Goal: Task Accomplishment & Management: Use online tool/utility

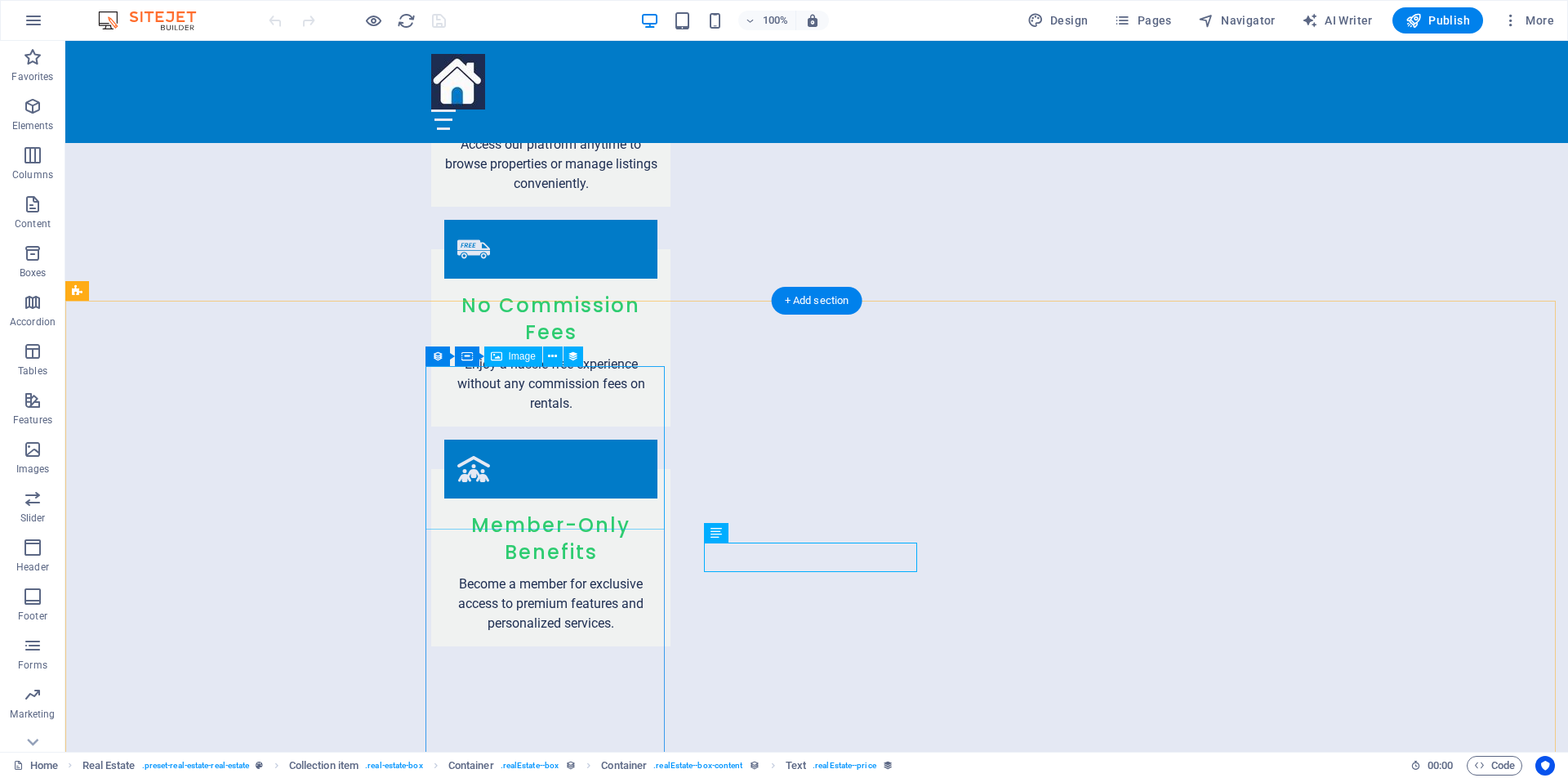
scroll to position [2706, 0]
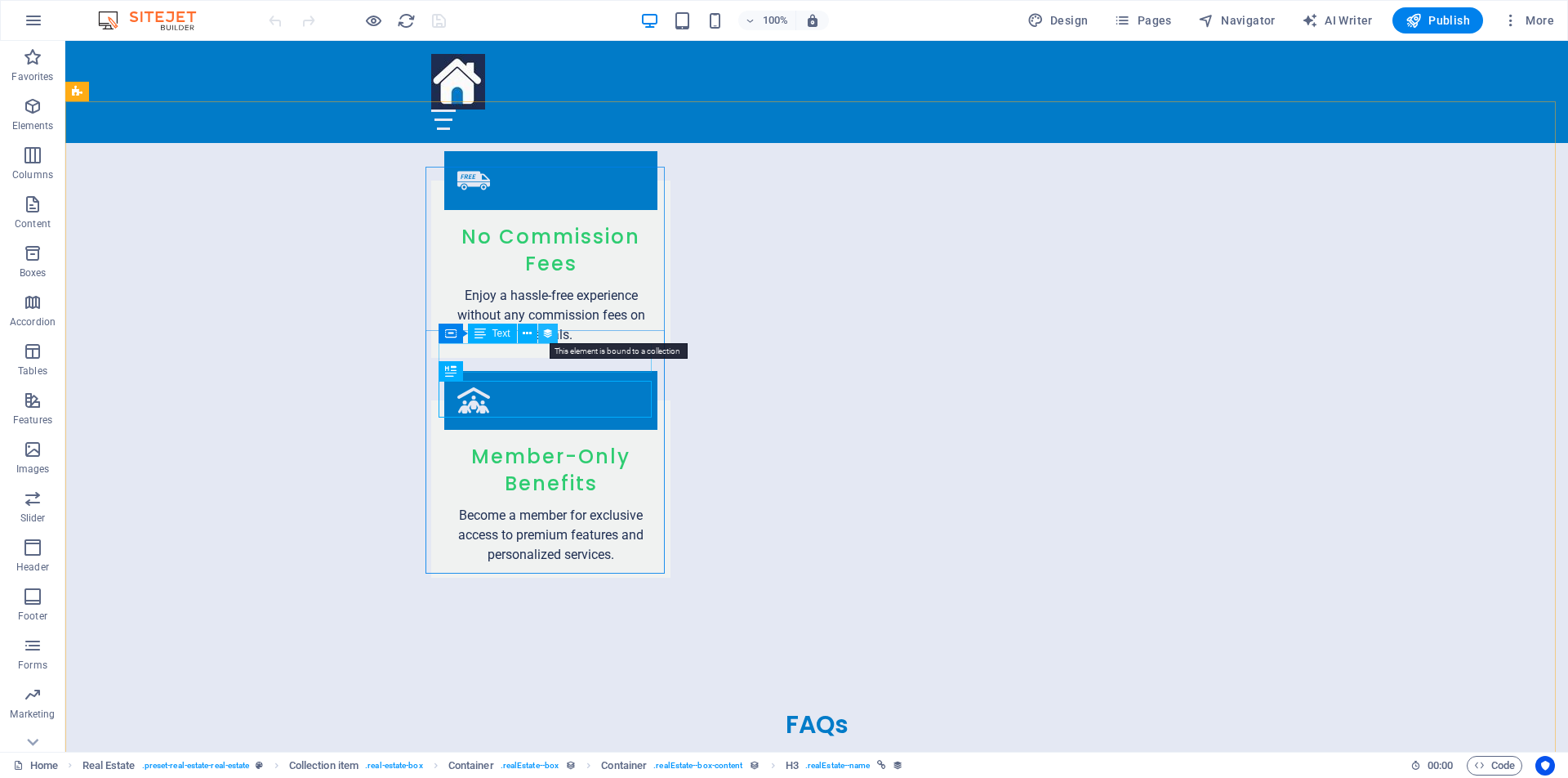
click at [548, 335] on icon at bounding box center [548, 334] width 11 height 18
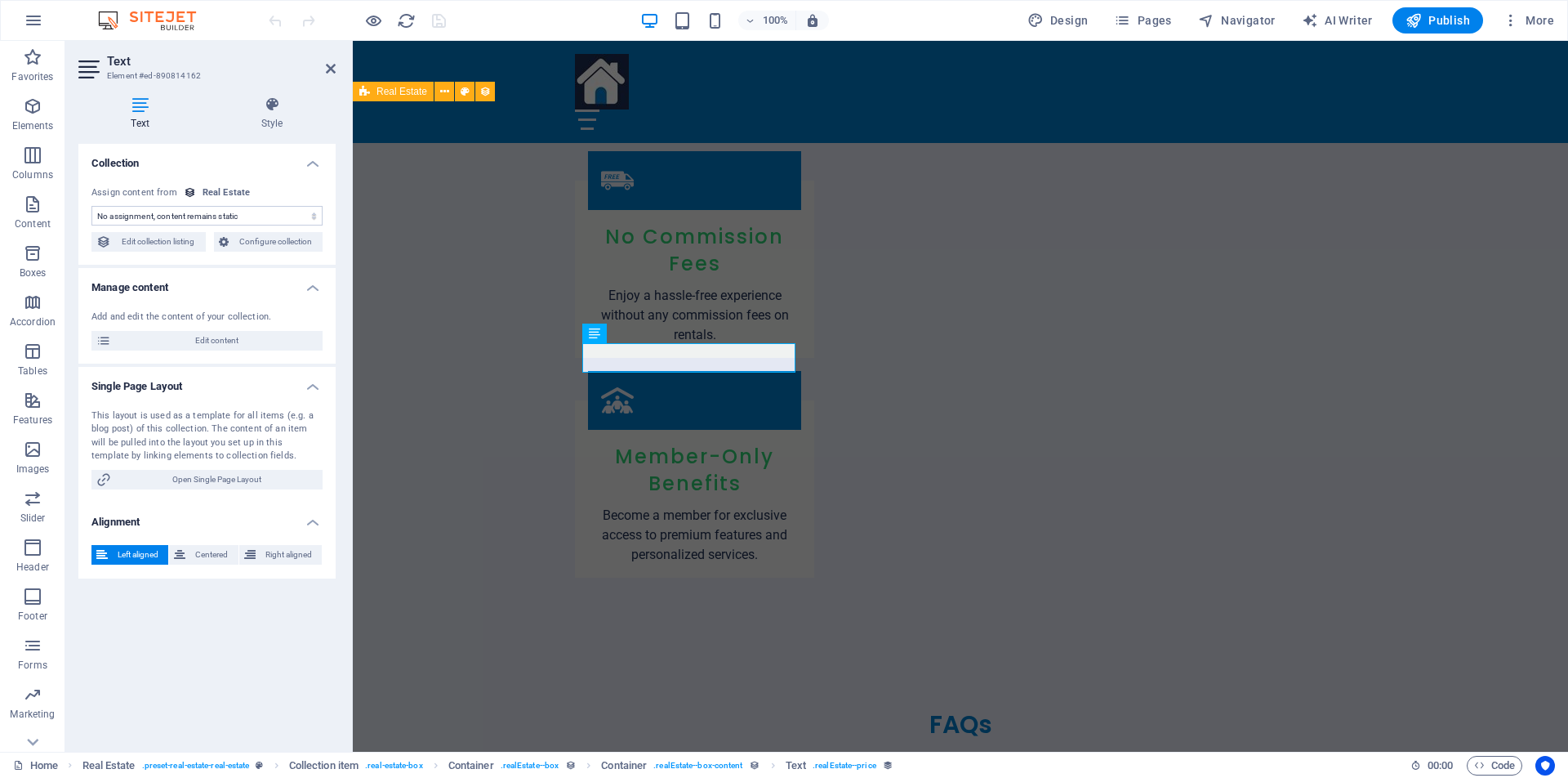
select select "price"
click at [240, 478] on span "Open Single Page Layout" at bounding box center [217, 479] width 202 height 19
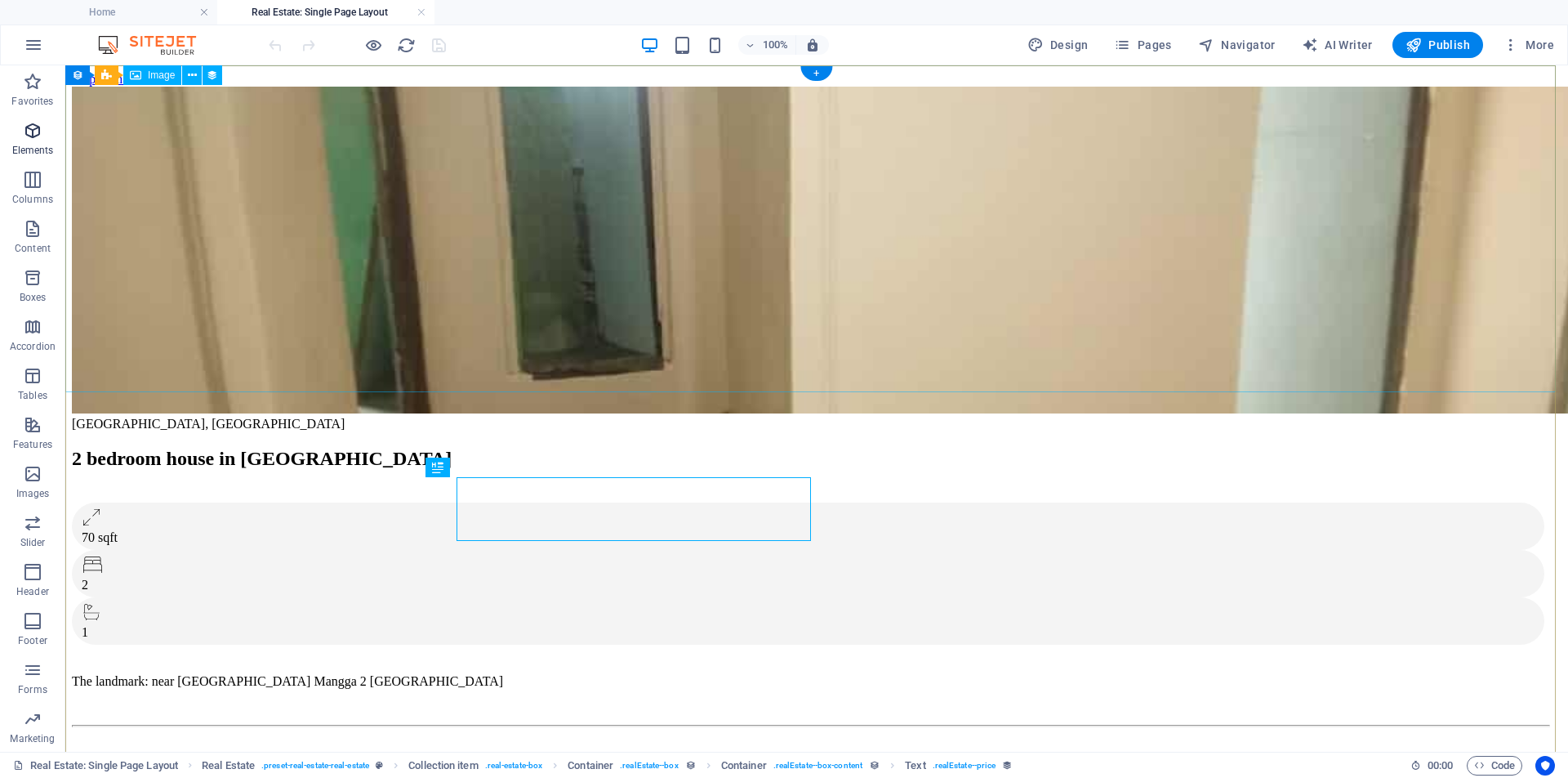
scroll to position [0, 0]
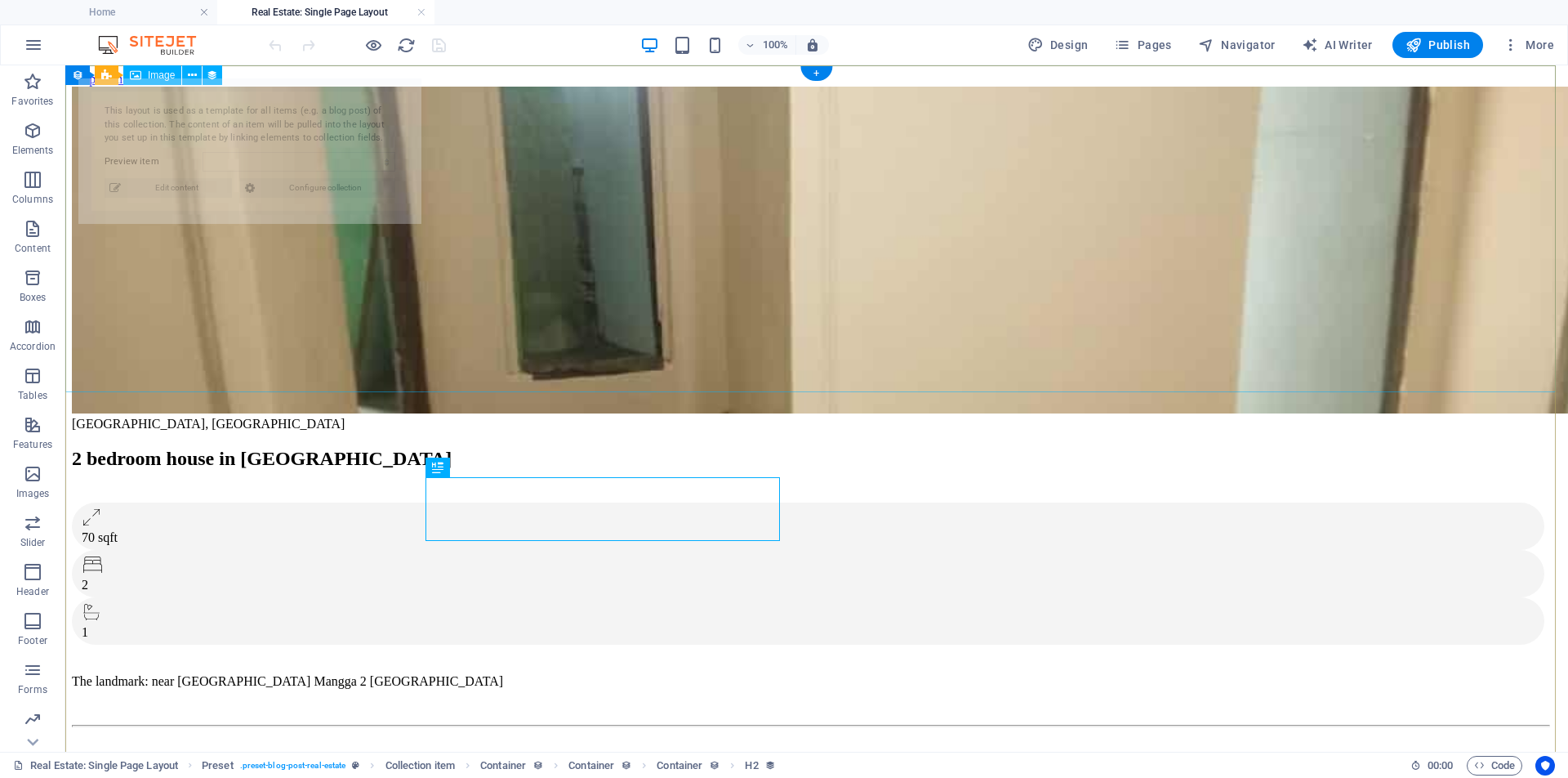
select select "68b30e2b6492e552aa035e73"
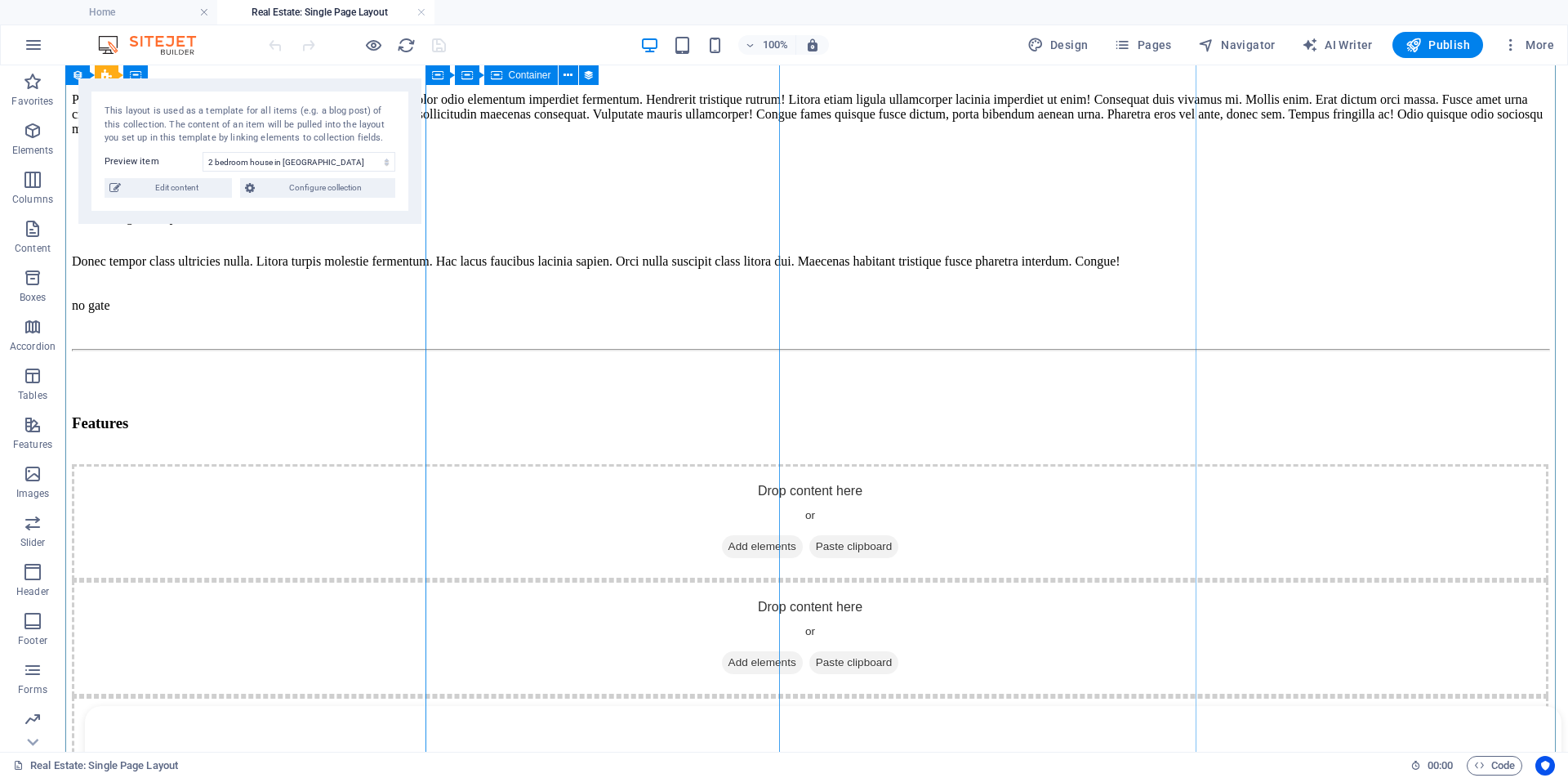
scroll to position [750, 0]
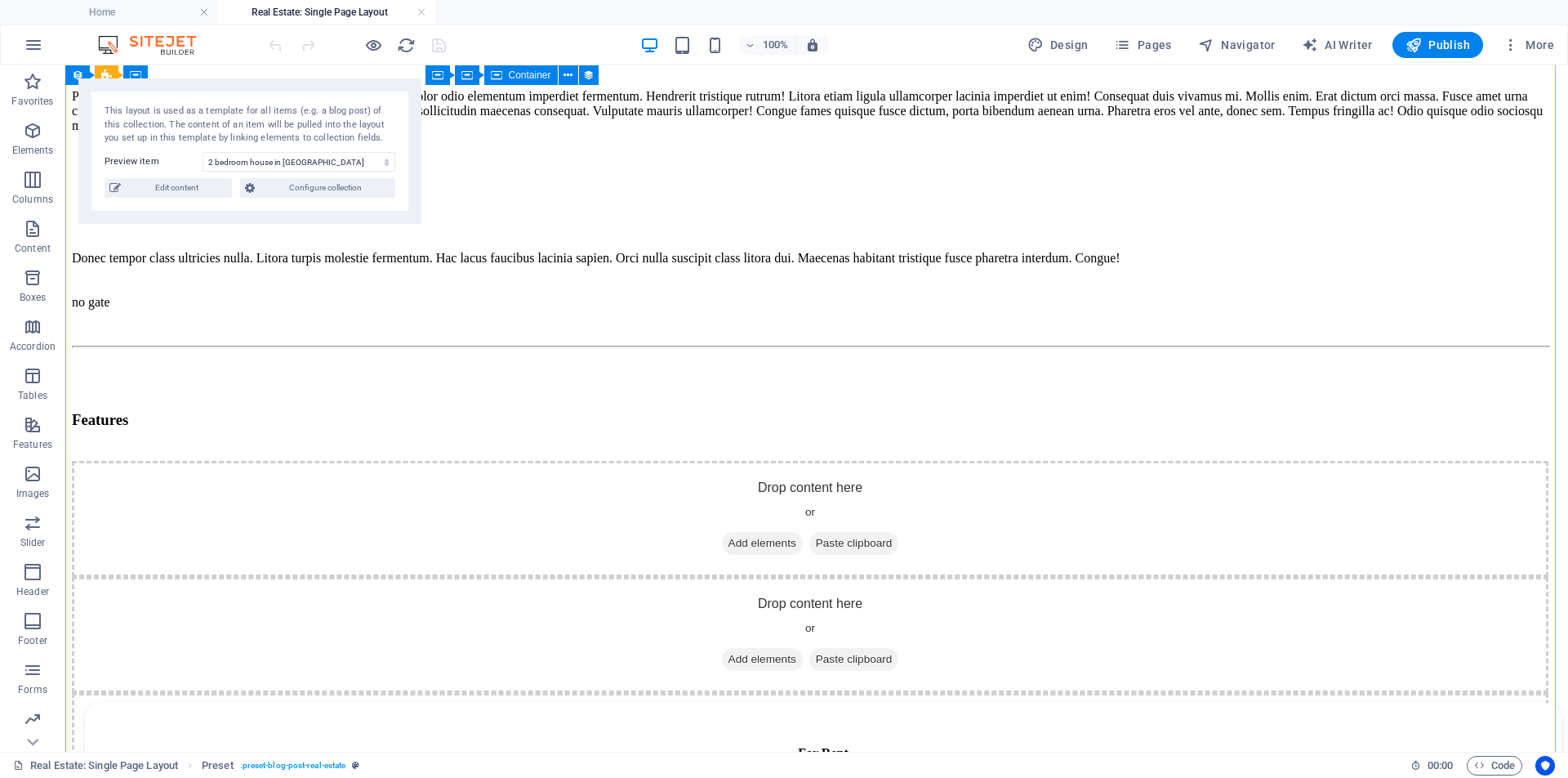
drag, startPoint x: 585, startPoint y: 423, endPoint x: 547, endPoint y: 420, distance: 38.1
click at [547, 265] on div "Donec tempor class ultricies nulla. Litora turpis molestie fermentum. Hac lacus…" at bounding box center [810, 259] width 1476 height 15
click at [567, 265] on div "Donec tempor class ultricies nulla. Litora turpis molestie fermentum. Hac lacus…" at bounding box center [810, 259] width 1476 height 15
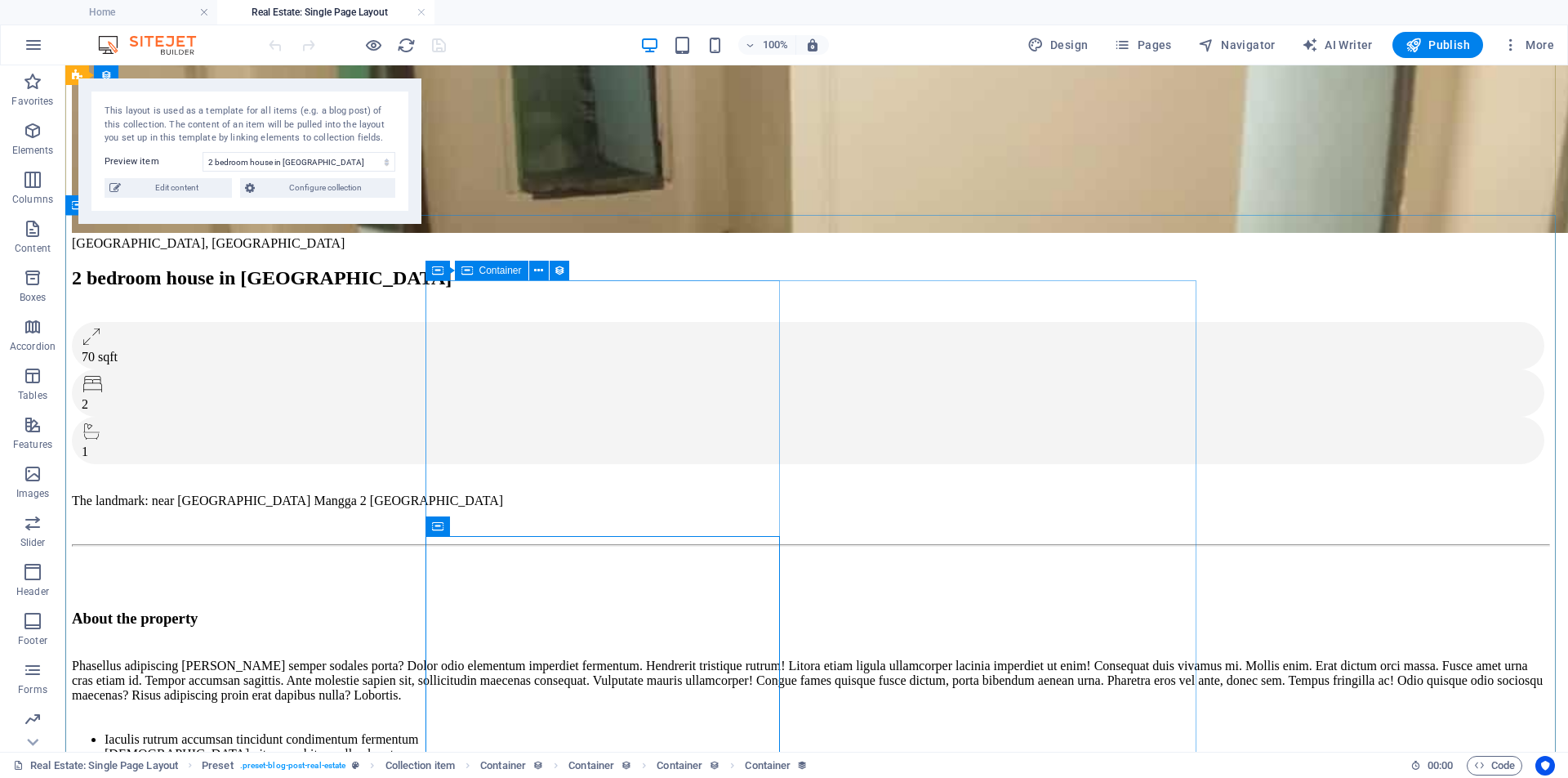
scroll to position [169, 0]
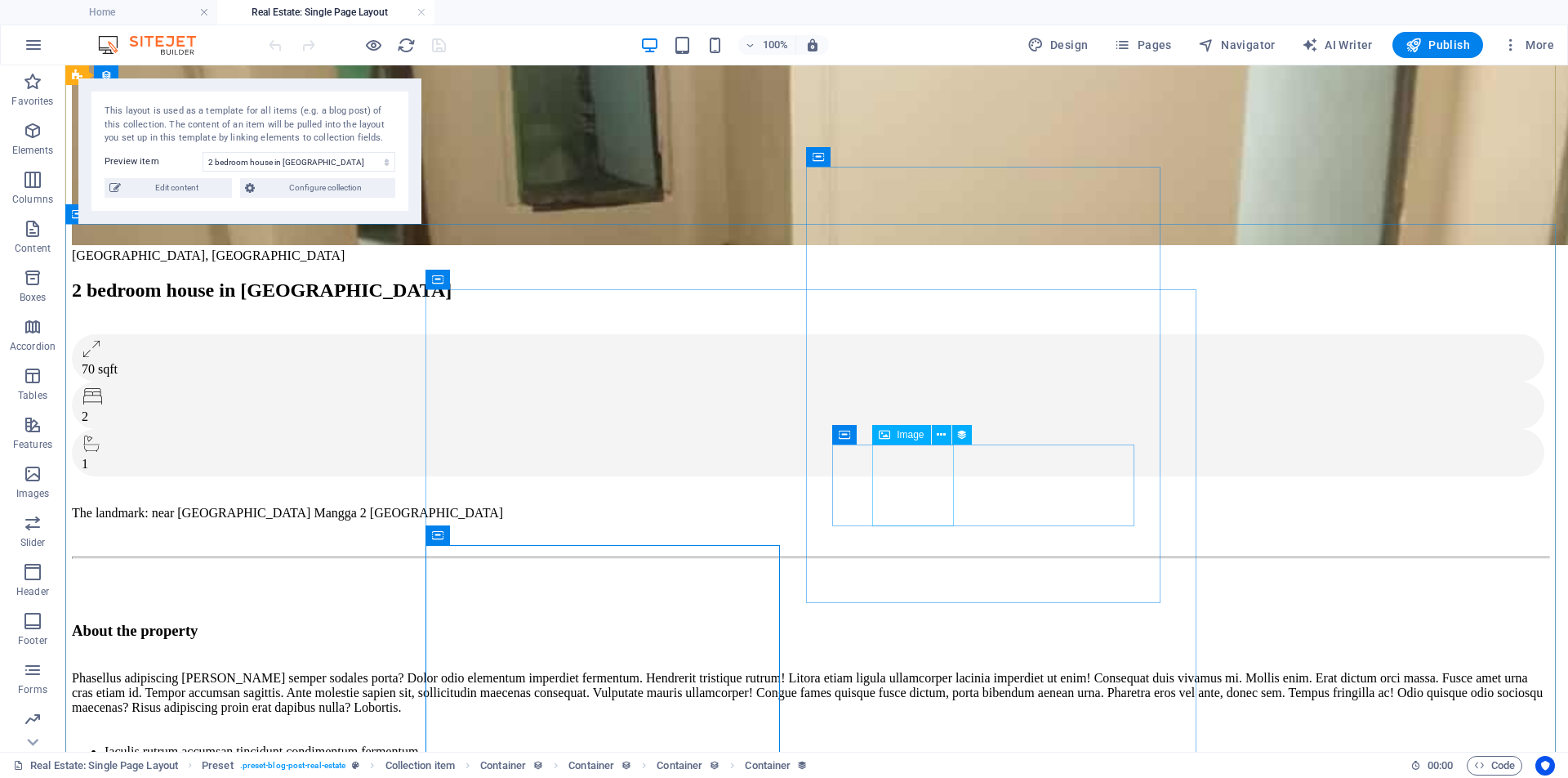
click at [905, 437] on span "Image" at bounding box center [910, 434] width 27 height 10
click at [945, 435] on icon at bounding box center [942, 435] width 9 height 18
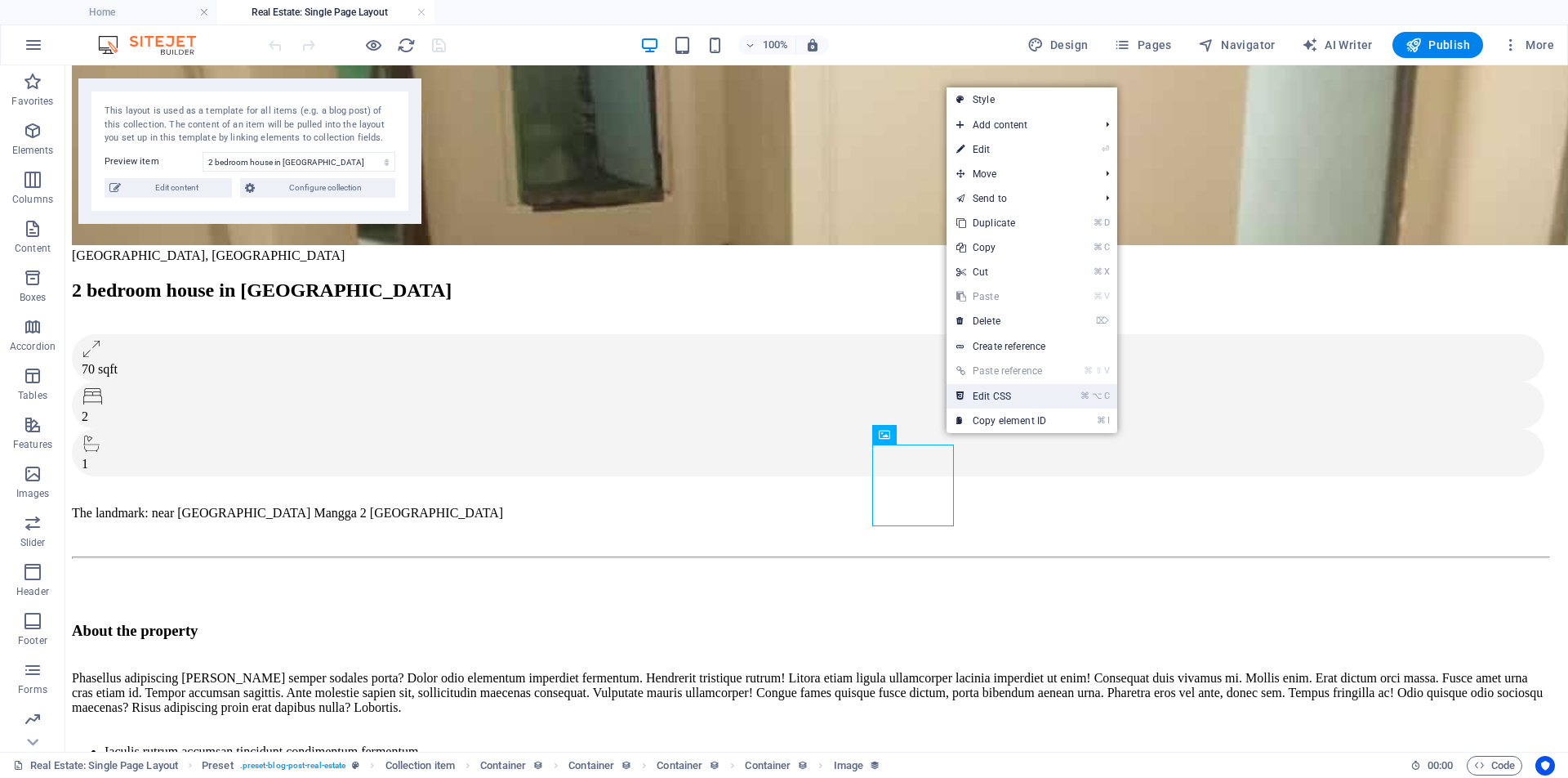
click at [1011, 395] on link "⌘ ⌥ C Edit CSS" at bounding box center [1001, 396] width 109 height 24
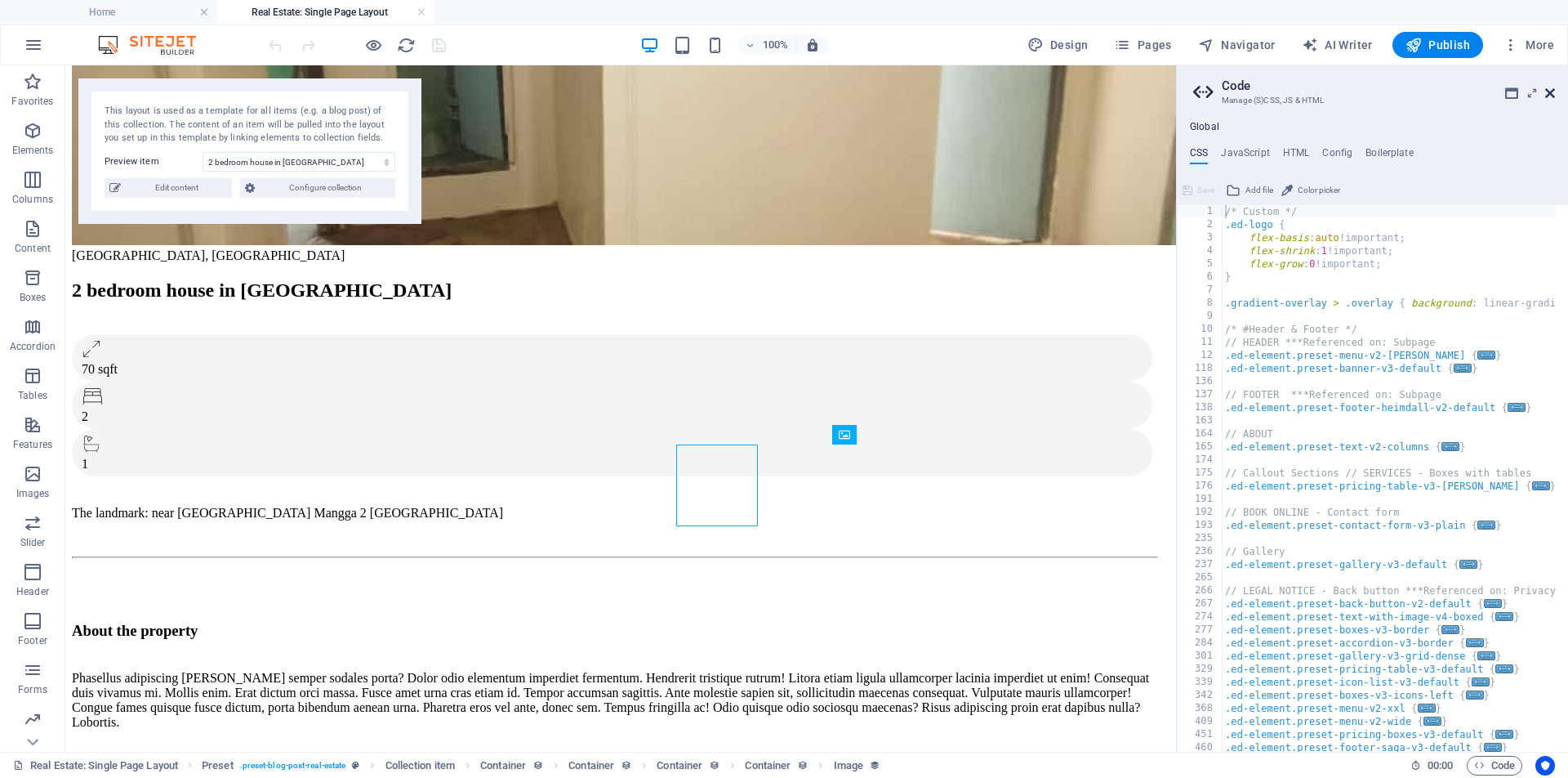
drag, startPoint x: 1552, startPoint y: 93, endPoint x: 1486, endPoint y: 24, distance: 95.5
click at [1552, 93] on icon at bounding box center [1549, 93] width 10 height 13
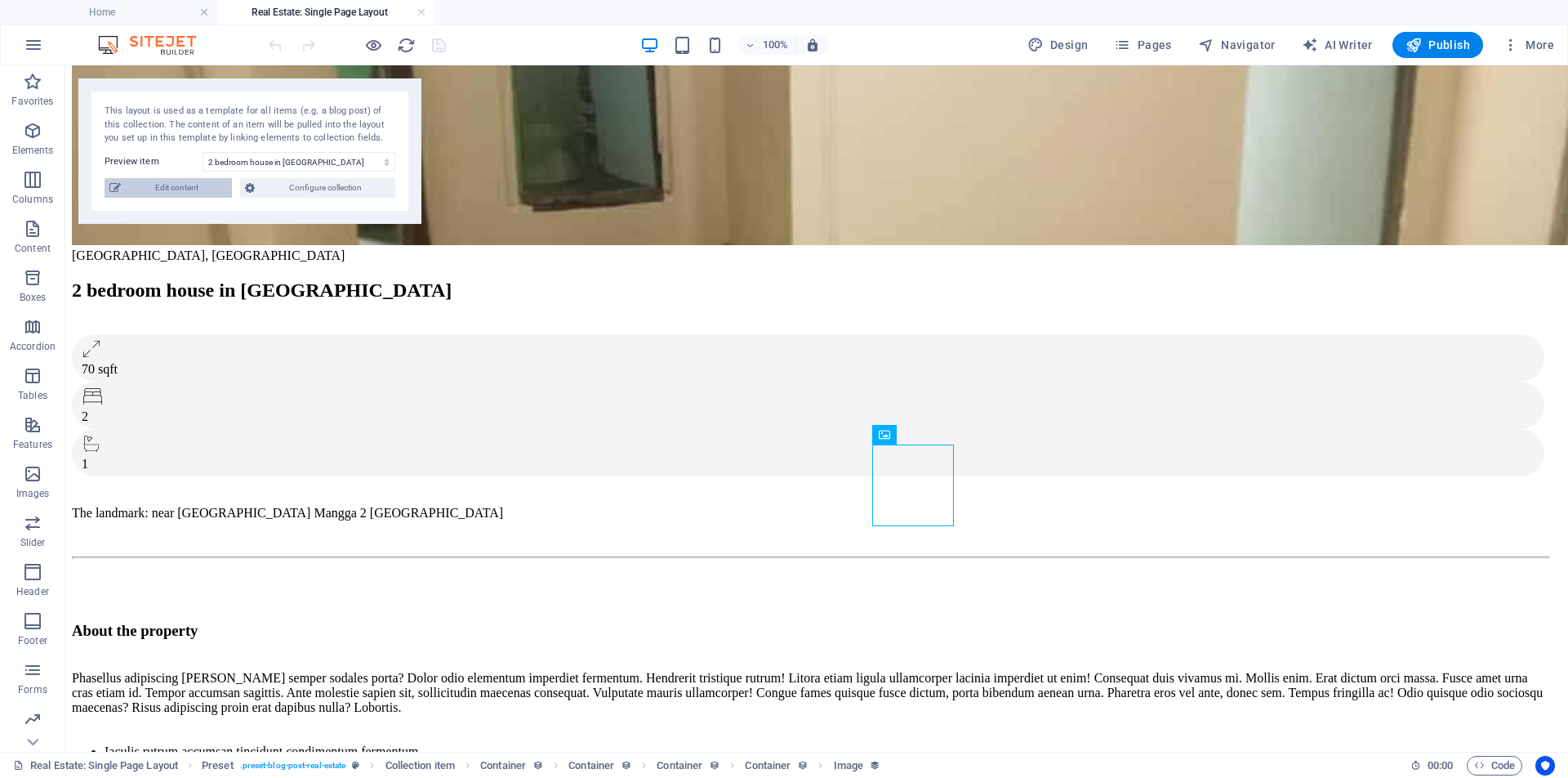
click at [189, 190] on span "Edit content" at bounding box center [176, 187] width 101 height 19
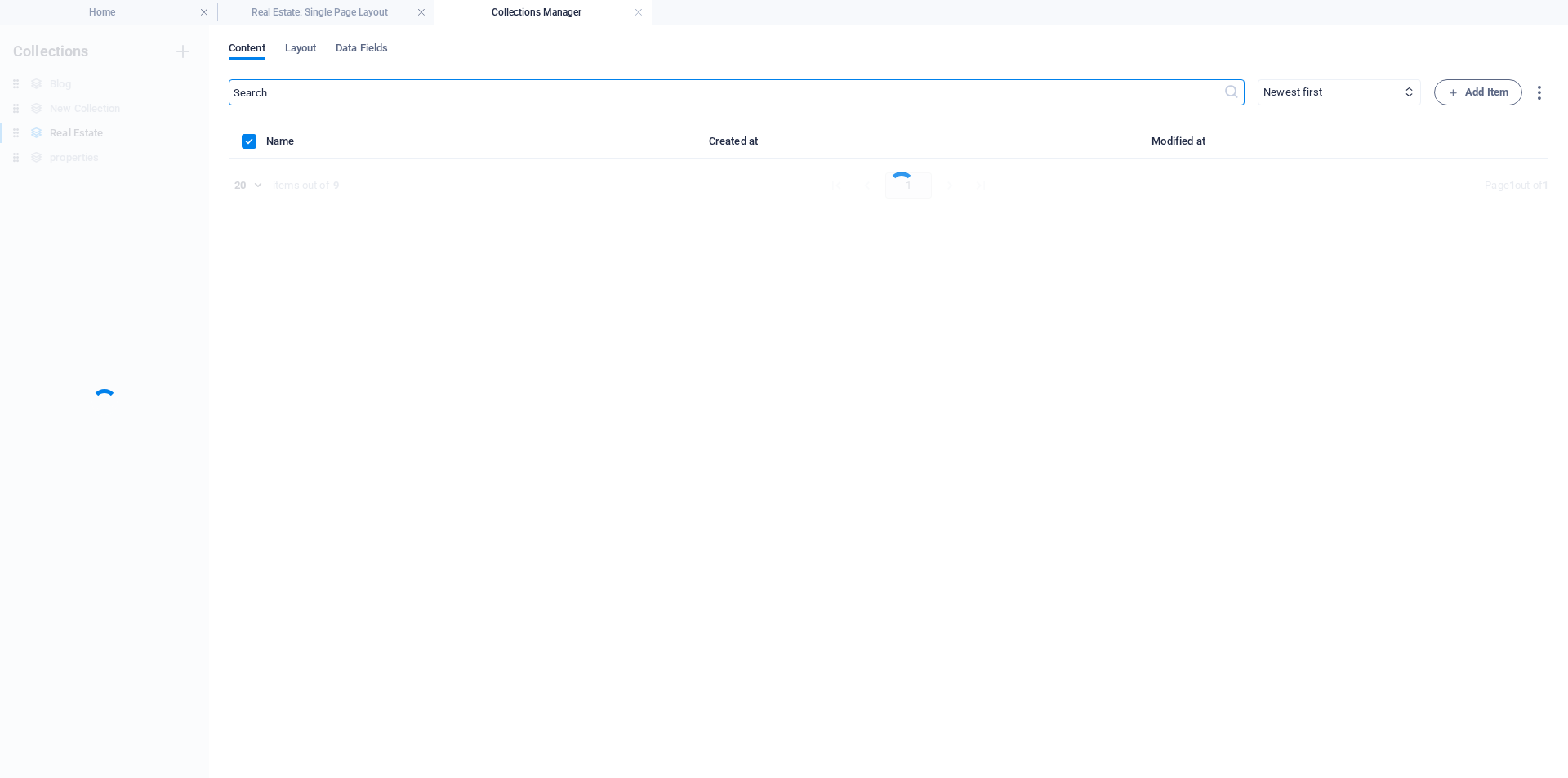
scroll to position [0, 0]
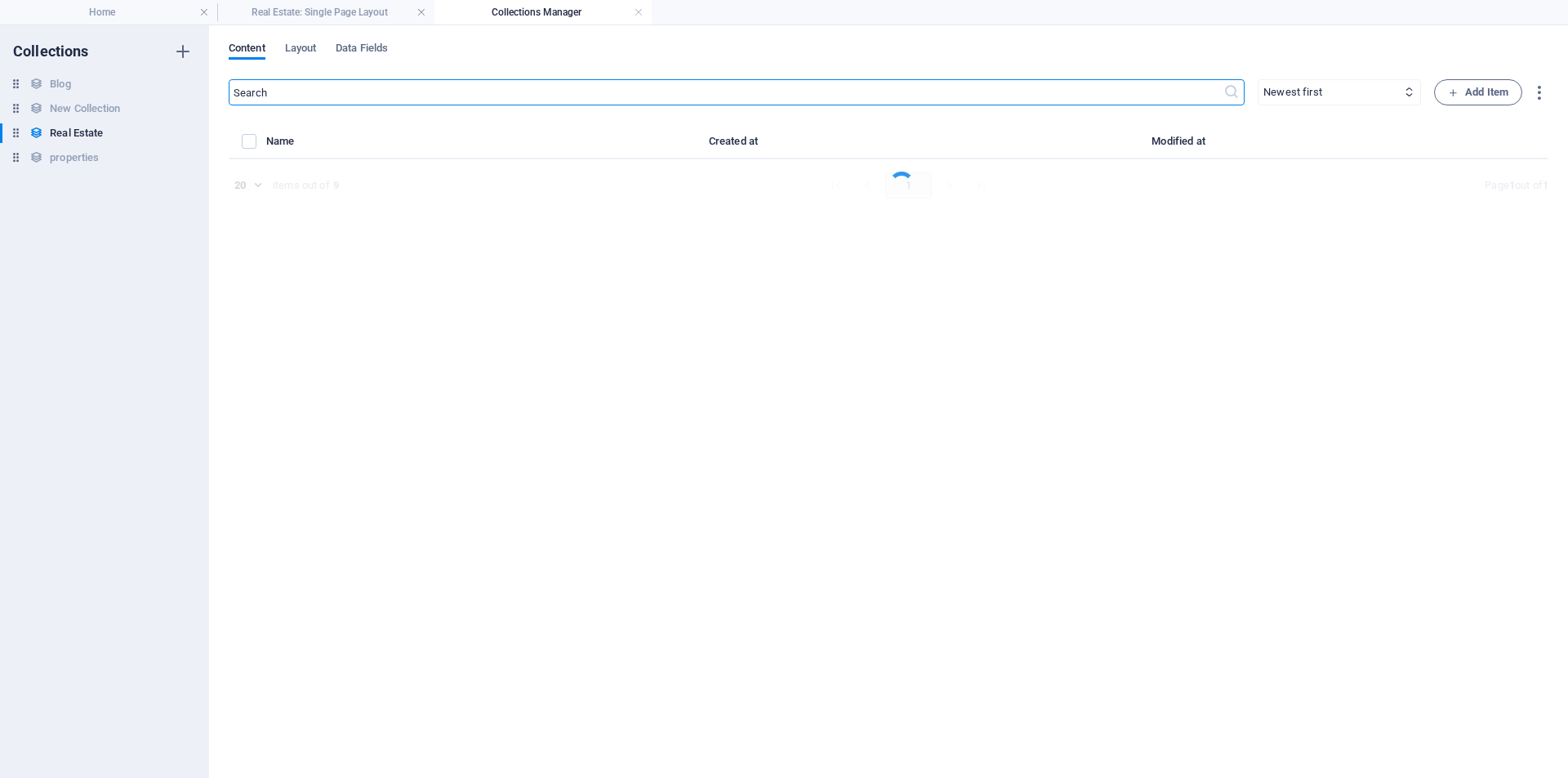
select select "Apartment"
select select "For Rent"
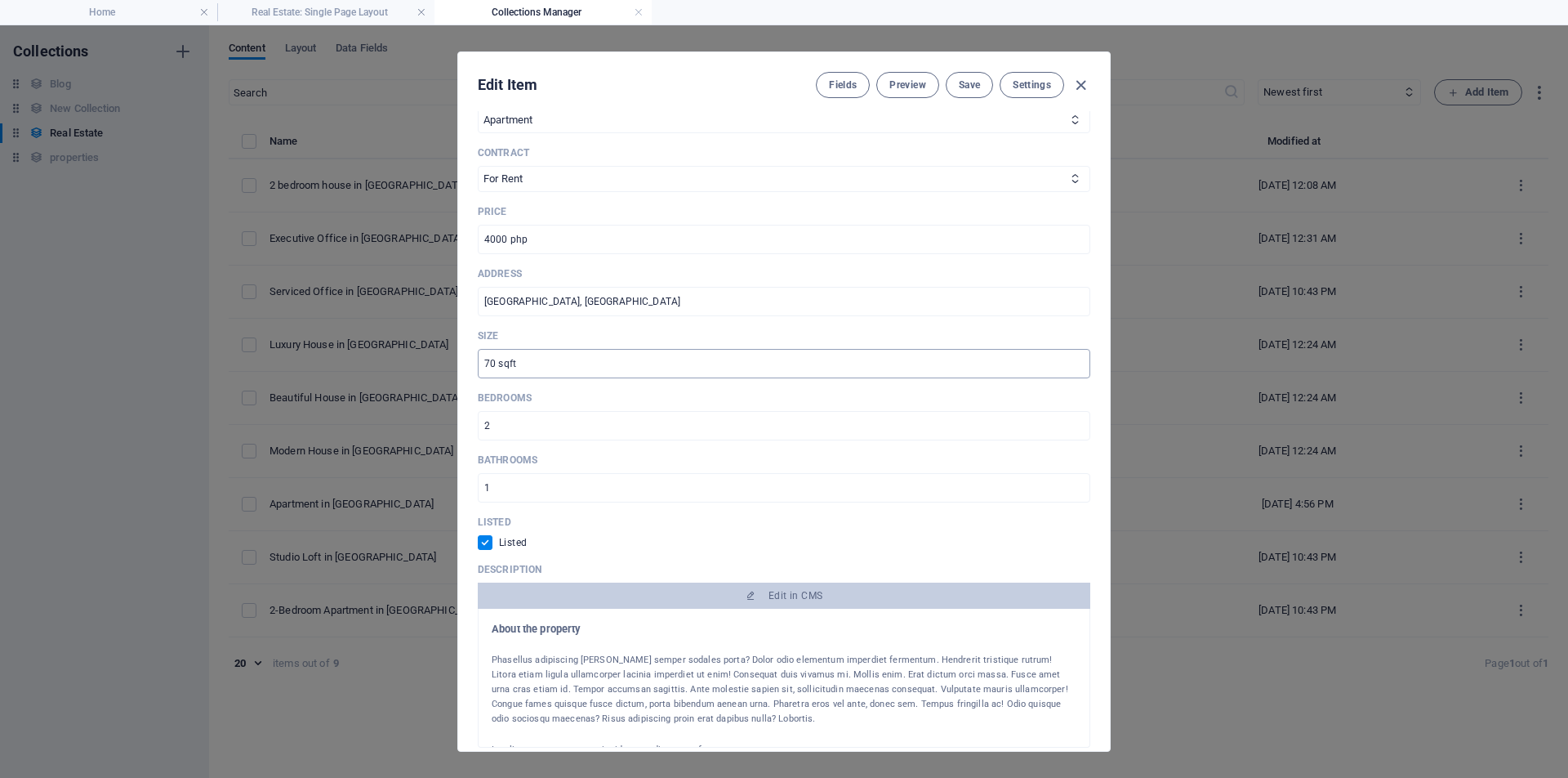
scroll to position [529, 0]
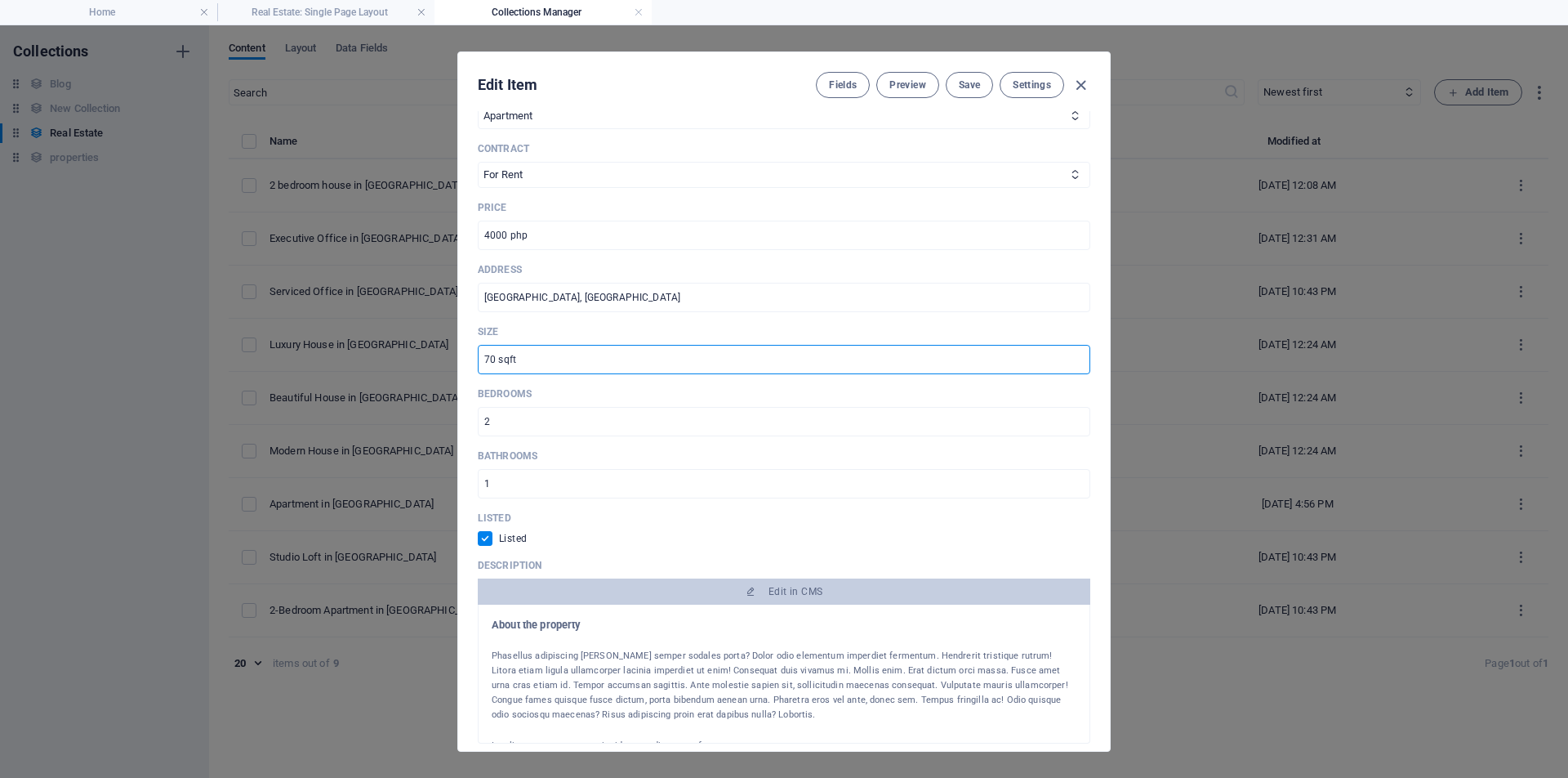
click at [497, 360] on input "70 sqft" at bounding box center [783, 360] width 613 height 30
click at [519, 359] on input "60 sqft" at bounding box center [783, 360] width 613 height 30
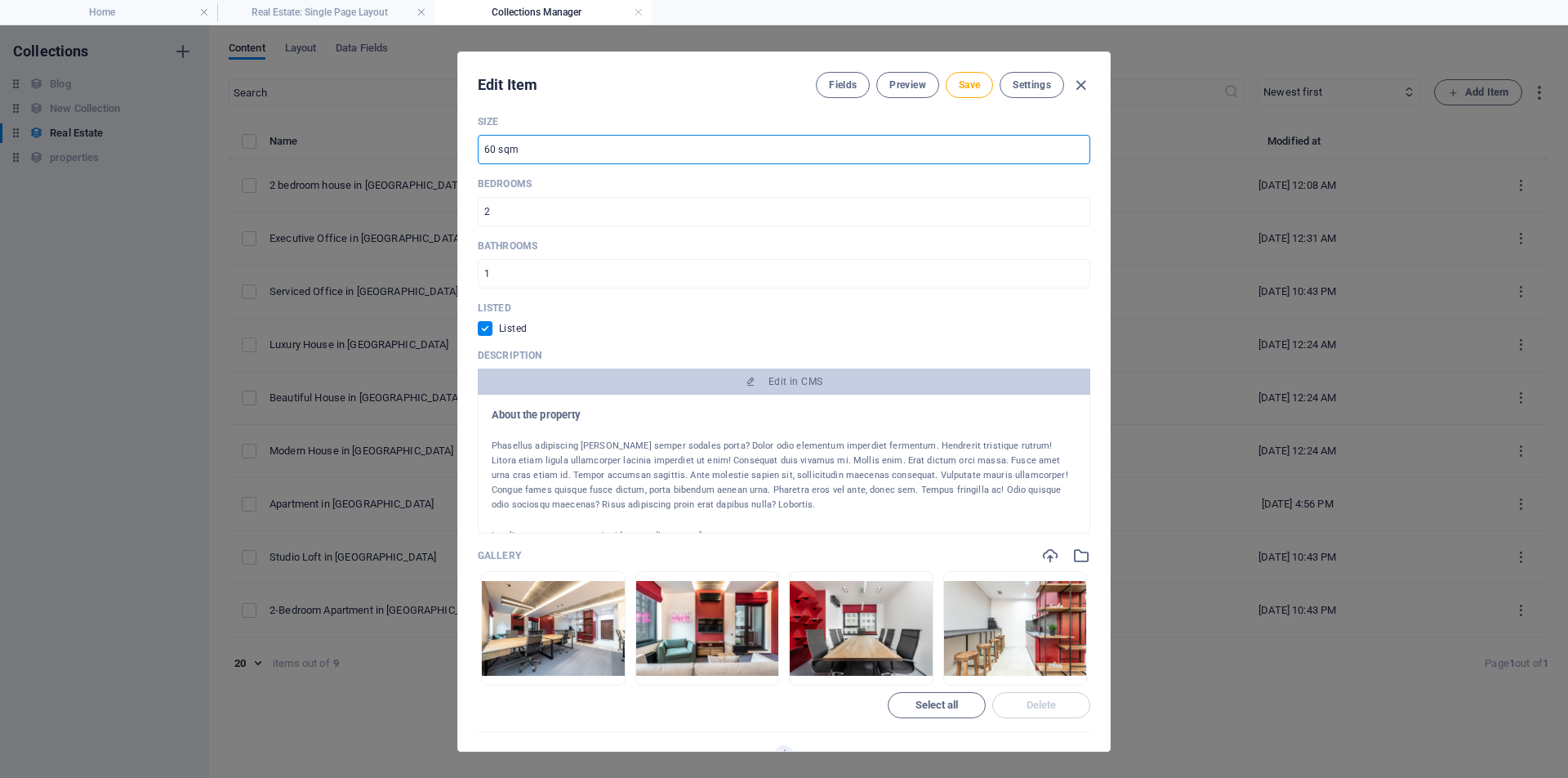
scroll to position [814, 0]
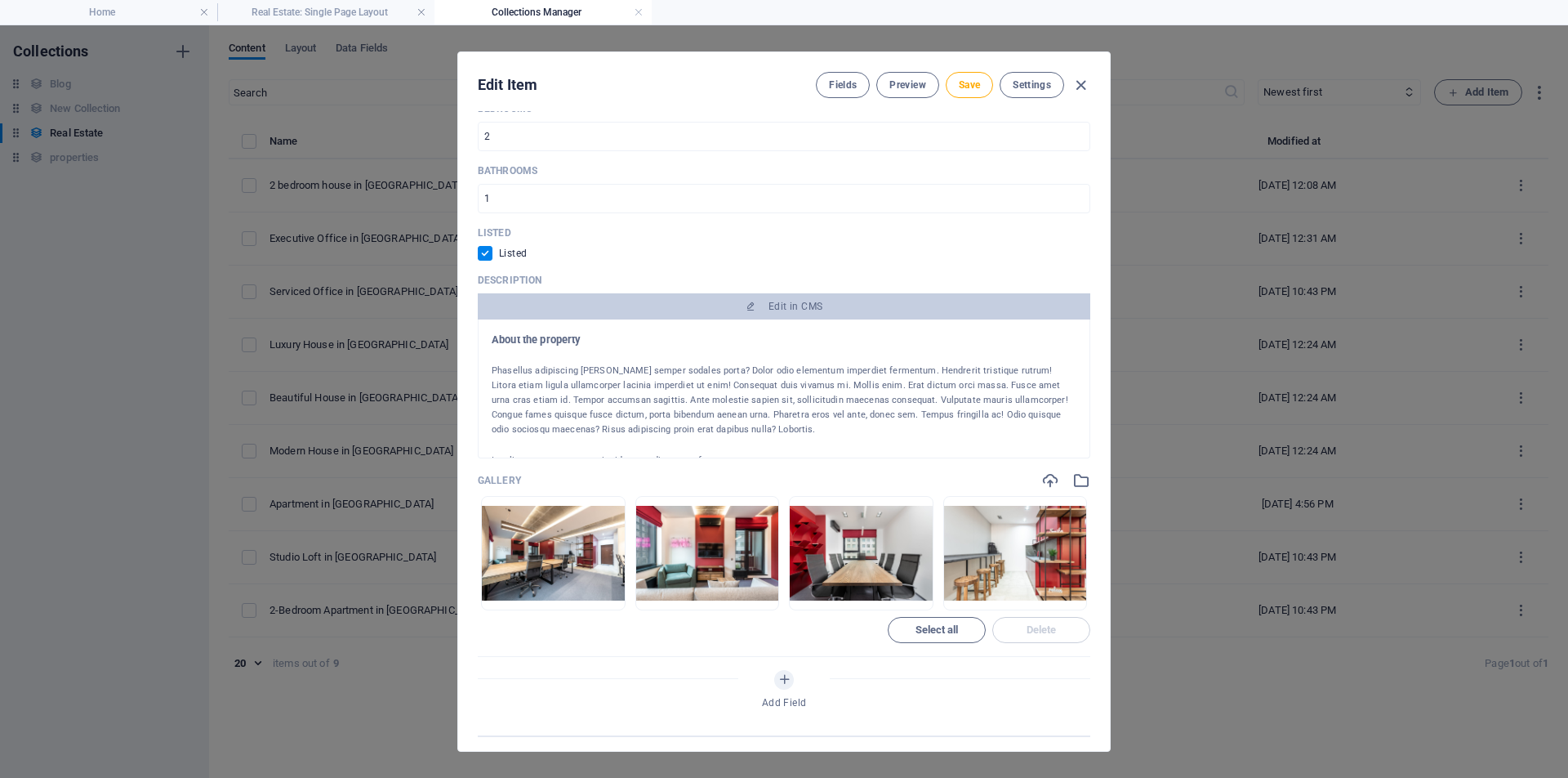
type input "60 sqm"
click at [697, 429] on div "Phasellus adipiscing [PERSON_NAME] semper sodales porta? Dolor odio elementum i…" at bounding box center [783, 400] width 585 height 73
drag, startPoint x: 698, startPoint y: 429, endPoint x: 490, endPoint y: 367, distance: 217.0
click at [490, 367] on div "About the property Phasellus adipiscing [PERSON_NAME] semper sodales porta? Dol…" at bounding box center [783, 389] width 613 height 139
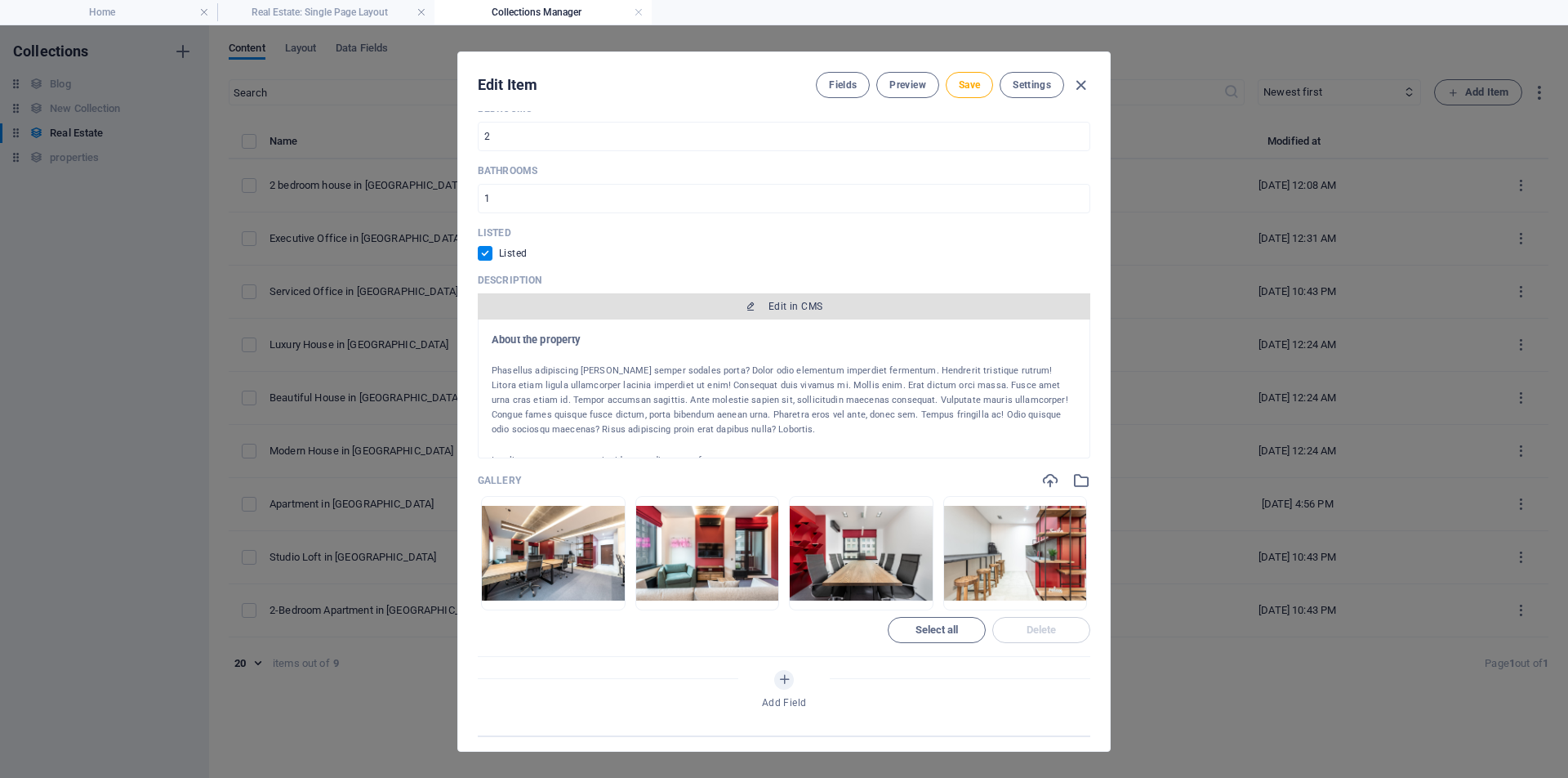
click at [752, 305] on icon "button" at bounding box center [751, 306] width 10 height 10
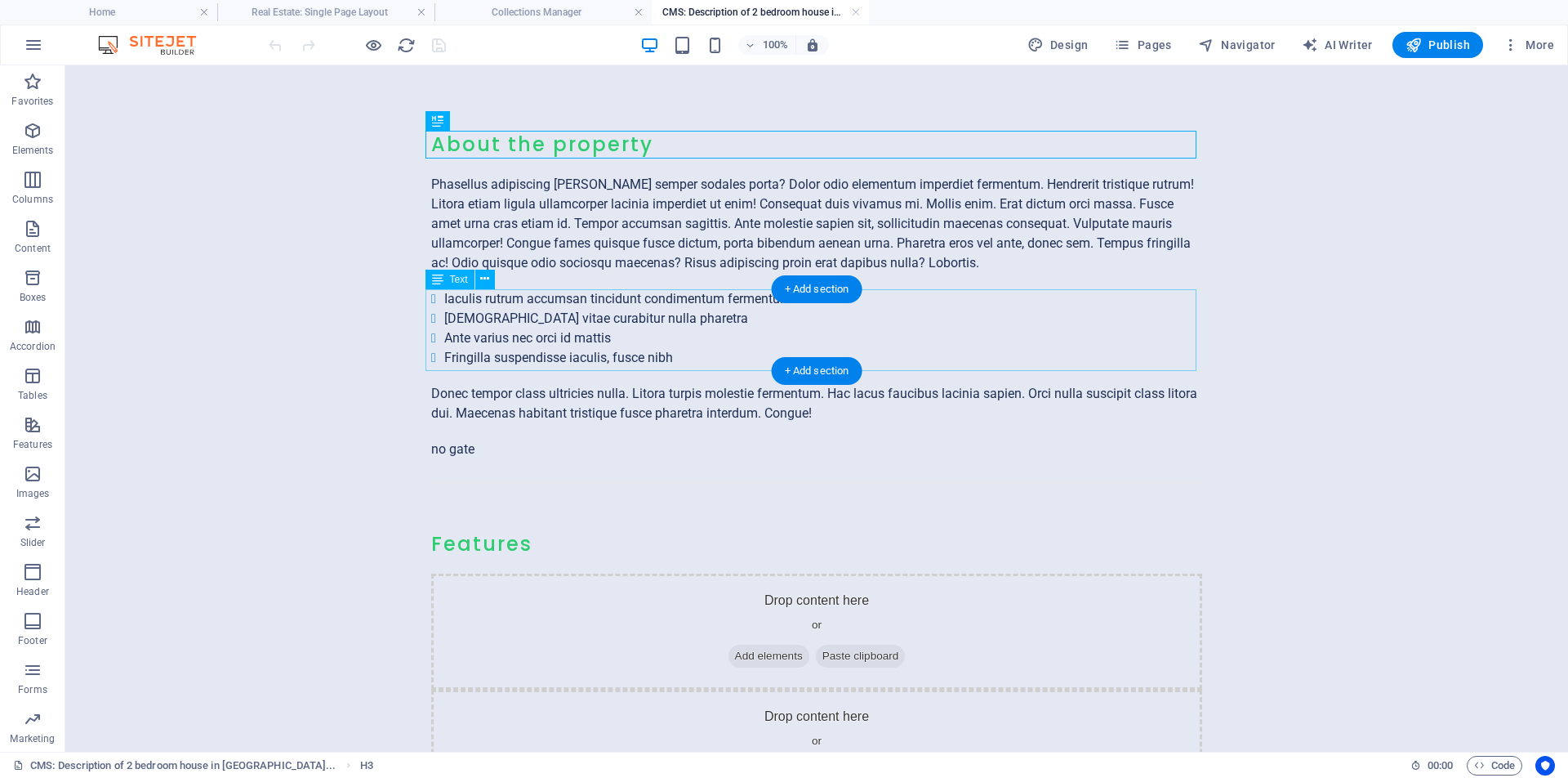
scroll to position [0, 0]
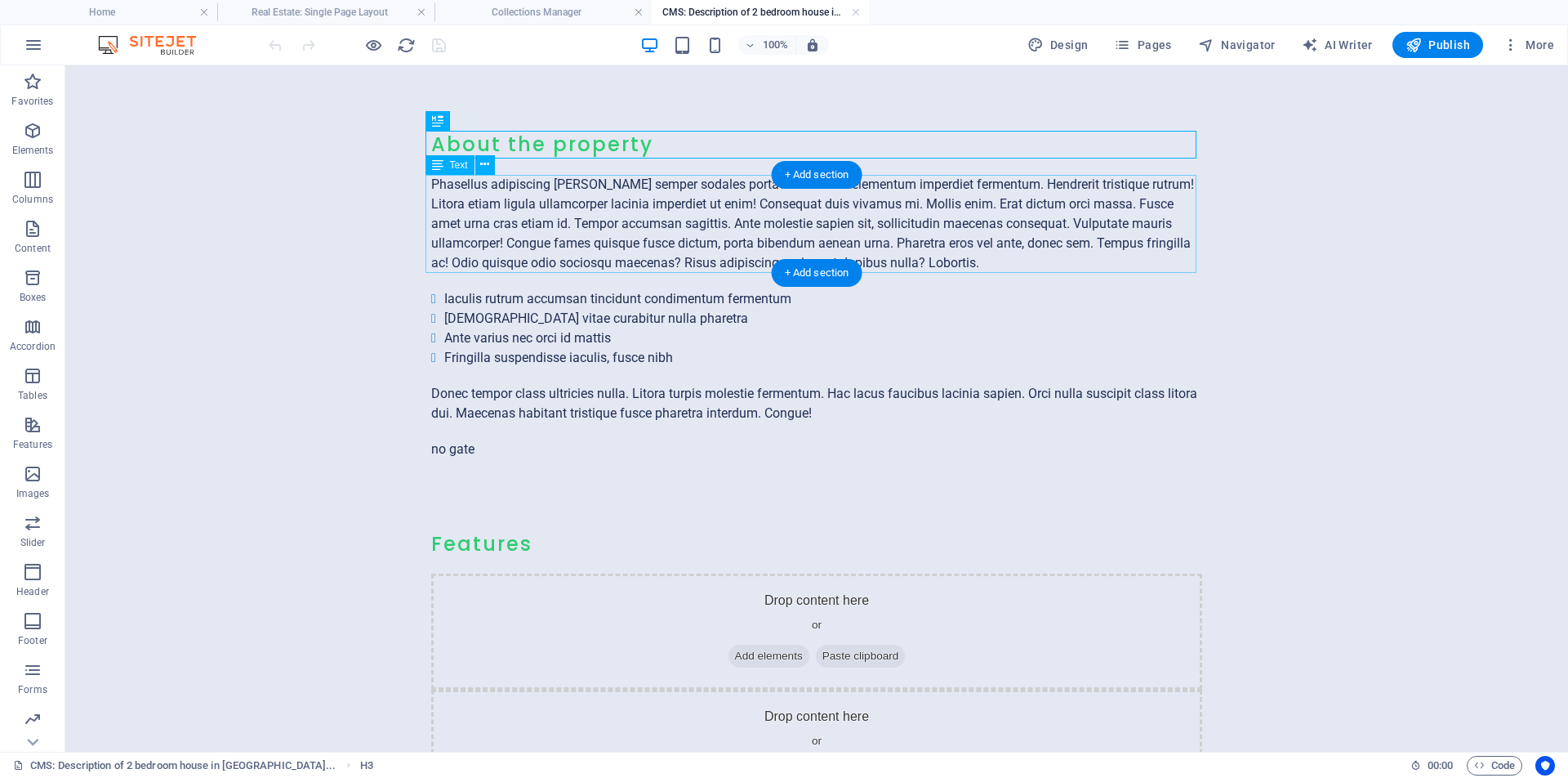
click at [931, 262] on div "Phasellus adipiscing [PERSON_NAME] semper sodales porta? Dolor odio elementum i…" at bounding box center [816, 224] width 771 height 98
drag, startPoint x: 924, startPoint y: 261, endPoint x: 839, endPoint y: 243, distance: 86.9
click at [839, 243] on div "Phasellus adipiscing [PERSON_NAME] semper sodales porta? Dolor odio elementum i…" at bounding box center [816, 224] width 771 height 98
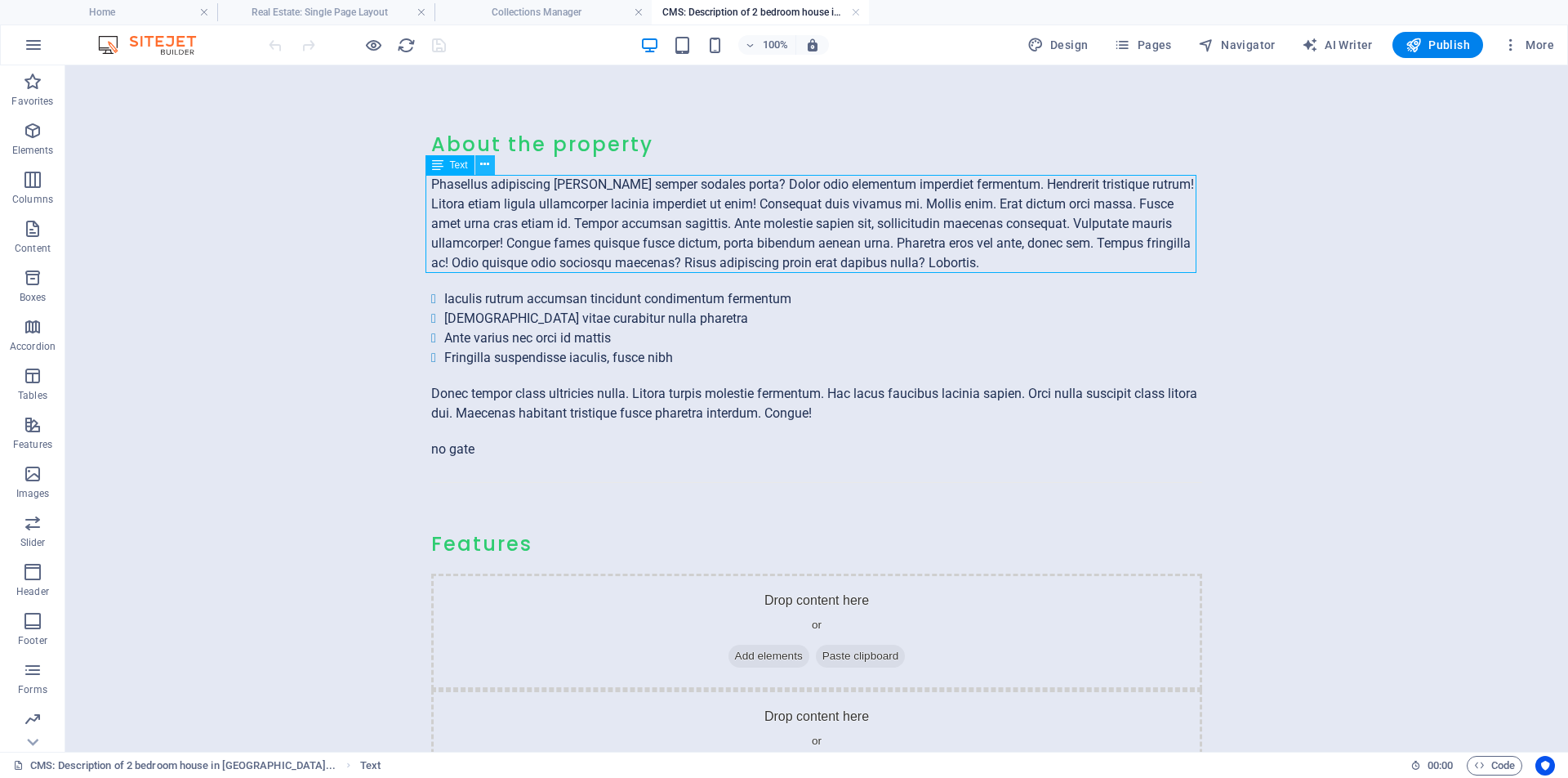
click at [484, 167] on icon at bounding box center [485, 164] width 9 height 18
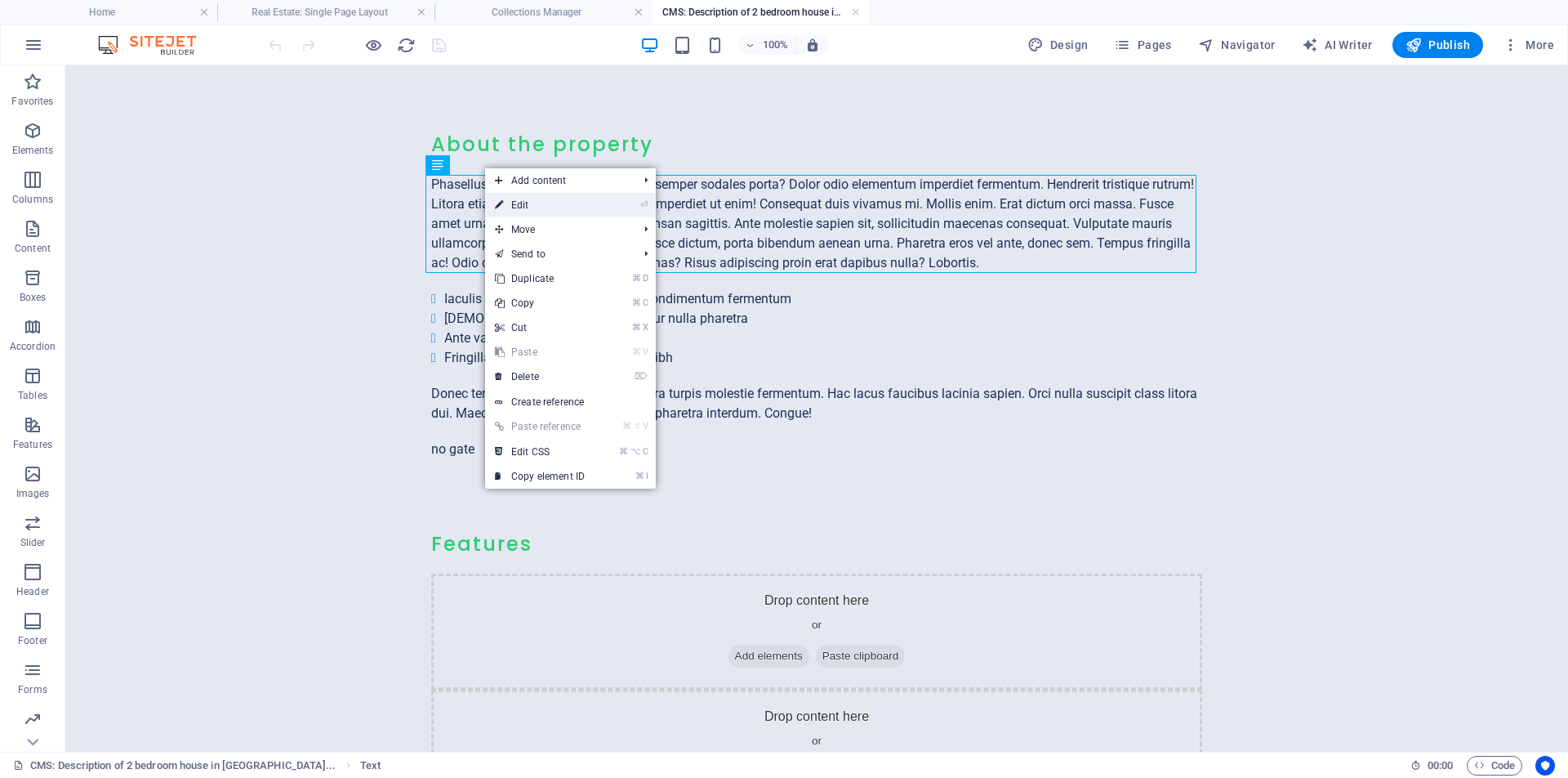
click at [530, 206] on link "⏎ Edit" at bounding box center [539, 205] width 109 height 24
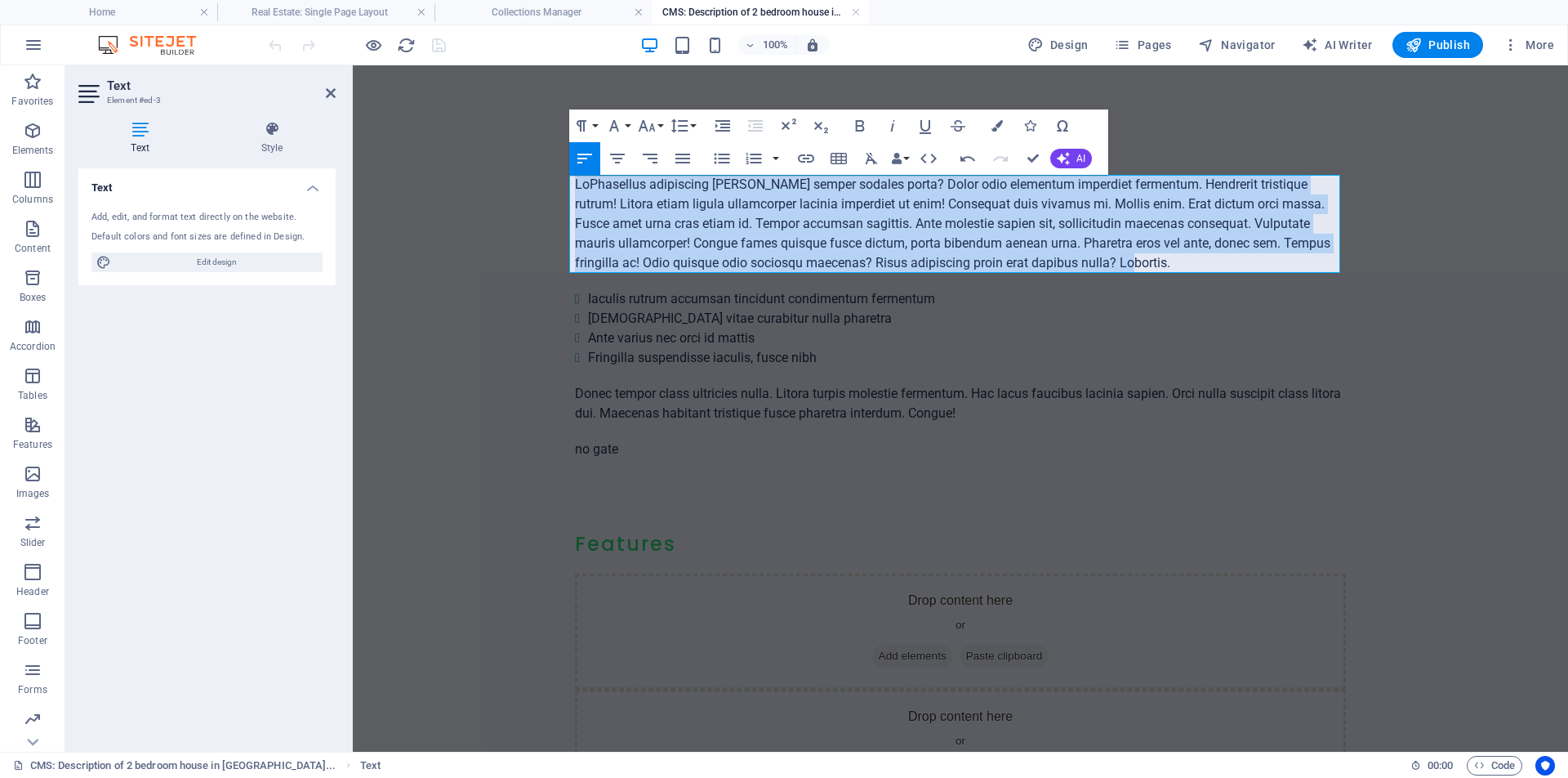
drag, startPoint x: 1081, startPoint y: 263, endPoint x: 556, endPoint y: 175, distance: 532.3
click at [562, 175] on div "About the property LoPhasellus adipiscing [PERSON_NAME] semper sodales porta? D…" at bounding box center [960, 534] width 797 height 938
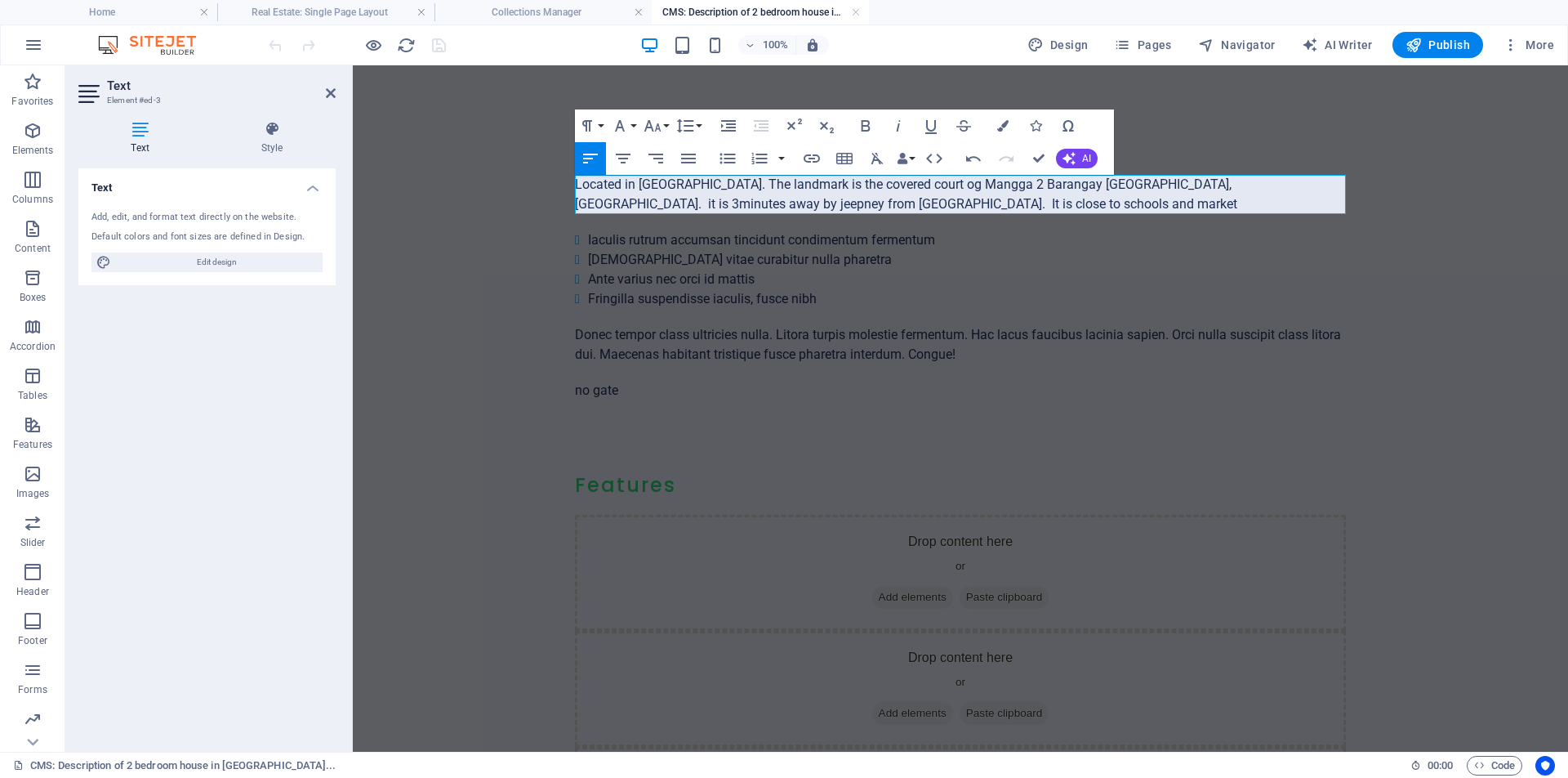
click at [1056, 204] on p "Located in [GEOGRAPHIC_DATA]. The landmark is the covered court og Mangga 2 Bar…" at bounding box center [960, 195] width 771 height 39
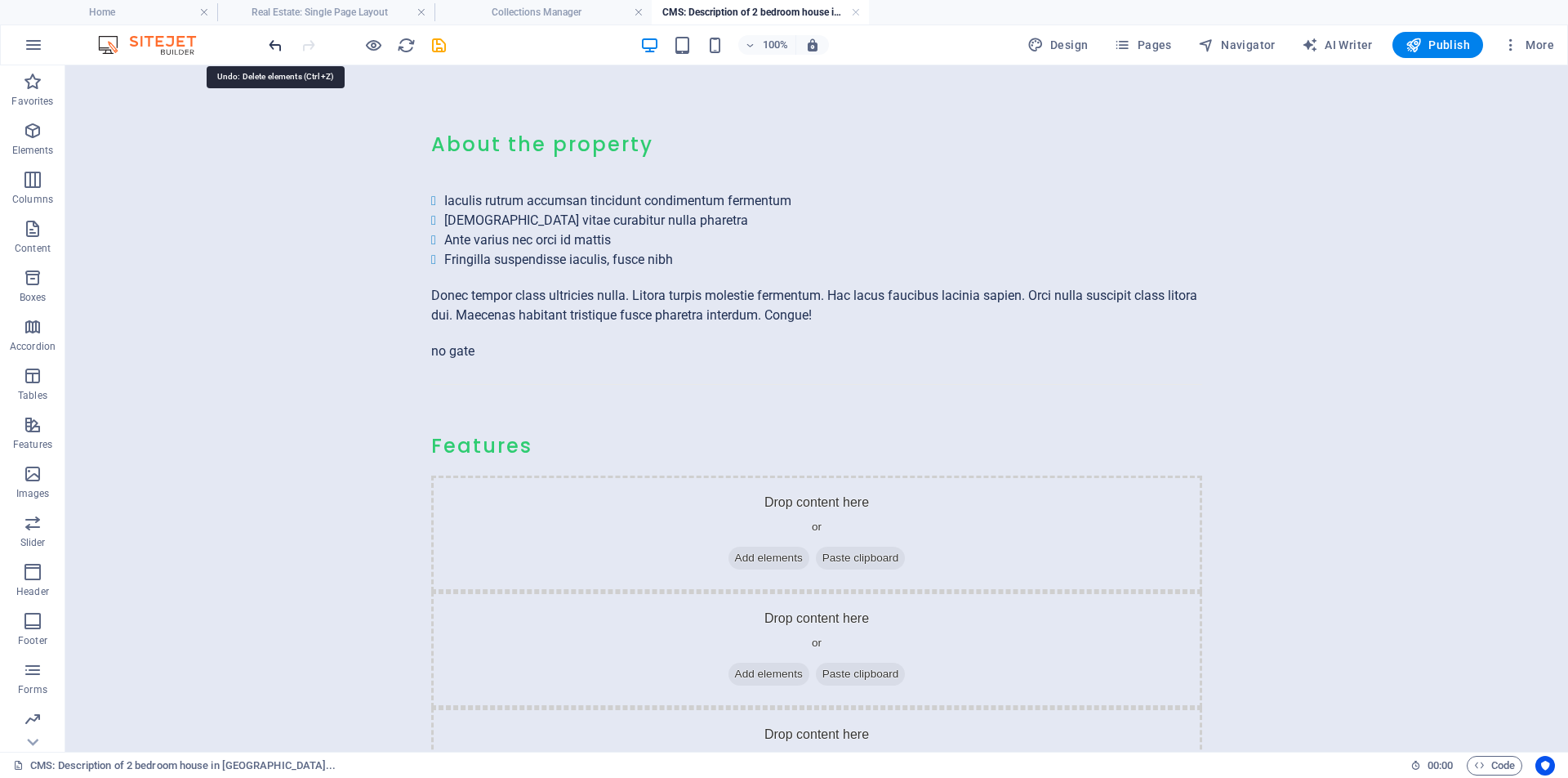
click at [270, 44] on icon "undo" at bounding box center [275, 45] width 19 height 19
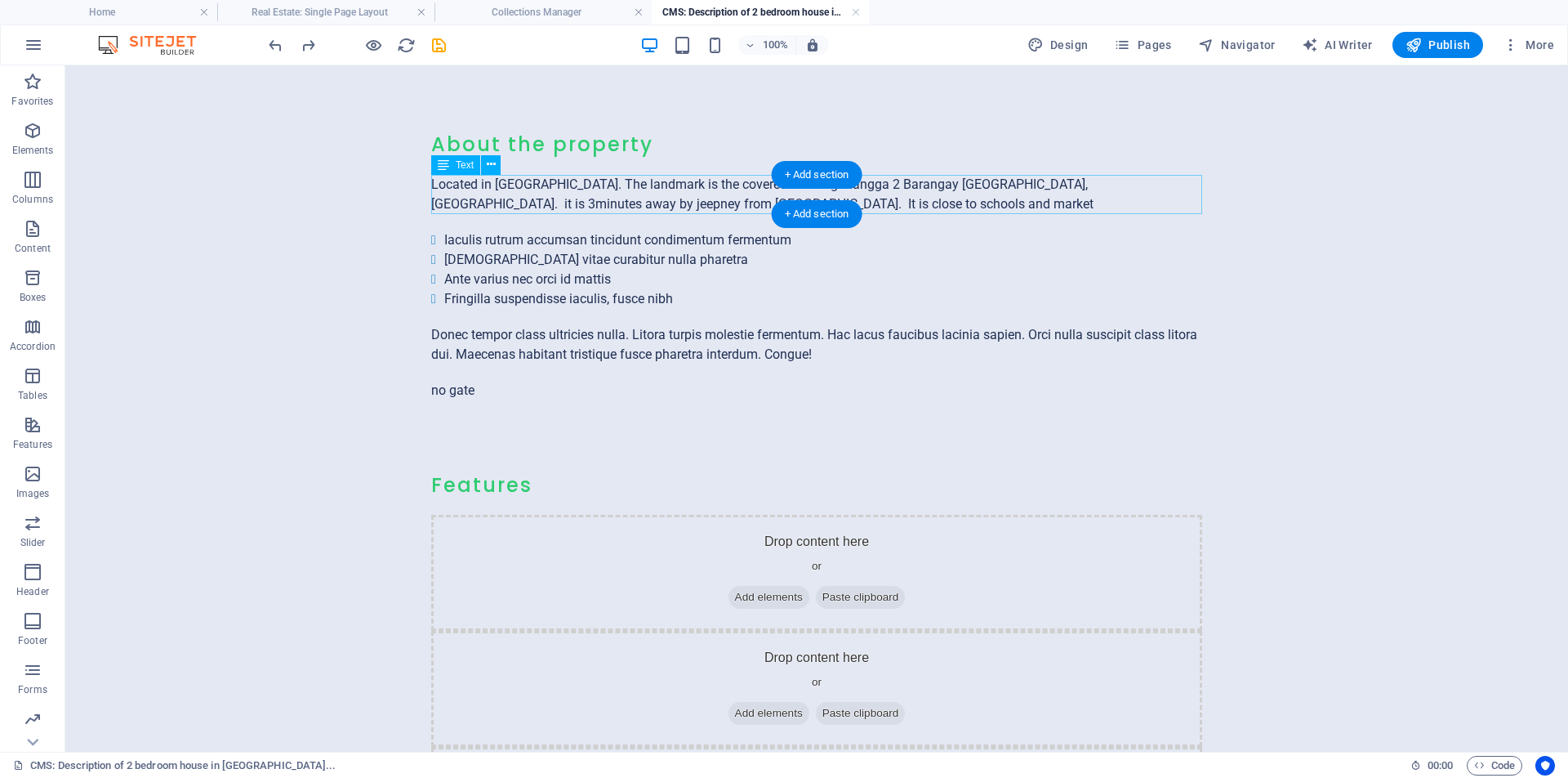
click at [982, 204] on div "Located in [GEOGRAPHIC_DATA]. The landmark is the covered court og Mangga 2 Bar…" at bounding box center [816, 195] width 771 height 39
click at [465, 163] on span "Text" at bounding box center [464, 165] width 18 height 10
click at [491, 167] on icon at bounding box center [491, 164] width 9 height 18
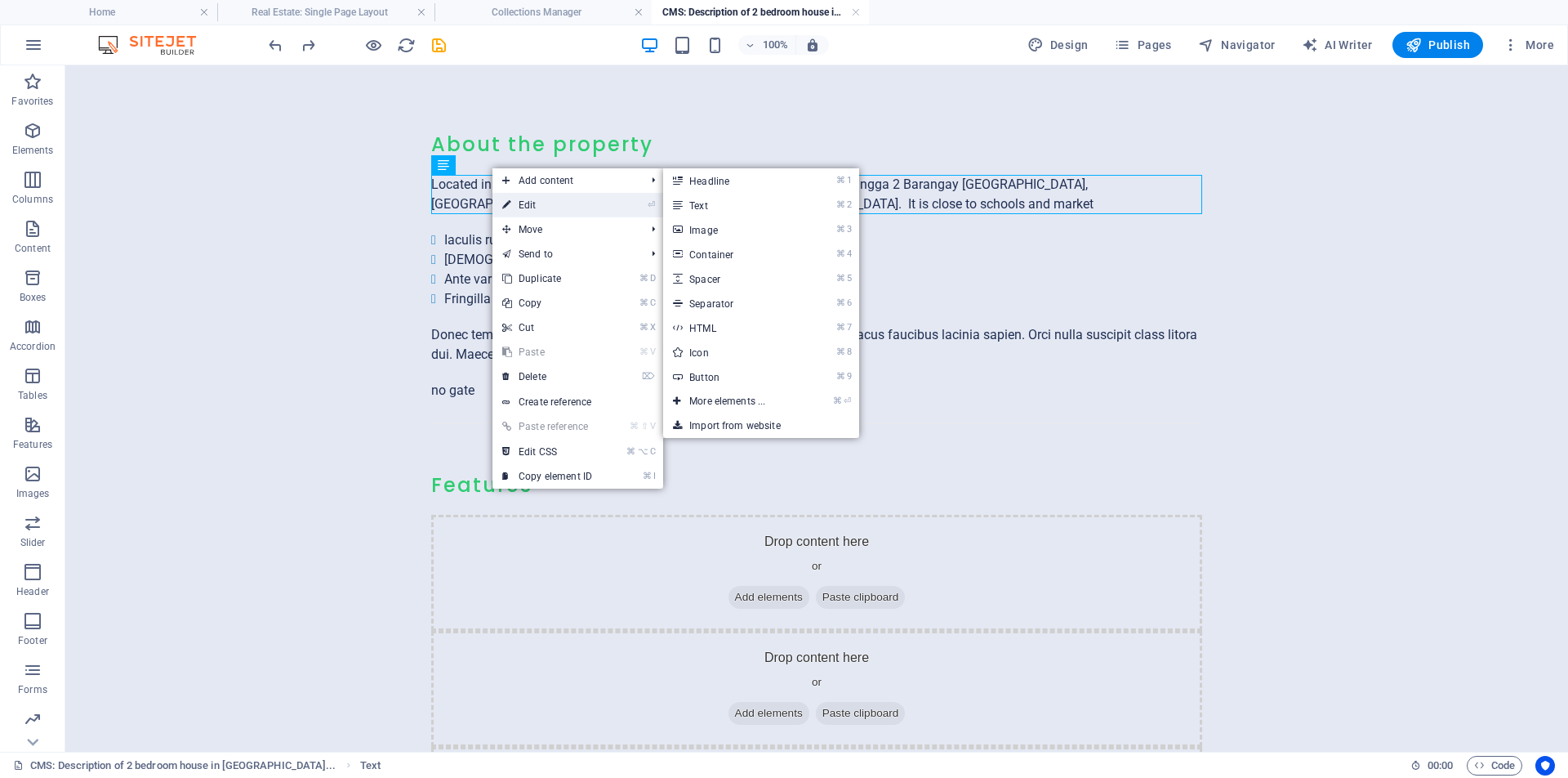
click at [532, 203] on link "⏎ Edit" at bounding box center [547, 205] width 109 height 24
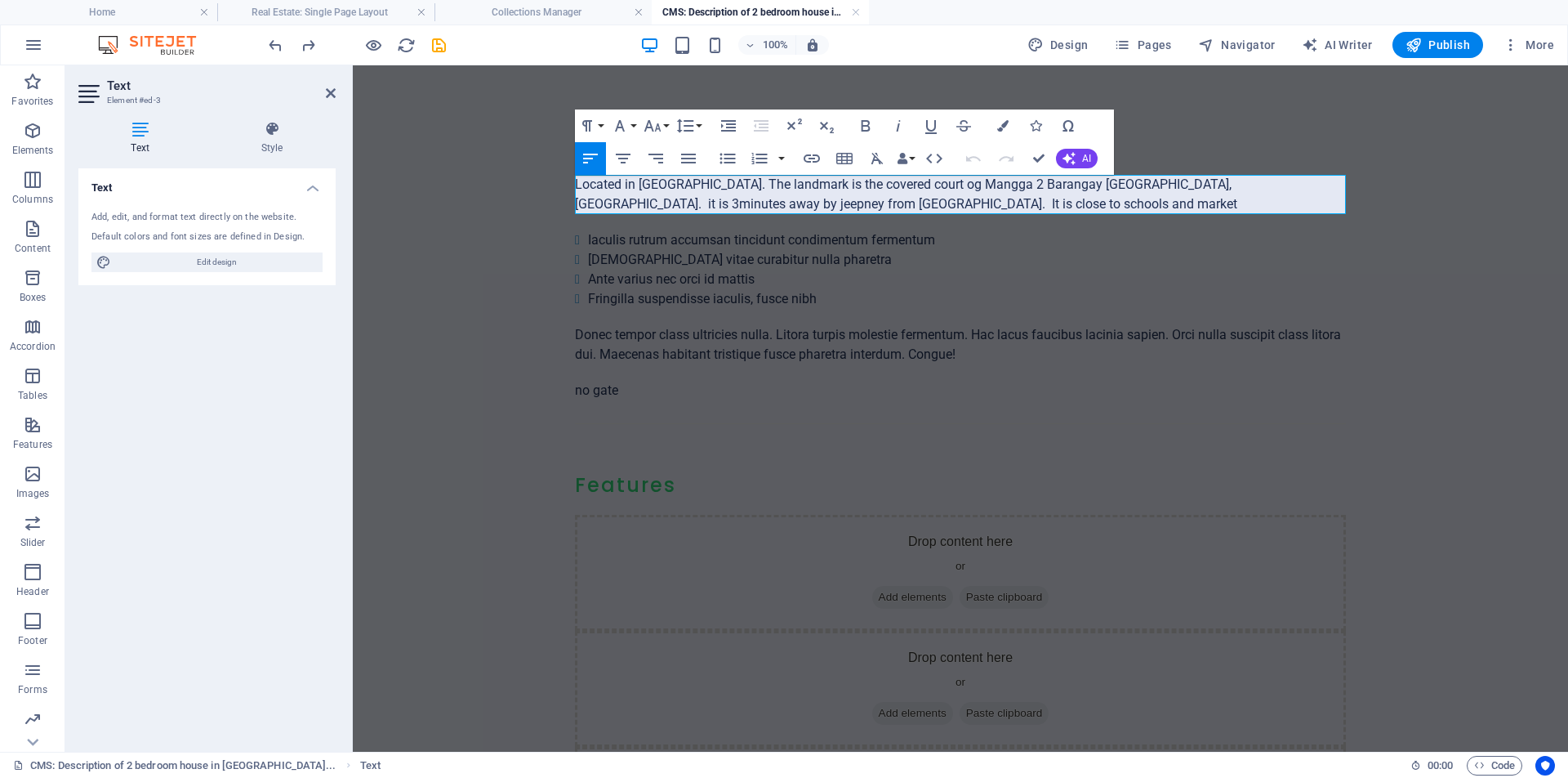
click at [1131, 206] on p "Located in [GEOGRAPHIC_DATA]. The landmark is the covered court og Mangga 2 Bar…" at bounding box center [960, 195] width 771 height 39
click at [1053, 207] on p "Located in [GEOGRAPHIC_DATA]. The landmark is the covered court og Mangga 2 Bar…" at bounding box center [960, 195] width 771 height 39
click at [1047, 204] on p "Located in [GEOGRAPHIC_DATA]. The landmark is the covered court og Mangga 2 Bar…" at bounding box center [960, 195] width 771 height 39
click at [1051, 205] on p "Located in [GEOGRAPHIC_DATA]. The landmark is the covered court og Mangga 2 Bar…" at bounding box center [960, 195] width 771 height 39
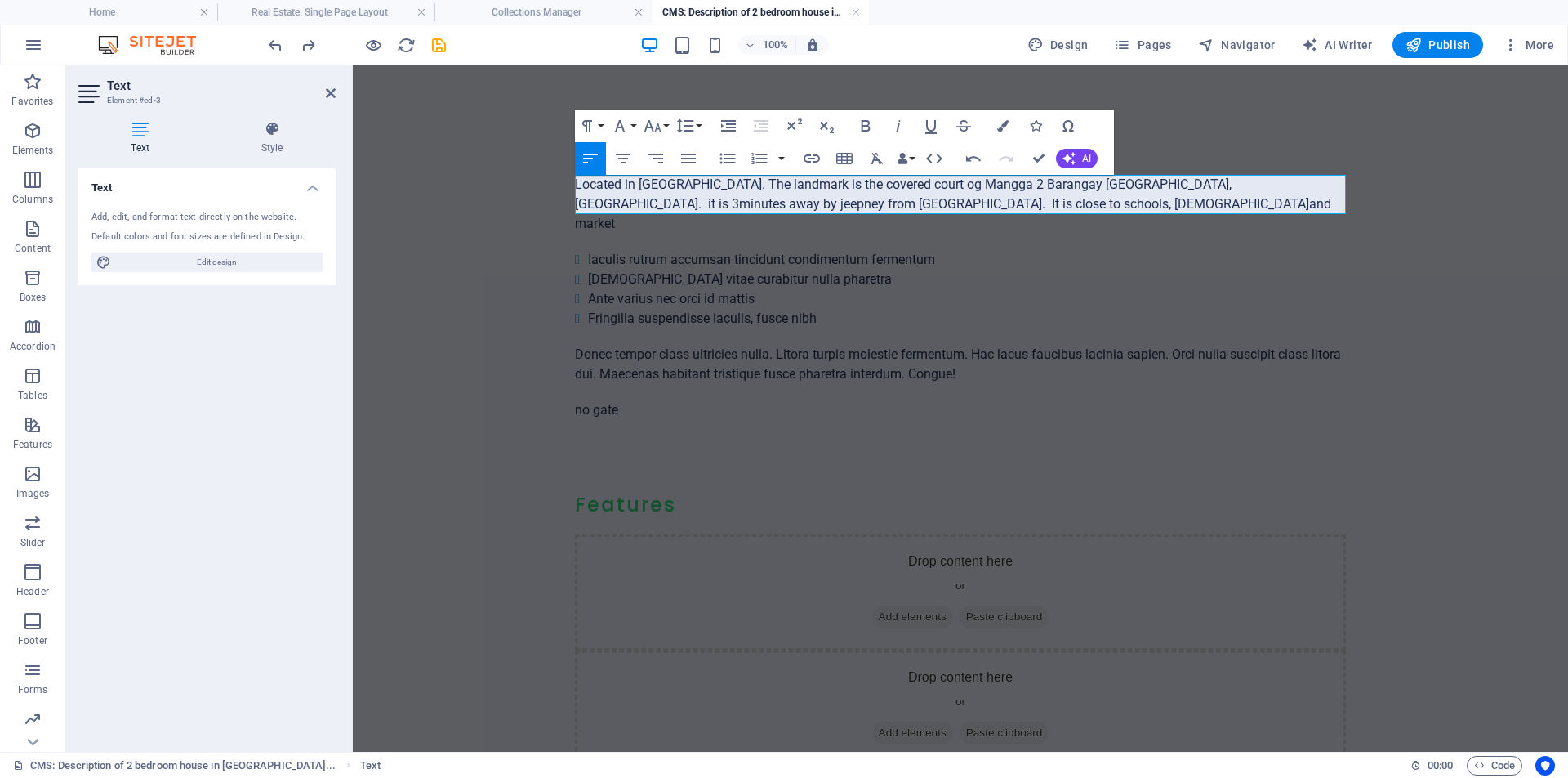
click at [1182, 206] on p "Located in [GEOGRAPHIC_DATA]. The landmark is the covered court og Mangga 2 Bar…" at bounding box center [960, 204] width 771 height 58
drag, startPoint x: 1137, startPoint y: 203, endPoint x: 1164, endPoint y: 203, distance: 27.0
click at [1139, 203] on p "Located in [GEOGRAPHIC_DATA]. The landmark is the covered court og Mangga 2 Bar…" at bounding box center [960, 204] width 771 height 58
click at [1243, 200] on p "Located in [GEOGRAPHIC_DATA]. The landmark is the covered court og Mangga 2 Bar…" at bounding box center [960, 204] width 771 height 58
click at [1083, 161] on span "AI" at bounding box center [1087, 159] width 9 height 10
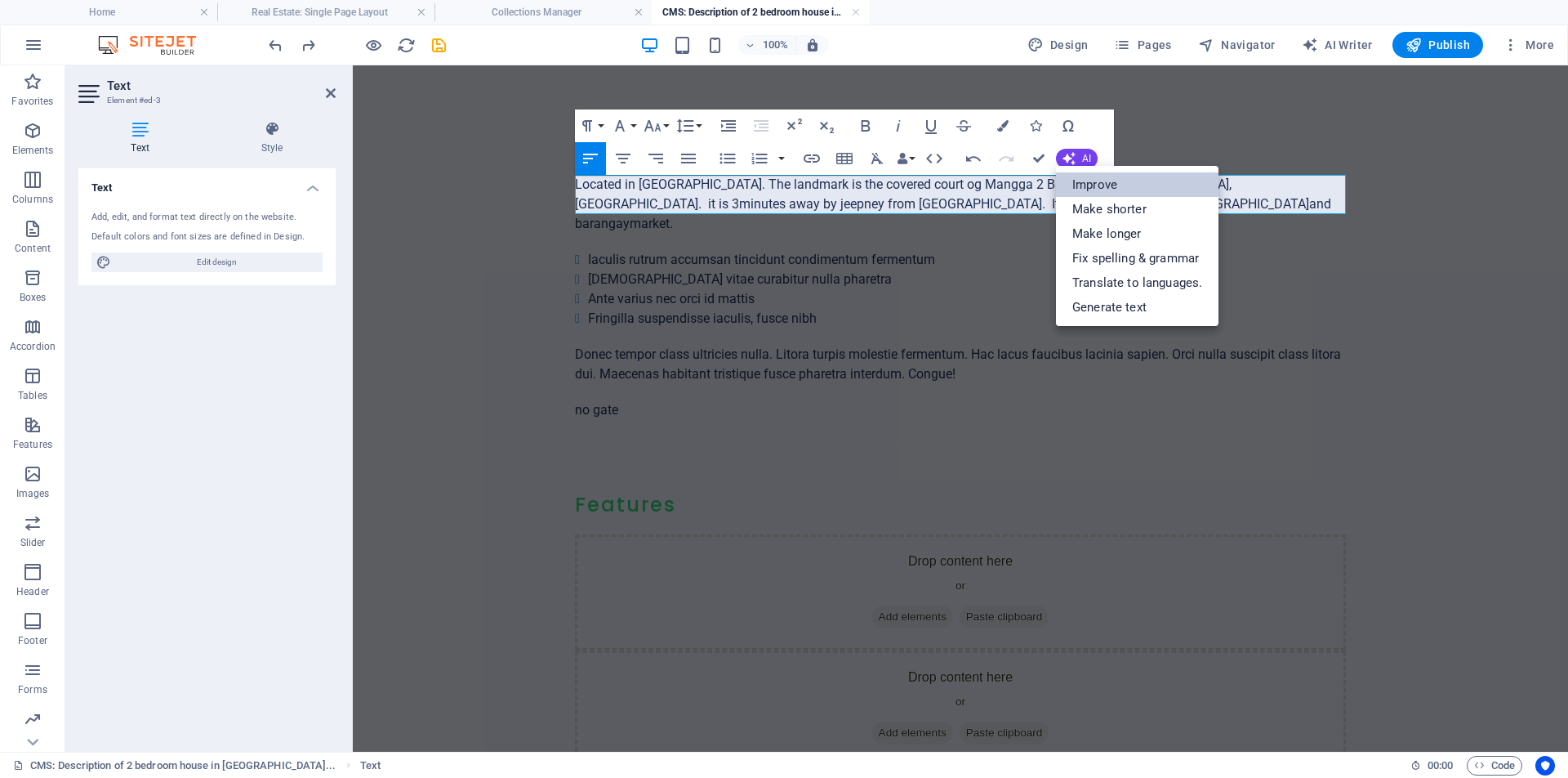
click at [1103, 183] on link "Improve" at bounding box center [1136, 185] width 162 height 24
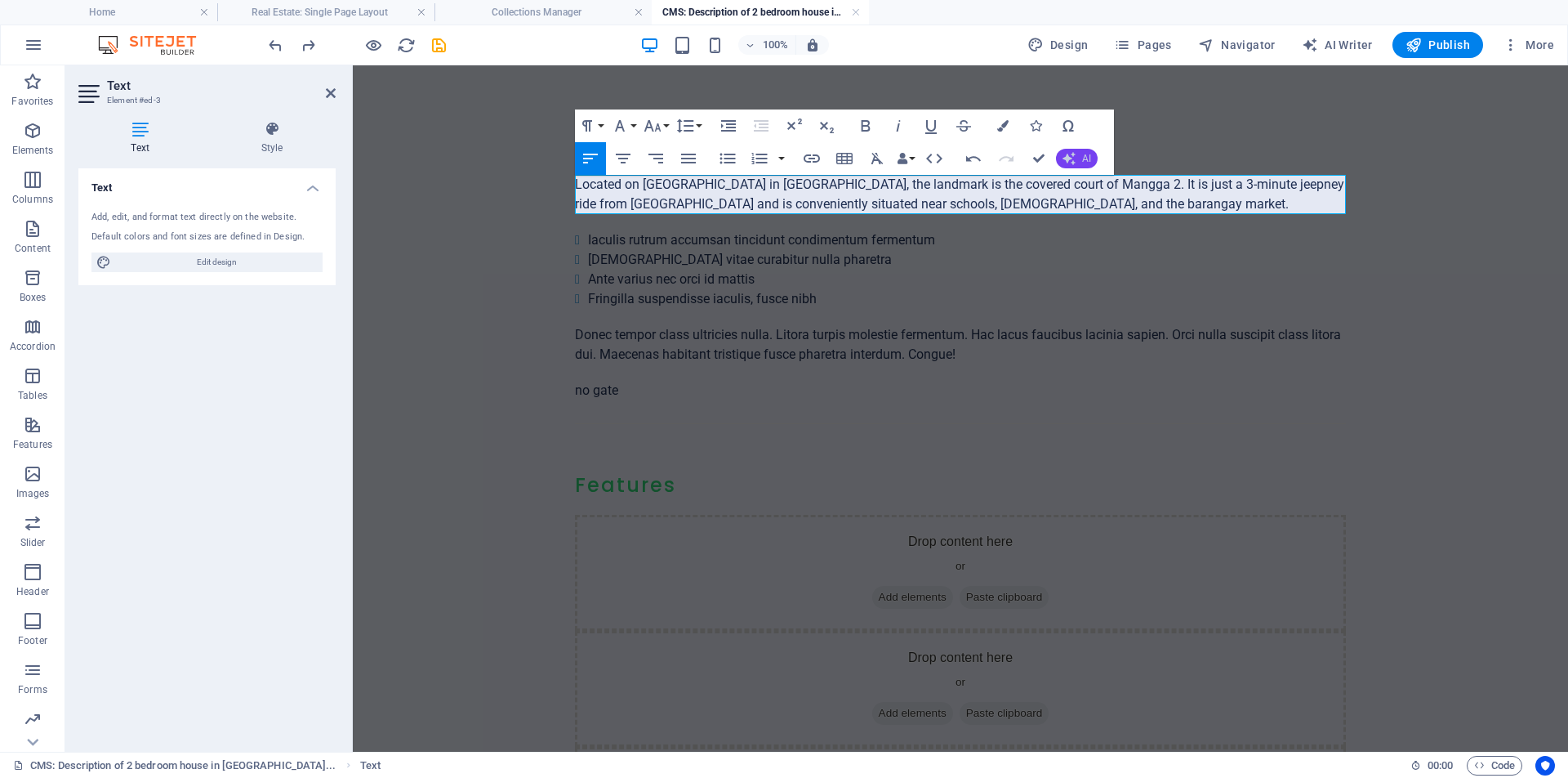
click at [1079, 156] on button "AI" at bounding box center [1076, 158] width 42 height 19
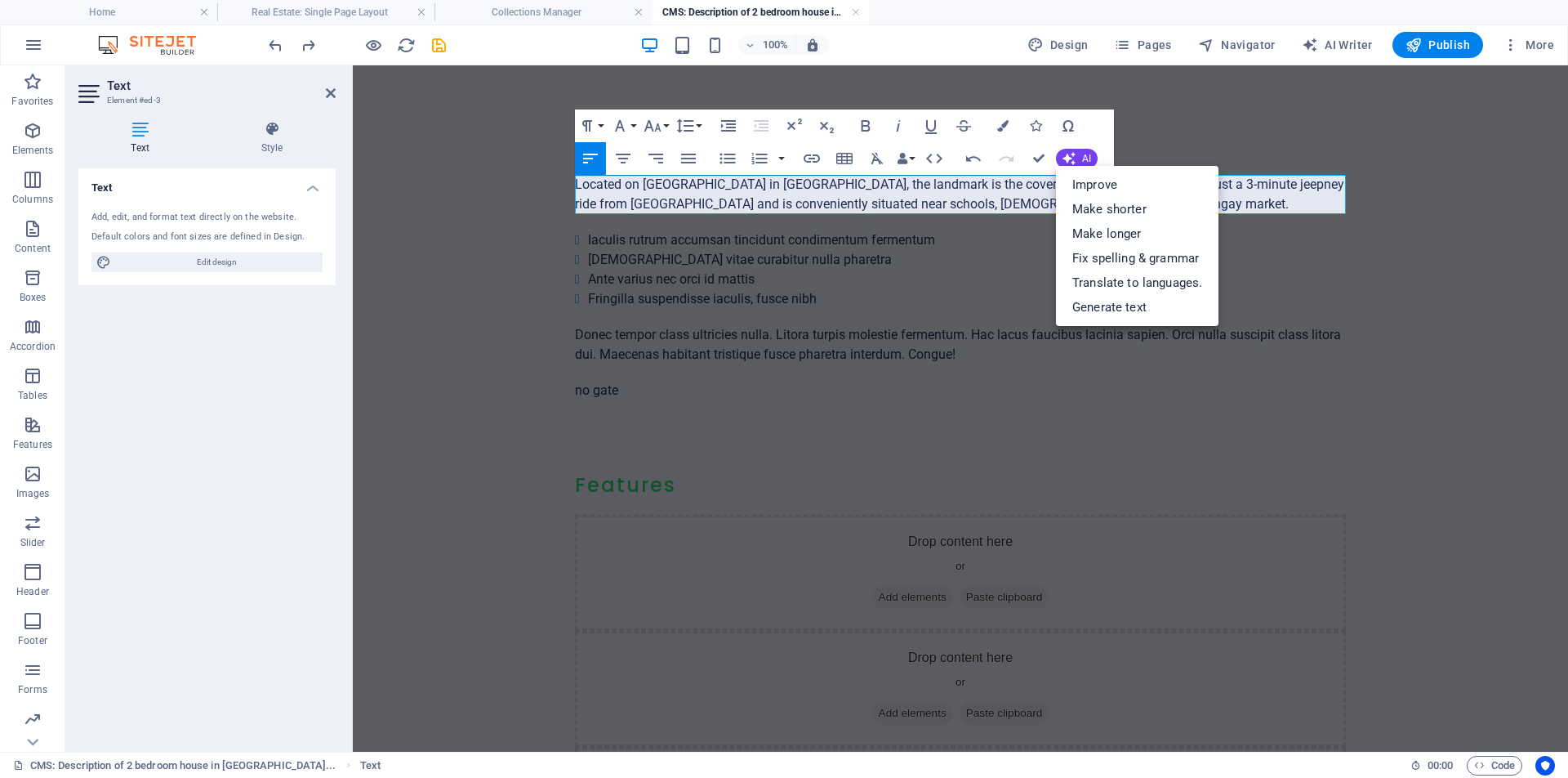
click at [1244, 205] on p "Located on [GEOGRAPHIC_DATA] in [GEOGRAPHIC_DATA], the landmark is the covered …" at bounding box center [960, 195] width 771 height 39
click at [1239, 208] on p "Located on [GEOGRAPHIC_DATA] in [GEOGRAPHIC_DATA], the landmark is the covered …" at bounding box center [960, 195] width 771 height 39
click at [1131, 259] on link "Fix spelling & grammar" at bounding box center [1136, 258] width 162 height 24
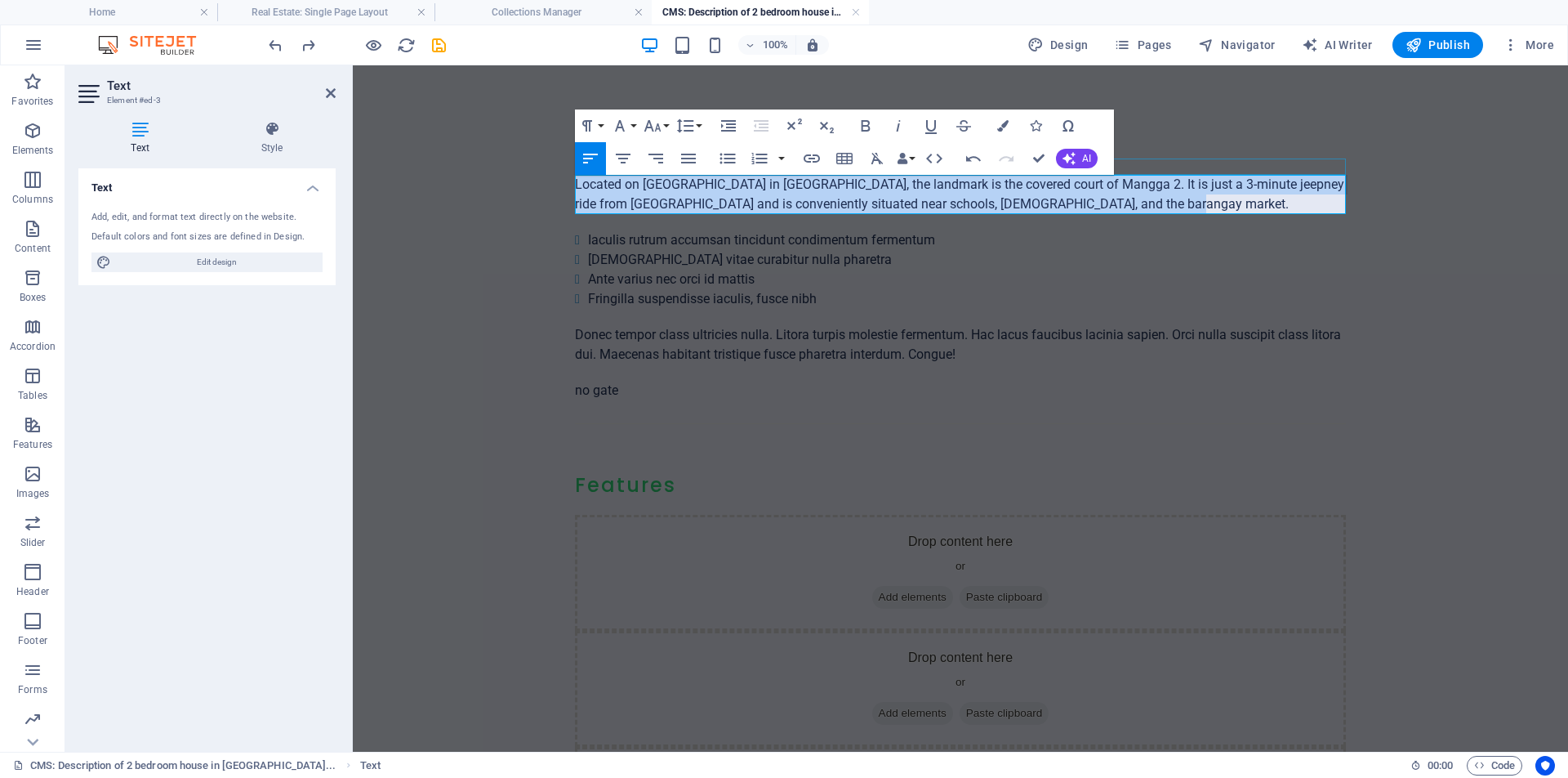
drag, startPoint x: 1153, startPoint y: 206, endPoint x: 956, endPoint y: 232, distance: 198.7
click at [591, 167] on div "About the property Located on [GEOGRAPHIC_DATA] in [GEOGRAPHIC_DATA], the landm…" at bounding box center [960, 504] width 771 height 748
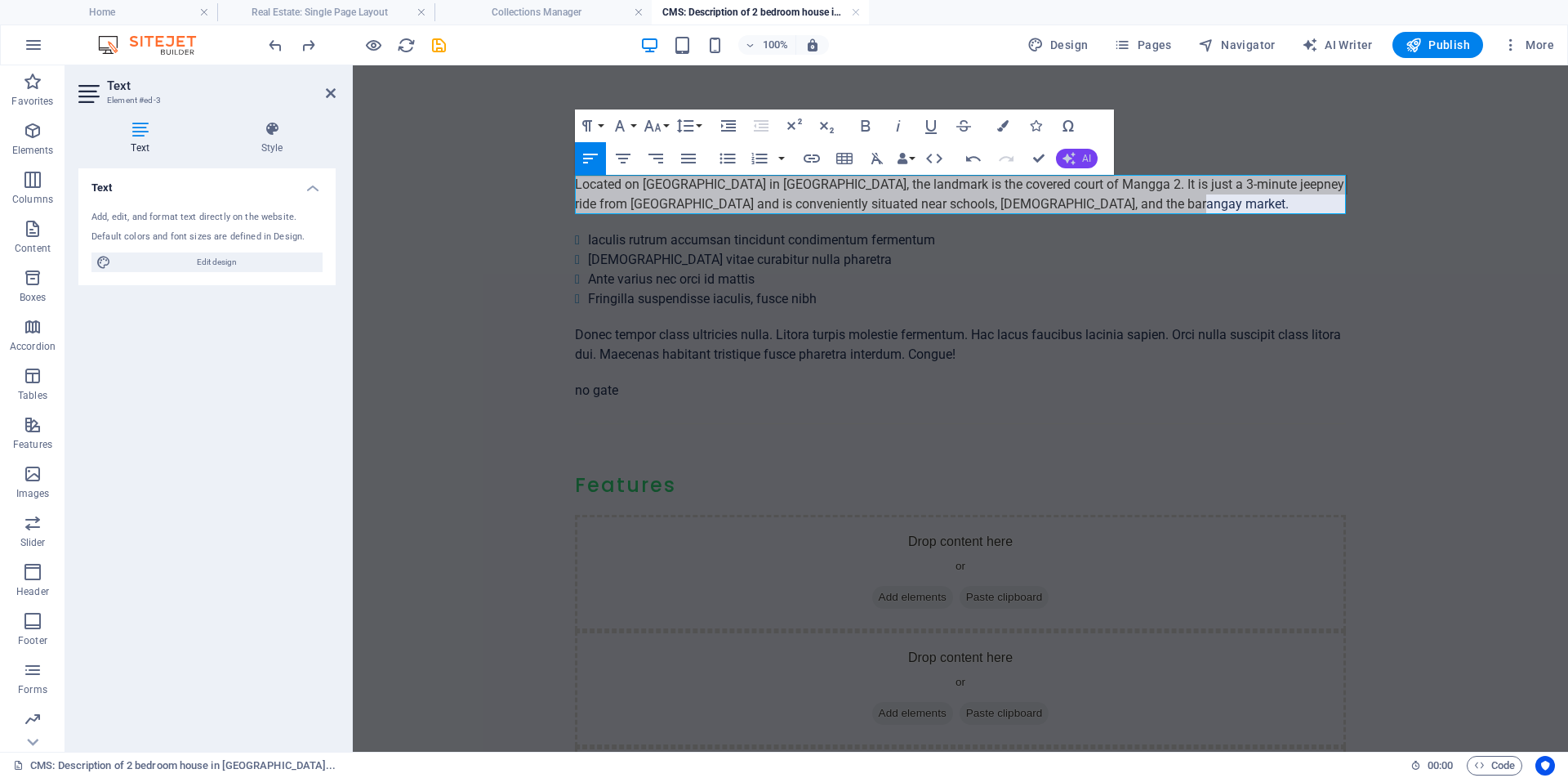
click at [1067, 159] on icon "button" at bounding box center [1069, 159] width 13 height 13
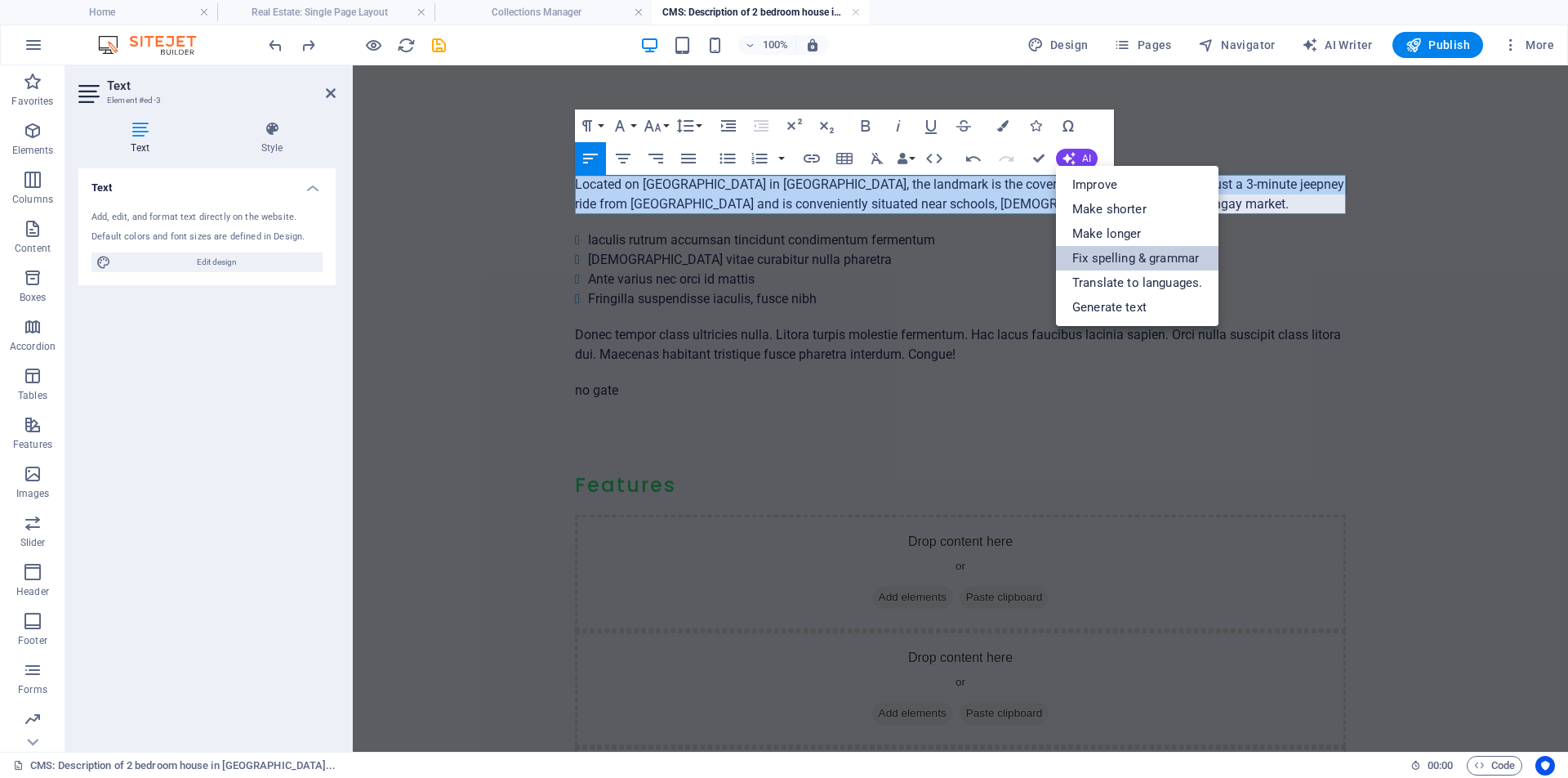
click at [1110, 258] on link "Fix spelling & grammar" at bounding box center [1136, 258] width 162 height 24
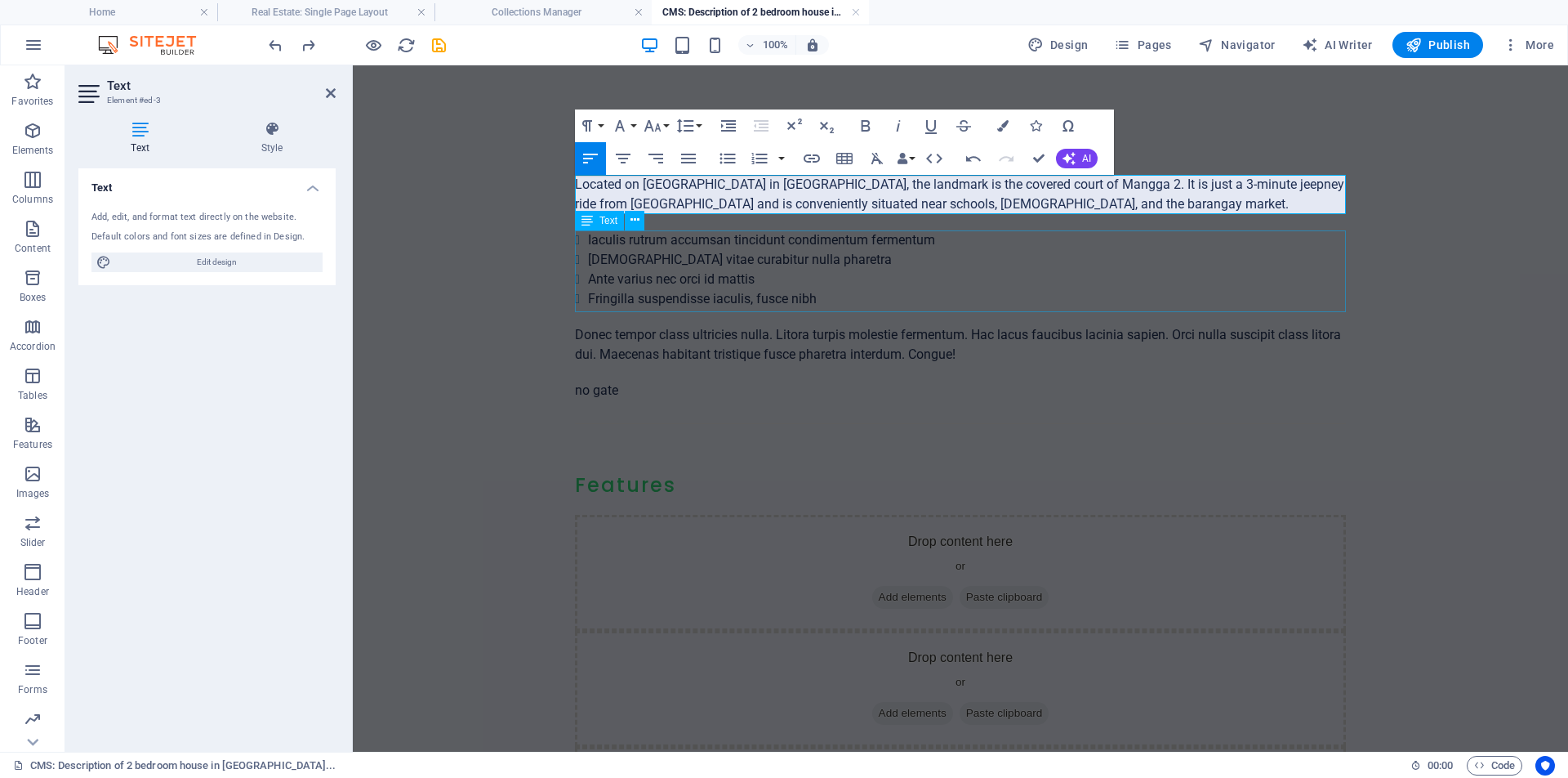
click at [889, 279] on div "Iaculis rutrum accumsan tincidunt condimentum fermentum Euismod vitae curabitur…" at bounding box center [960, 269] width 771 height 79
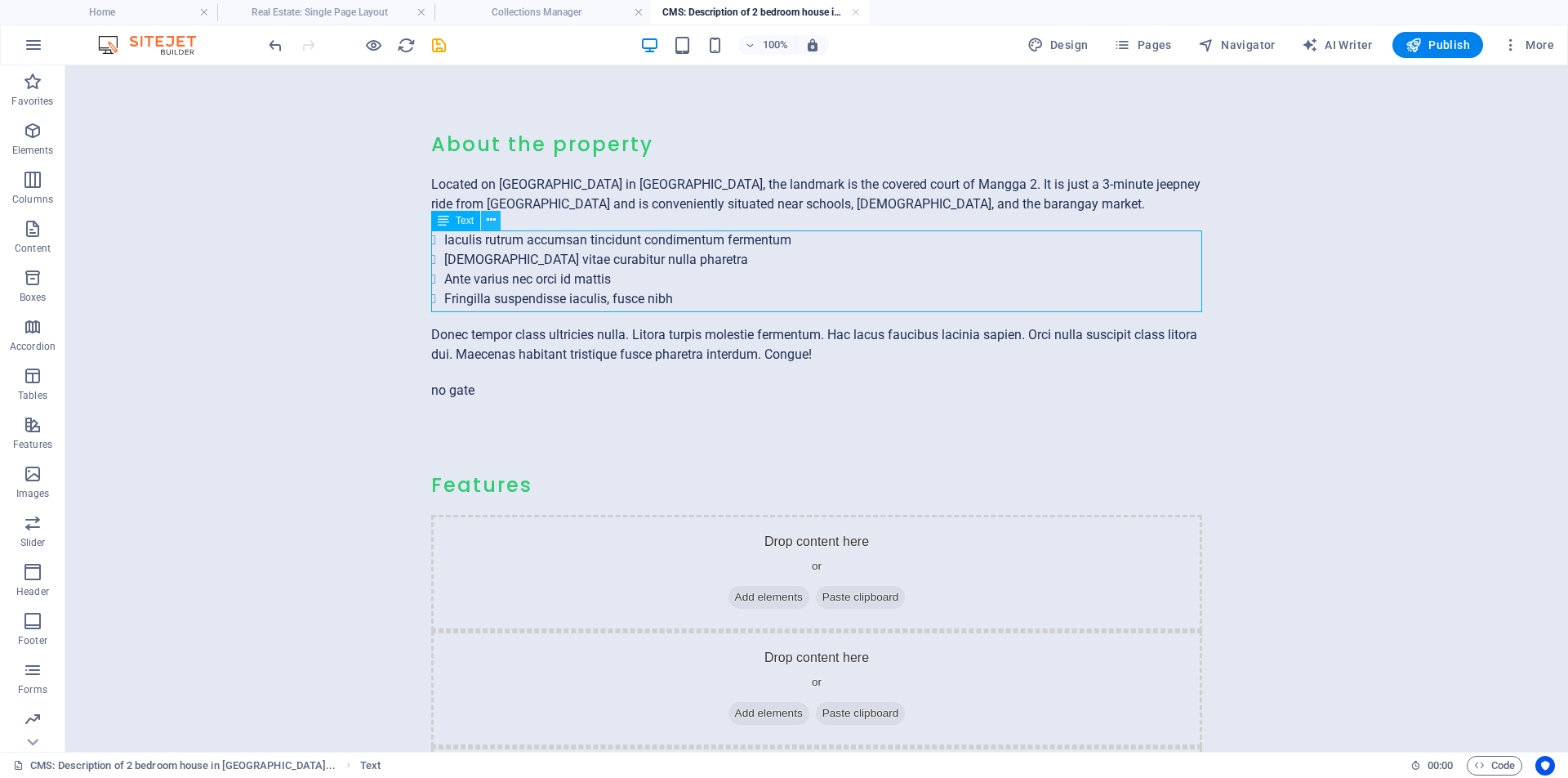
click at [496, 218] on button at bounding box center [490, 220] width 19 height 19
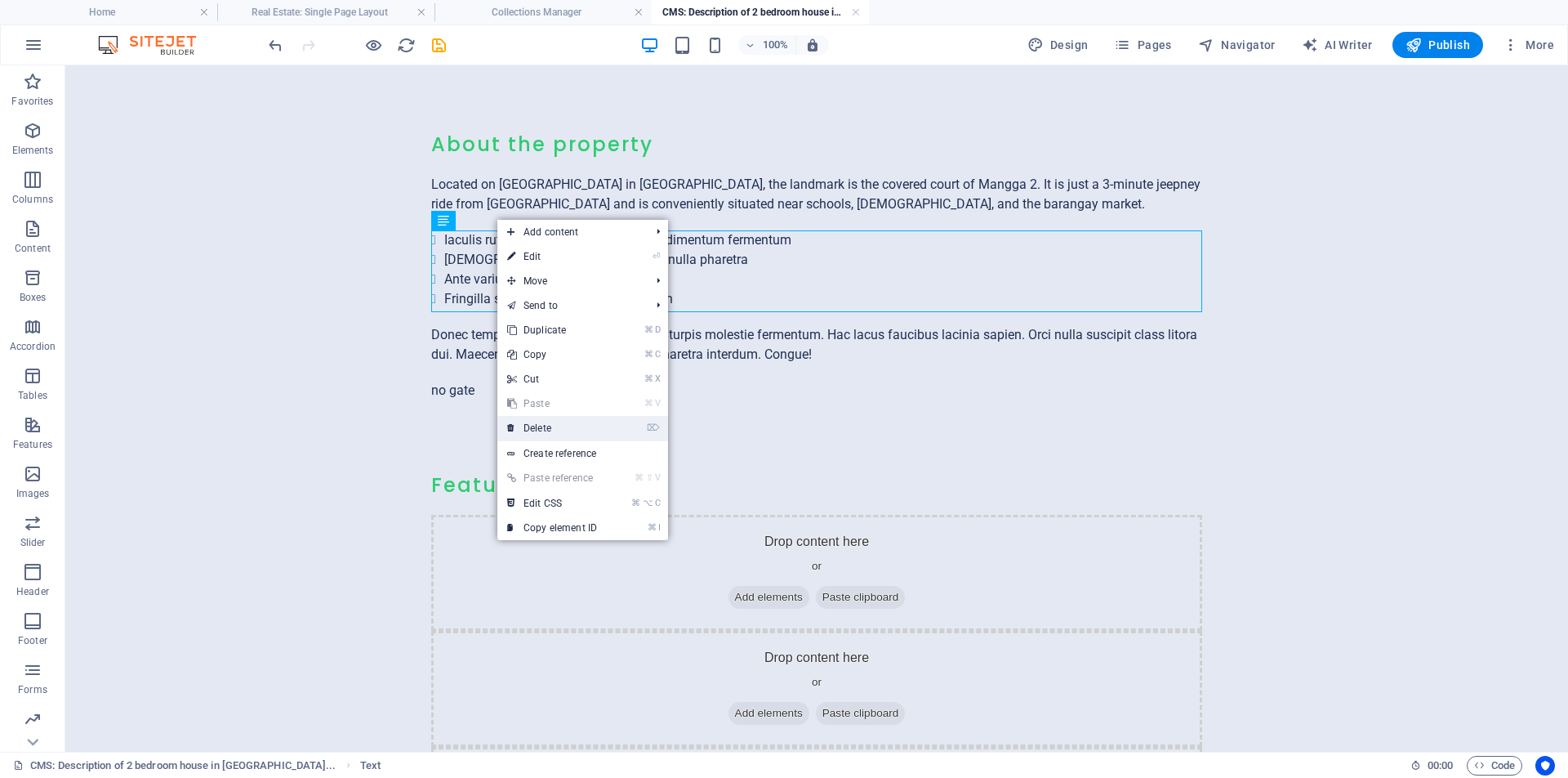
click at [555, 426] on link "⌦ Delete" at bounding box center [552, 428] width 109 height 24
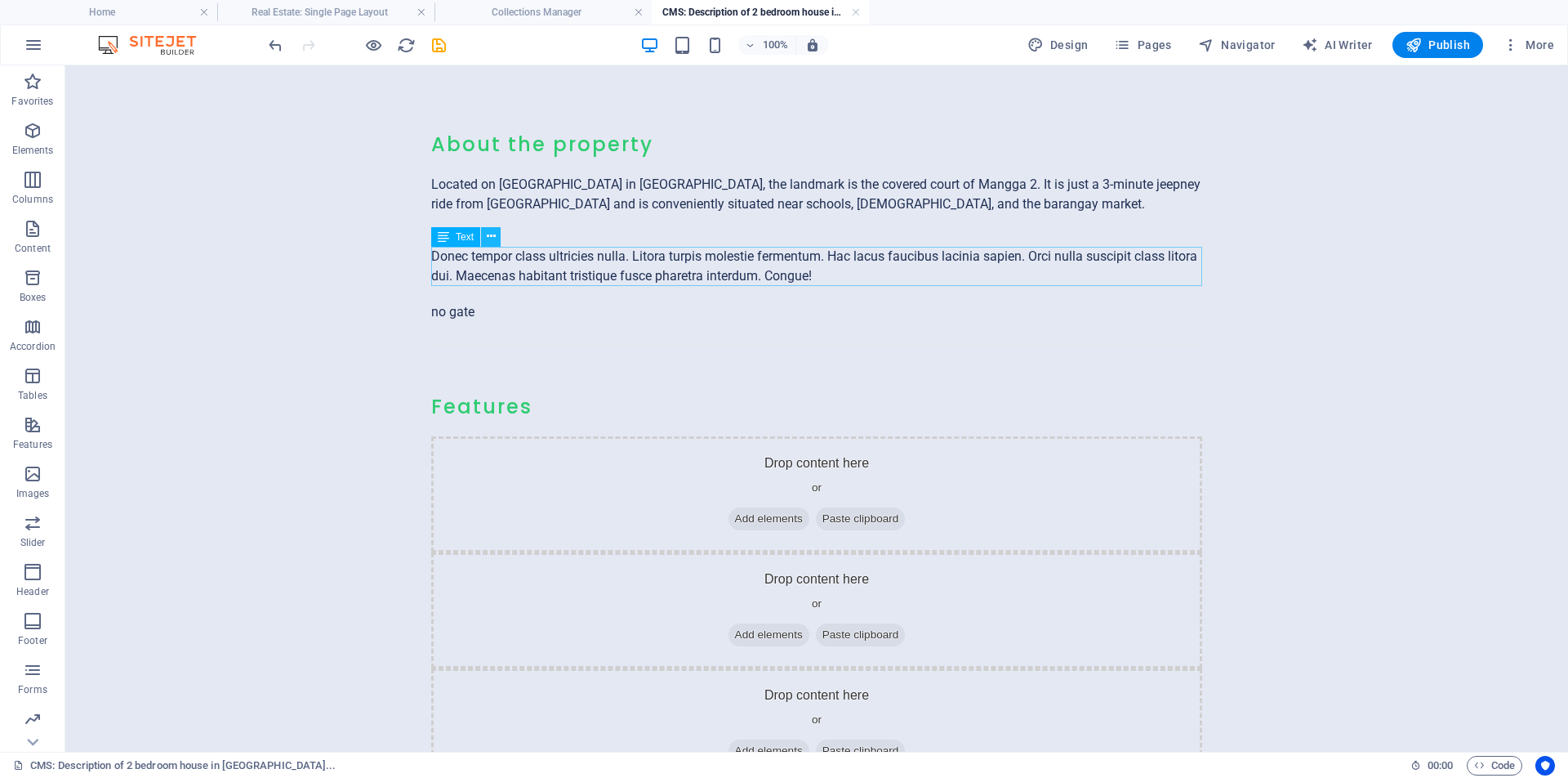
click at [491, 233] on icon at bounding box center [491, 236] width 9 height 18
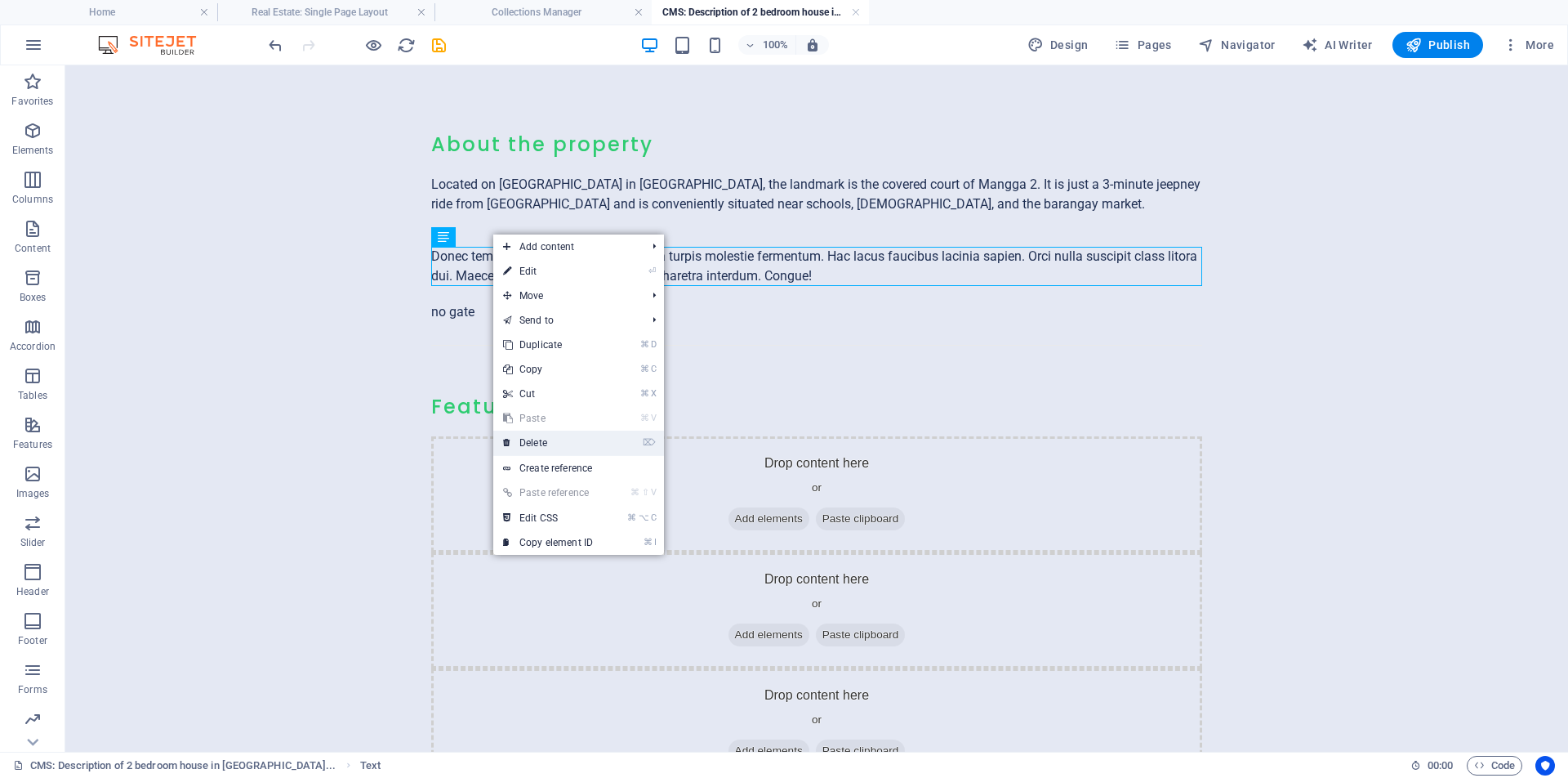
click at [552, 443] on link "⌦ Delete" at bounding box center [548, 442] width 109 height 24
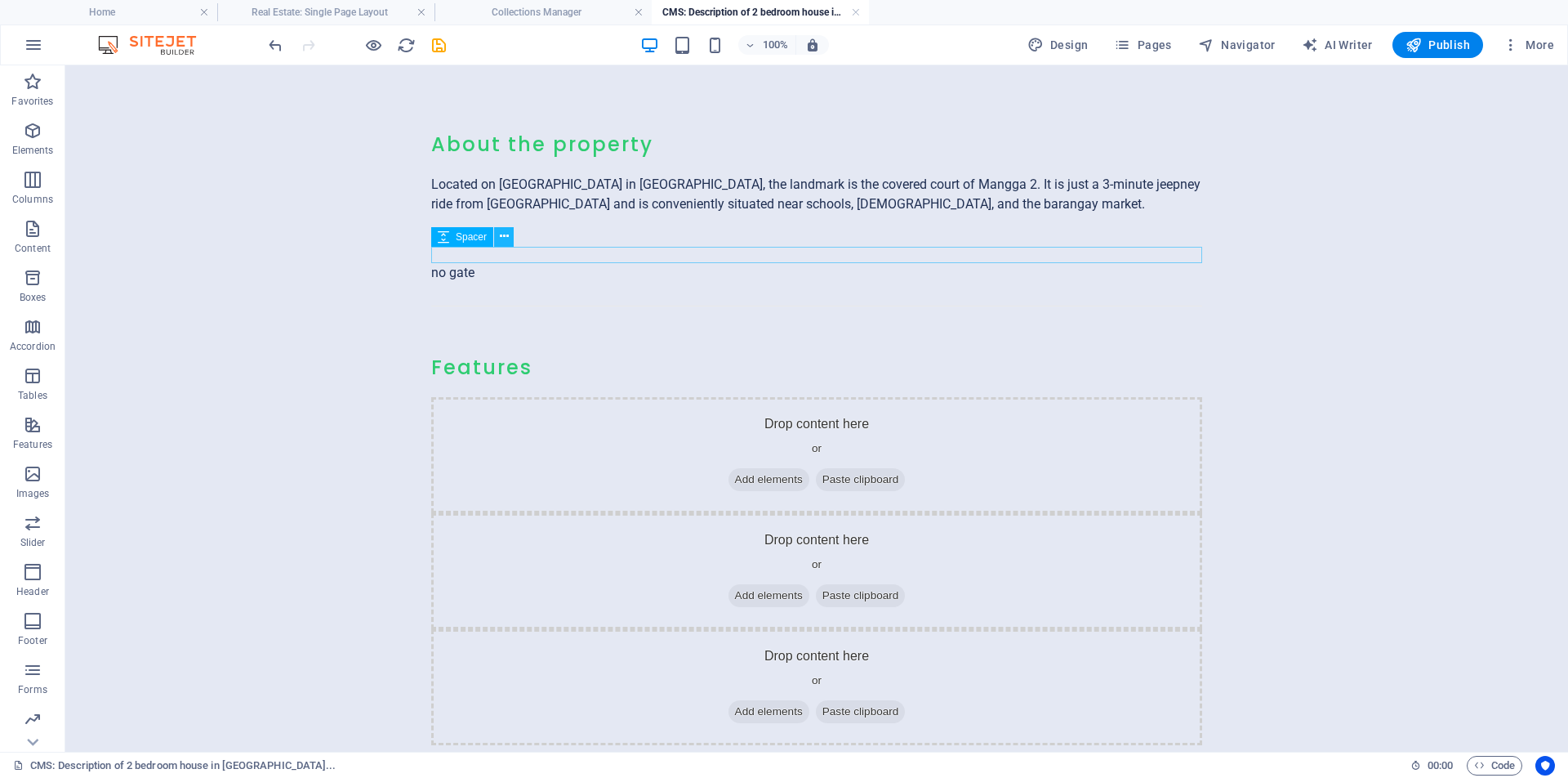
click at [502, 238] on icon at bounding box center [504, 236] width 9 height 18
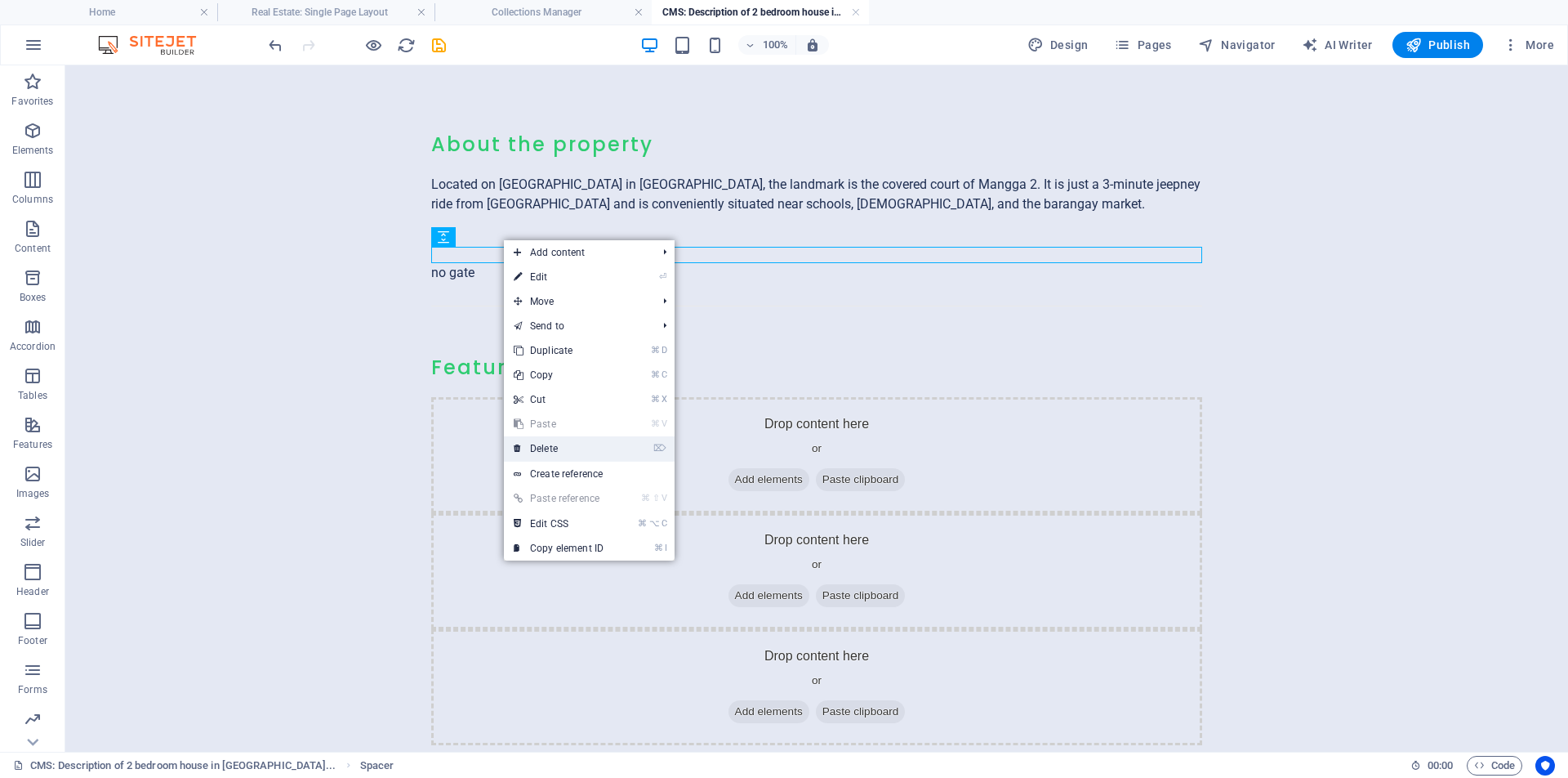
click at [559, 447] on link "⌦ Delete" at bounding box center [559, 449] width 109 height 24
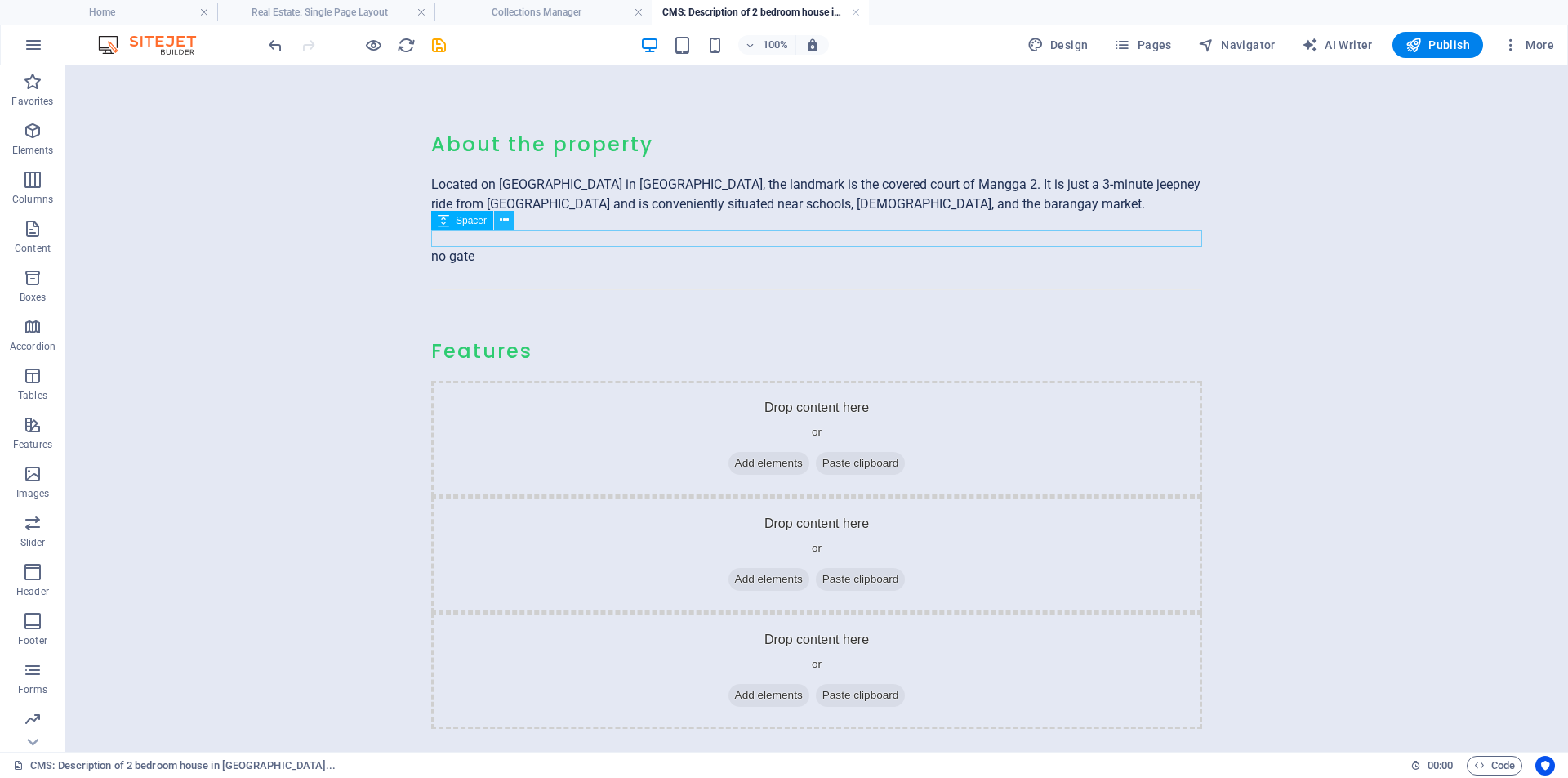
click at [512, 222] on button at bounding box center [503, 220] width 19 height 19
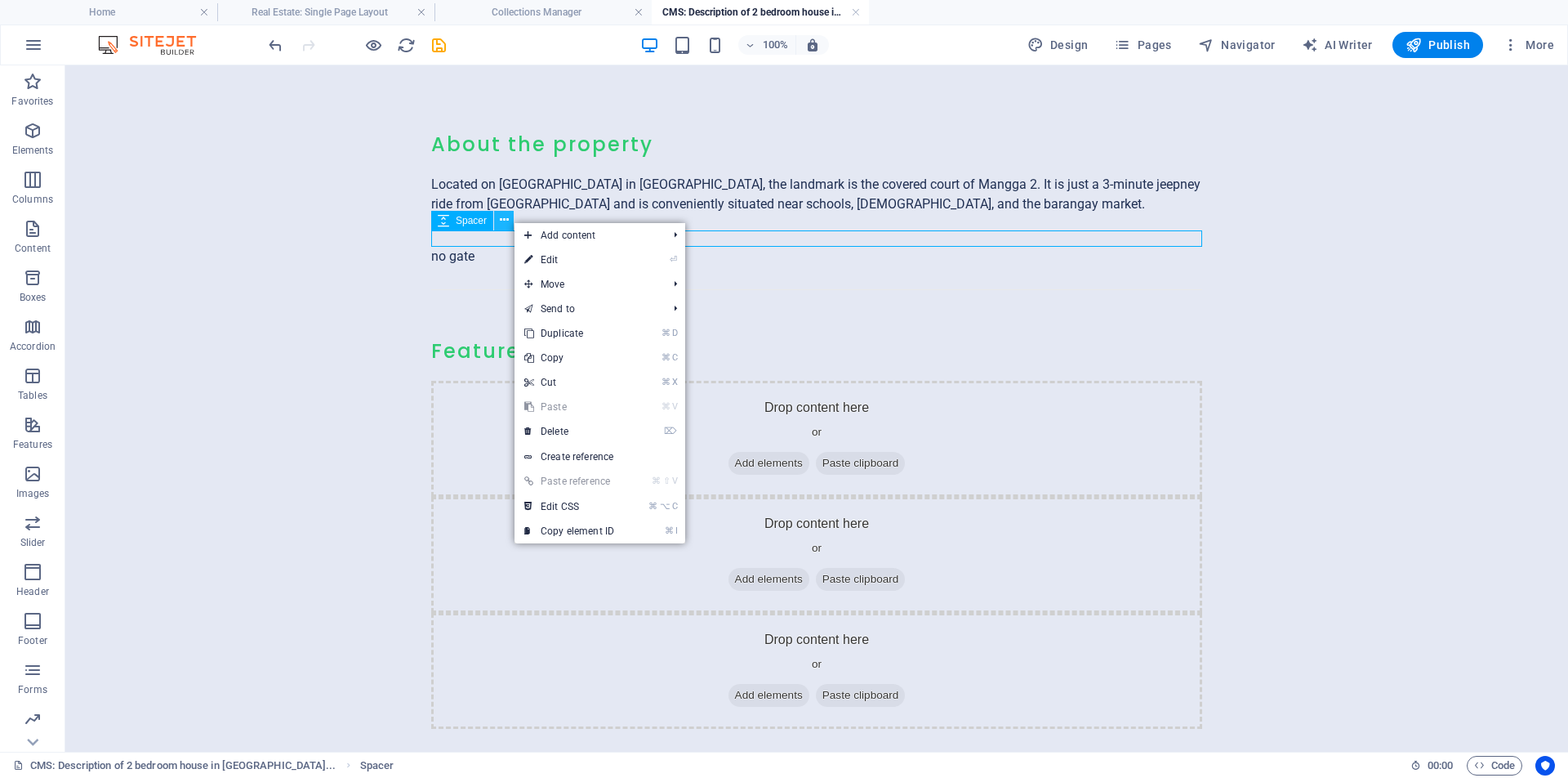
click at [505, 220] on icon at bounding box center [504, 220] width 9 height 18
click at [616, 425] on link "⌦ Delete" at bounding box center [562, 429] width 109 height 24
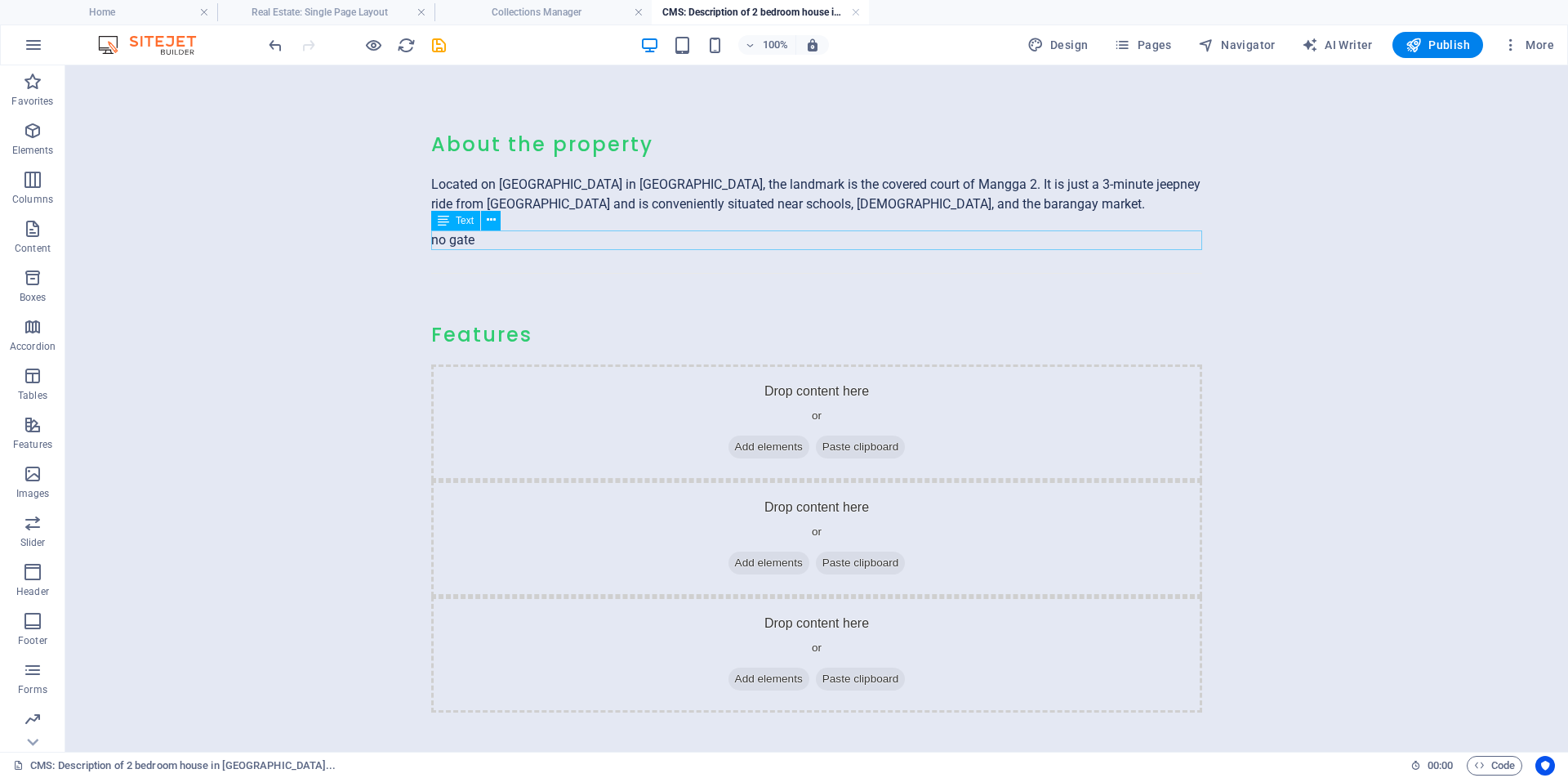
click at [483, 238] on div "no gate" at bounding box center [816, 239] width 771 height 19
click at [459, 221] on span "Text" at bounding box center [464, 221] width 18 height 10
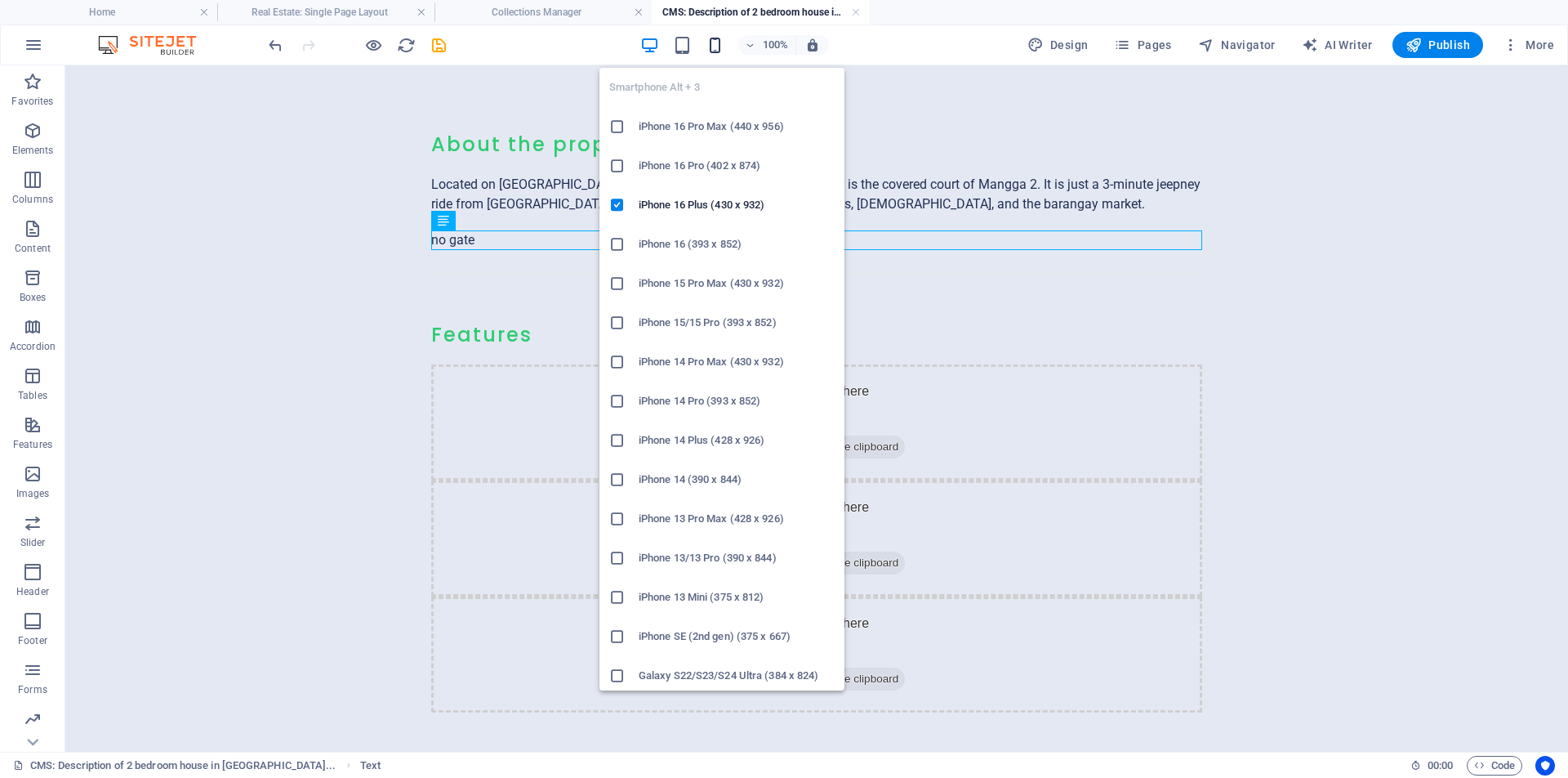
click at [718, 46] on icon "button" at bounding box center [714, 45] width 19 height 19
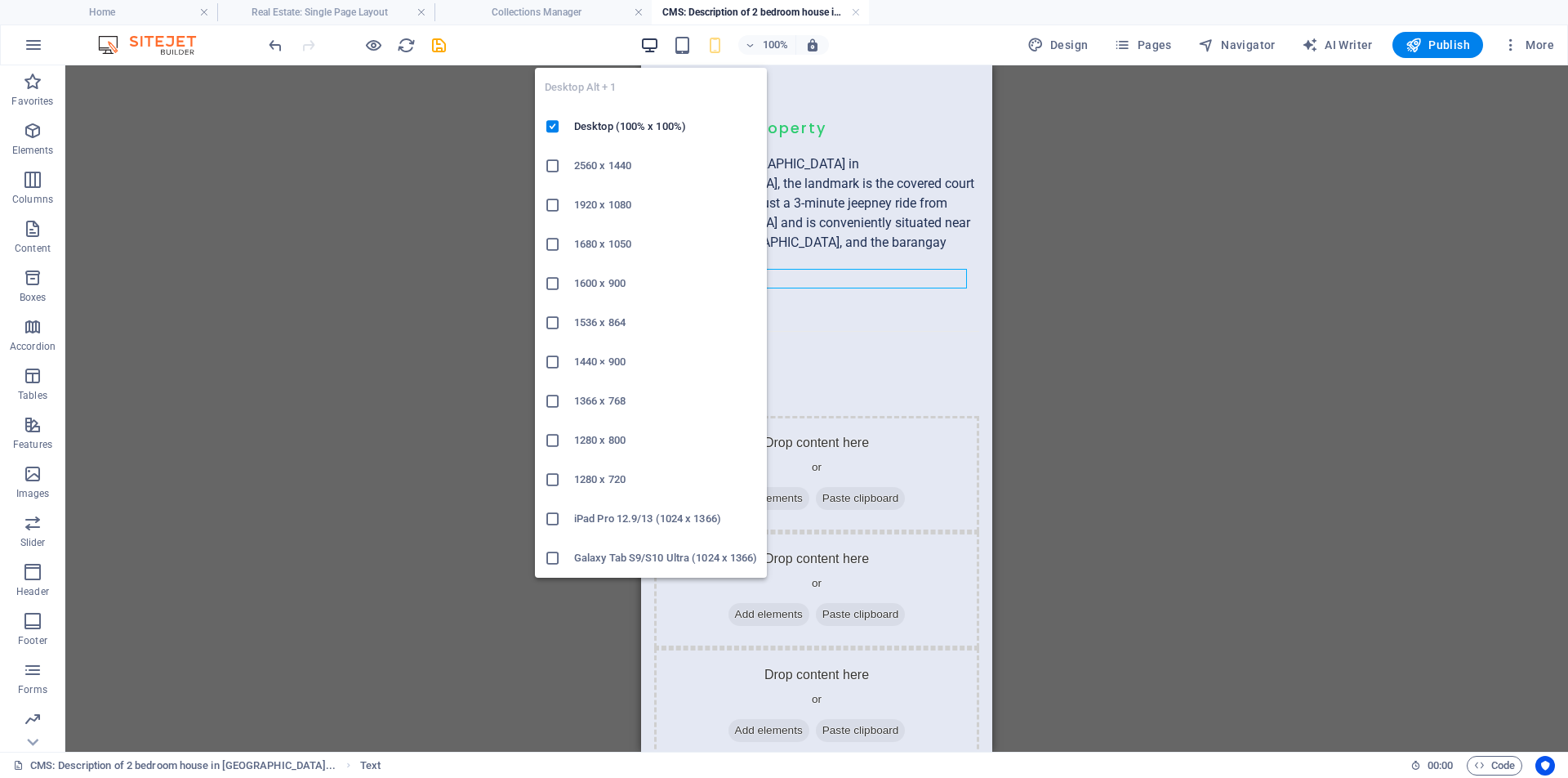
click at [656, 45] on icon "button" at bounding box center [650, 45] width 19 height 19
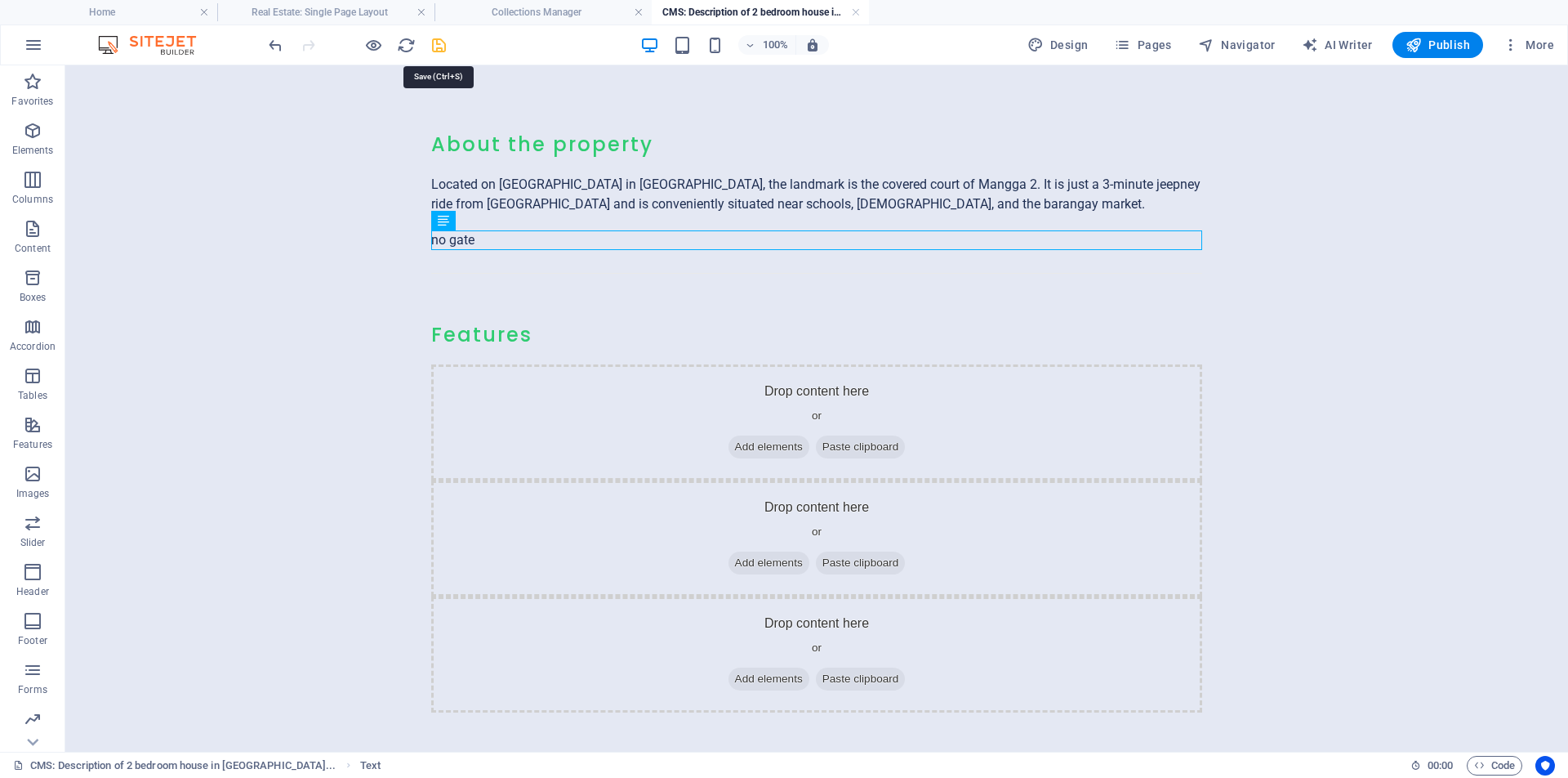
click at [436, 44] on icon "save" at bounding box center [438, 45] width 19 height 19
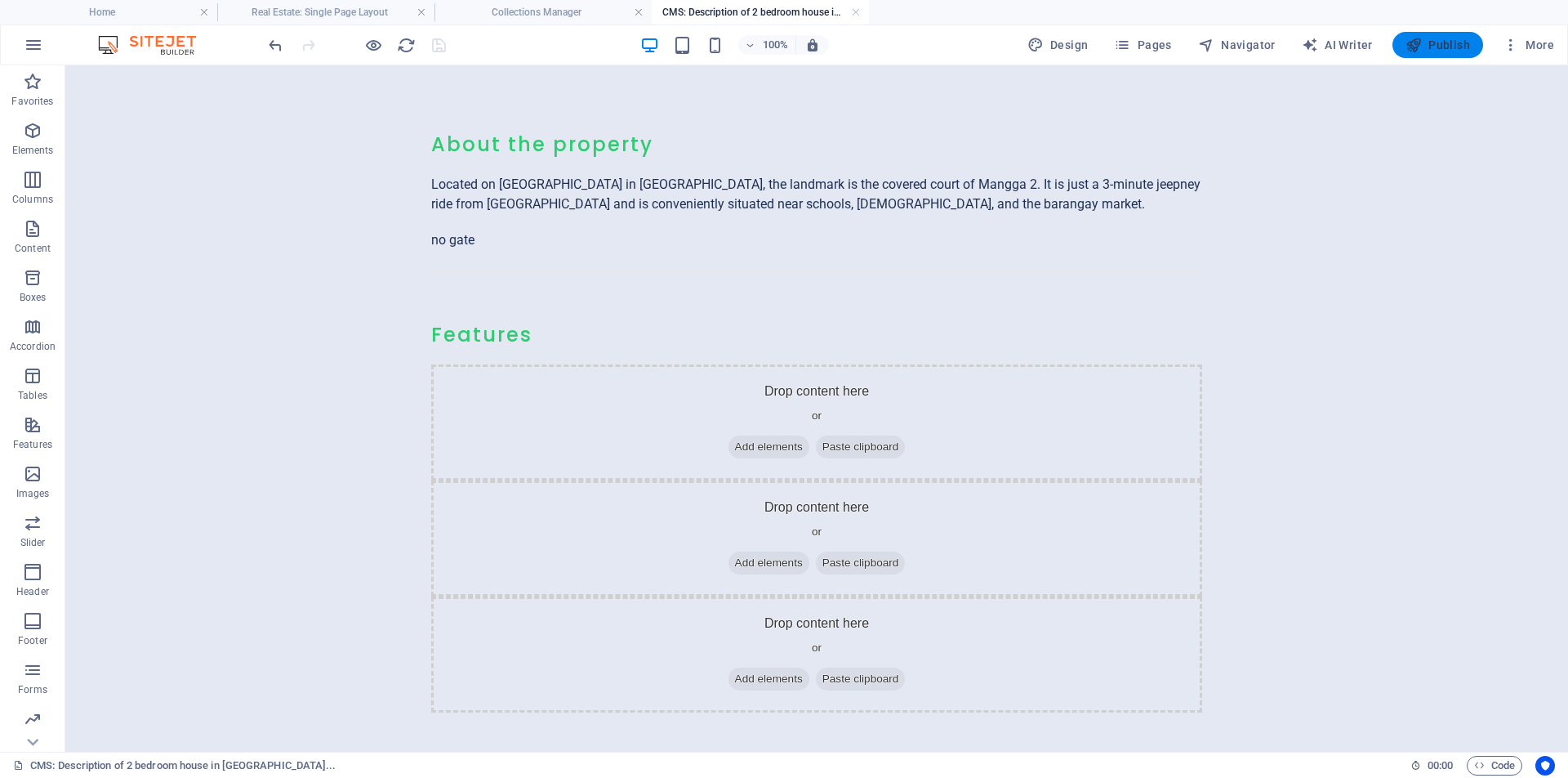
click at [1430, 45] on span "Publish" at bounding box center [1437, 45] width 65 height 17
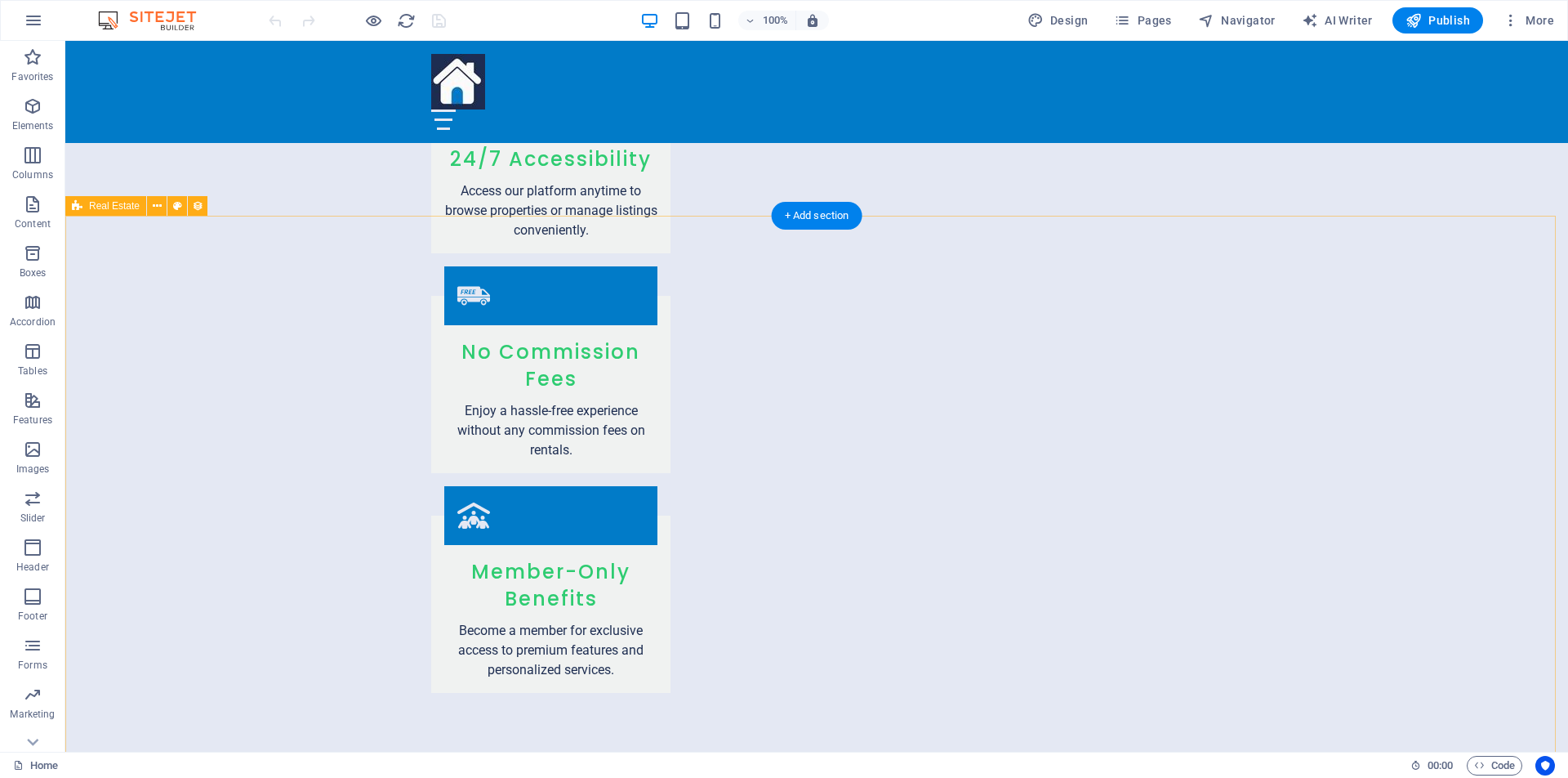
scroll to position [2591, 0]
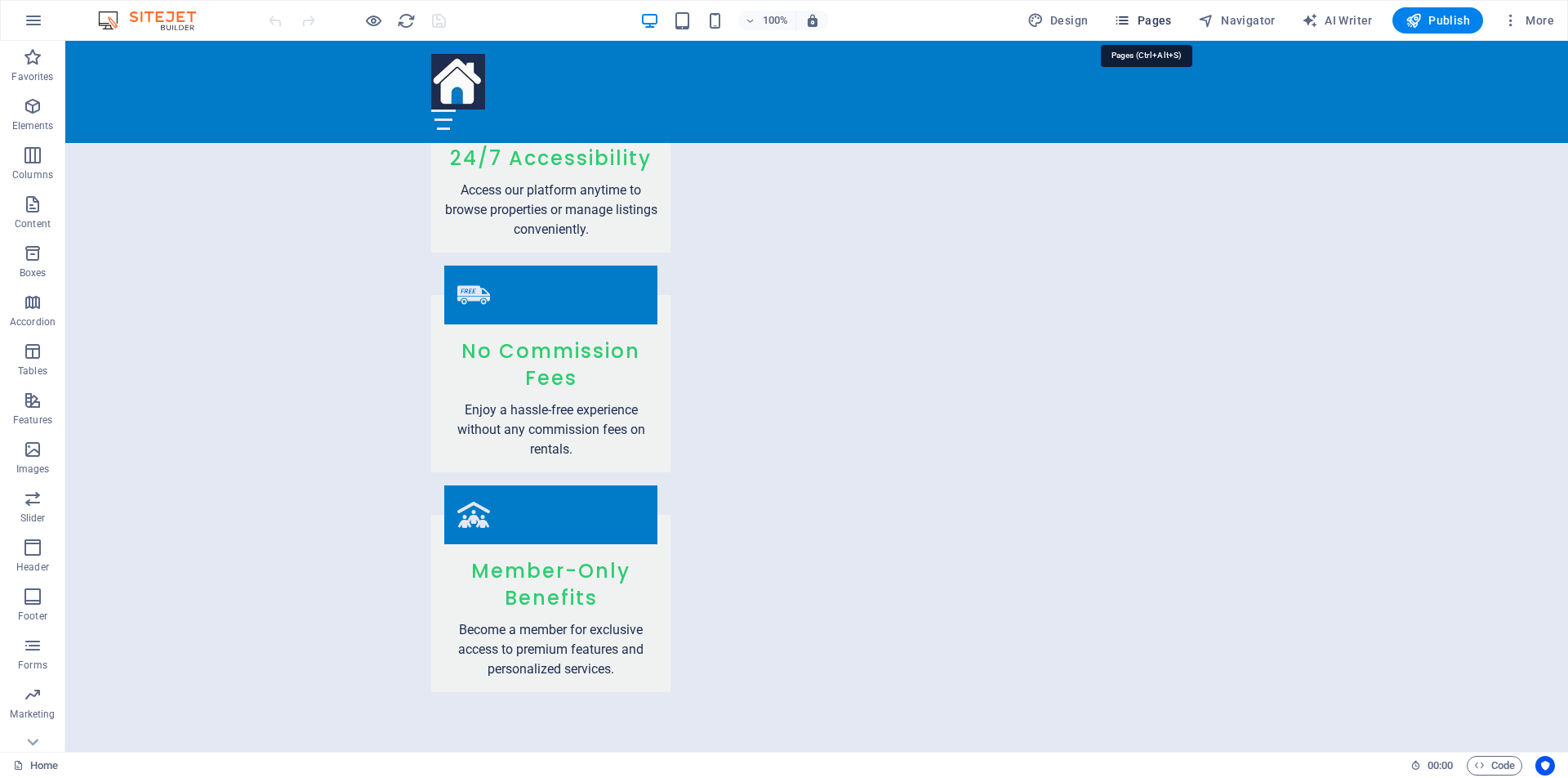
click at [1152, 22] on span "Pages" at bounding box center [1143, 20] width 57 height 17
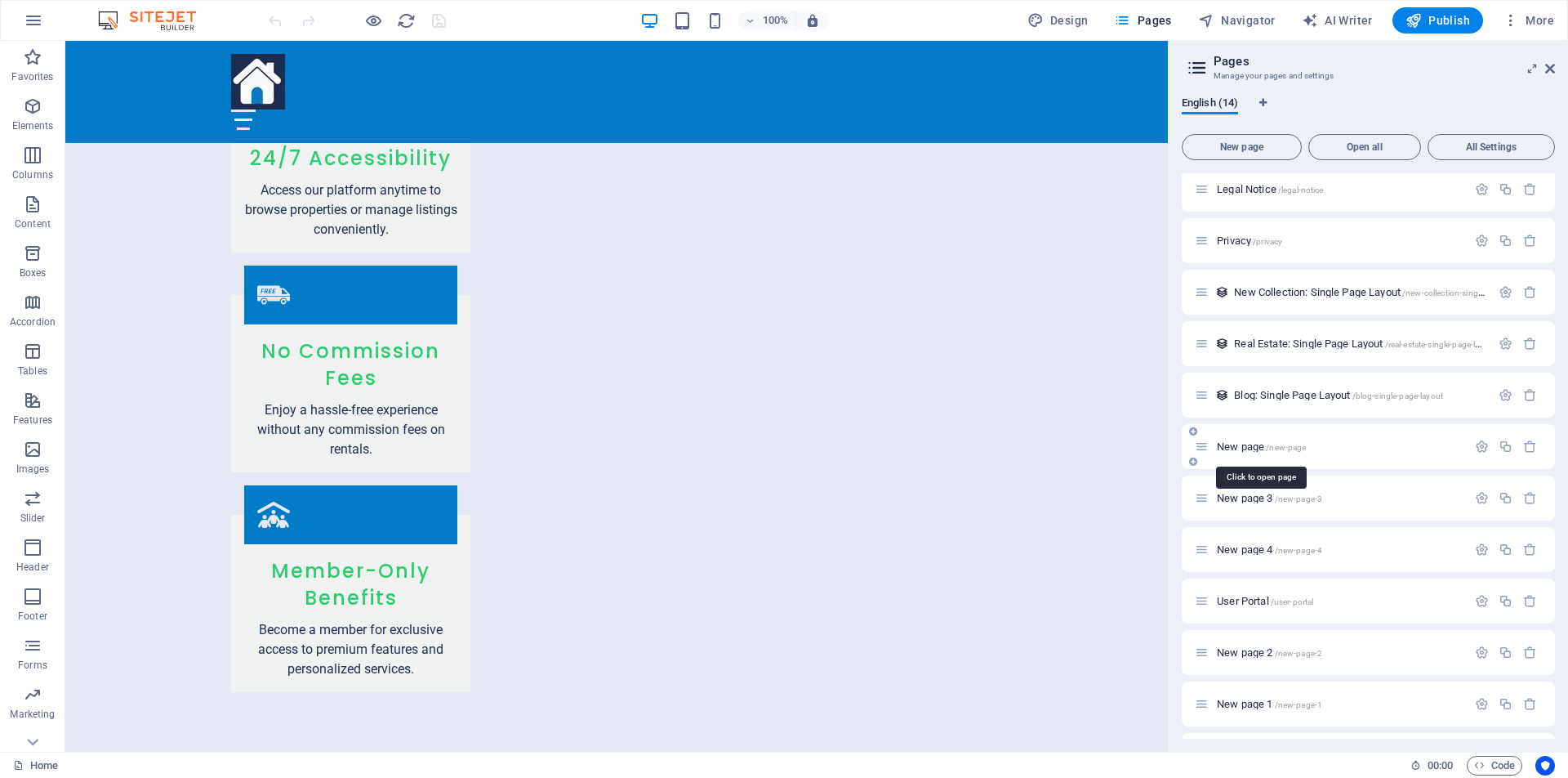
scroll to position [110, 0]
click at [1303, 397] on span "Blog: Single Page Layout /blog-single-page-layout" at bounding box center [1338, 394] width 209 height 12
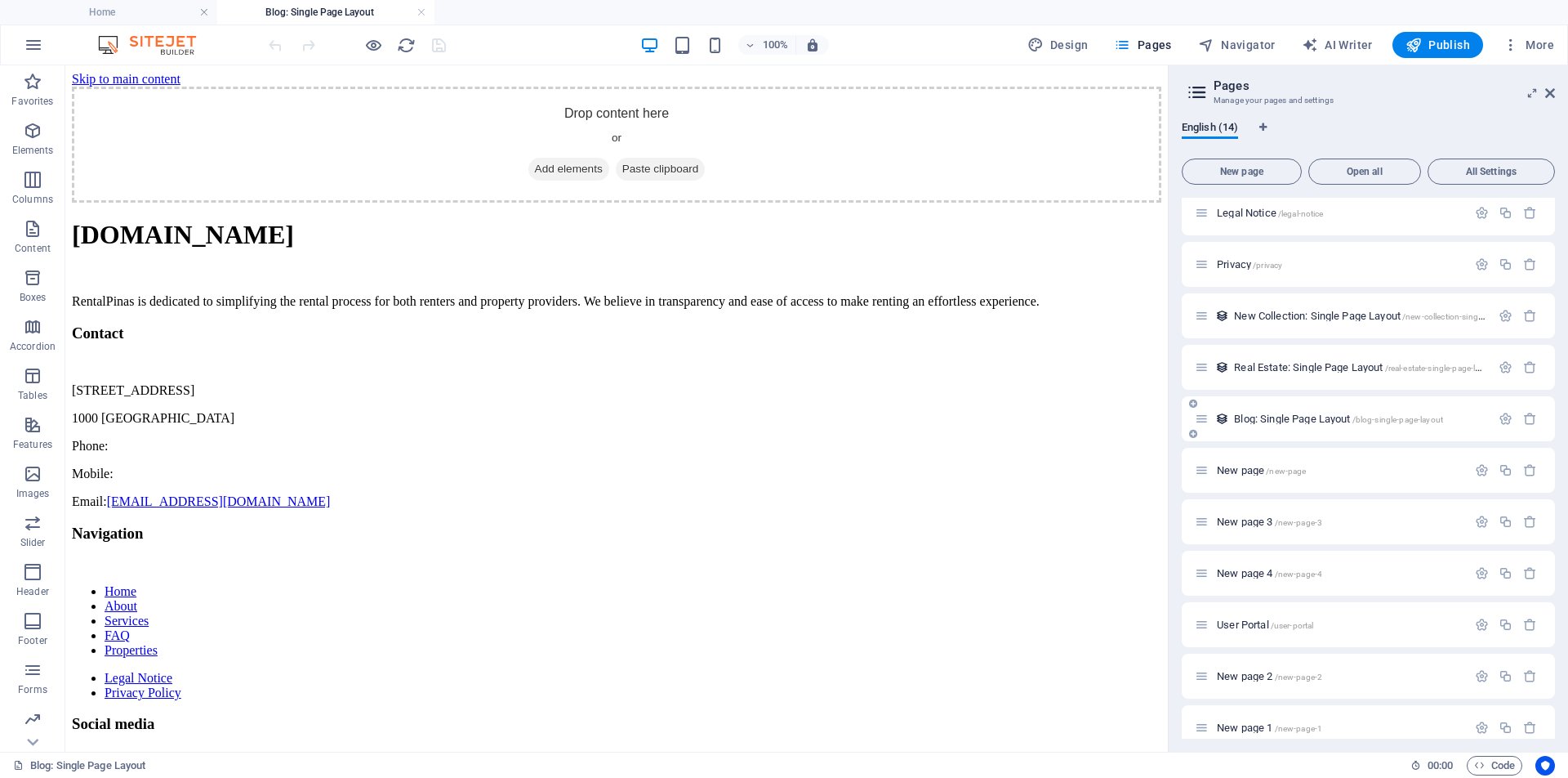
scroll to position [0, 0]
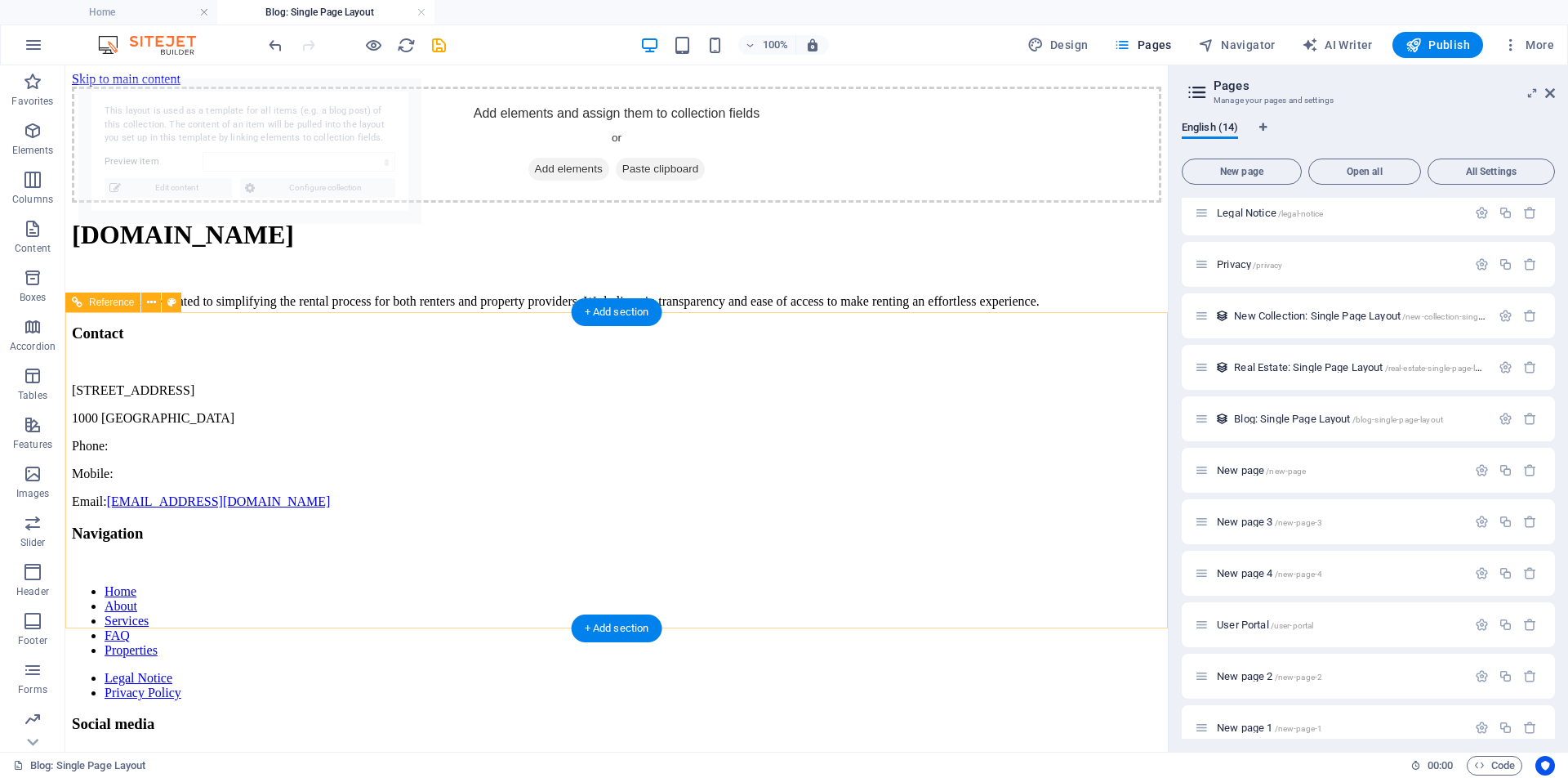
select select "68b30e2b6492e552aa035e6a"
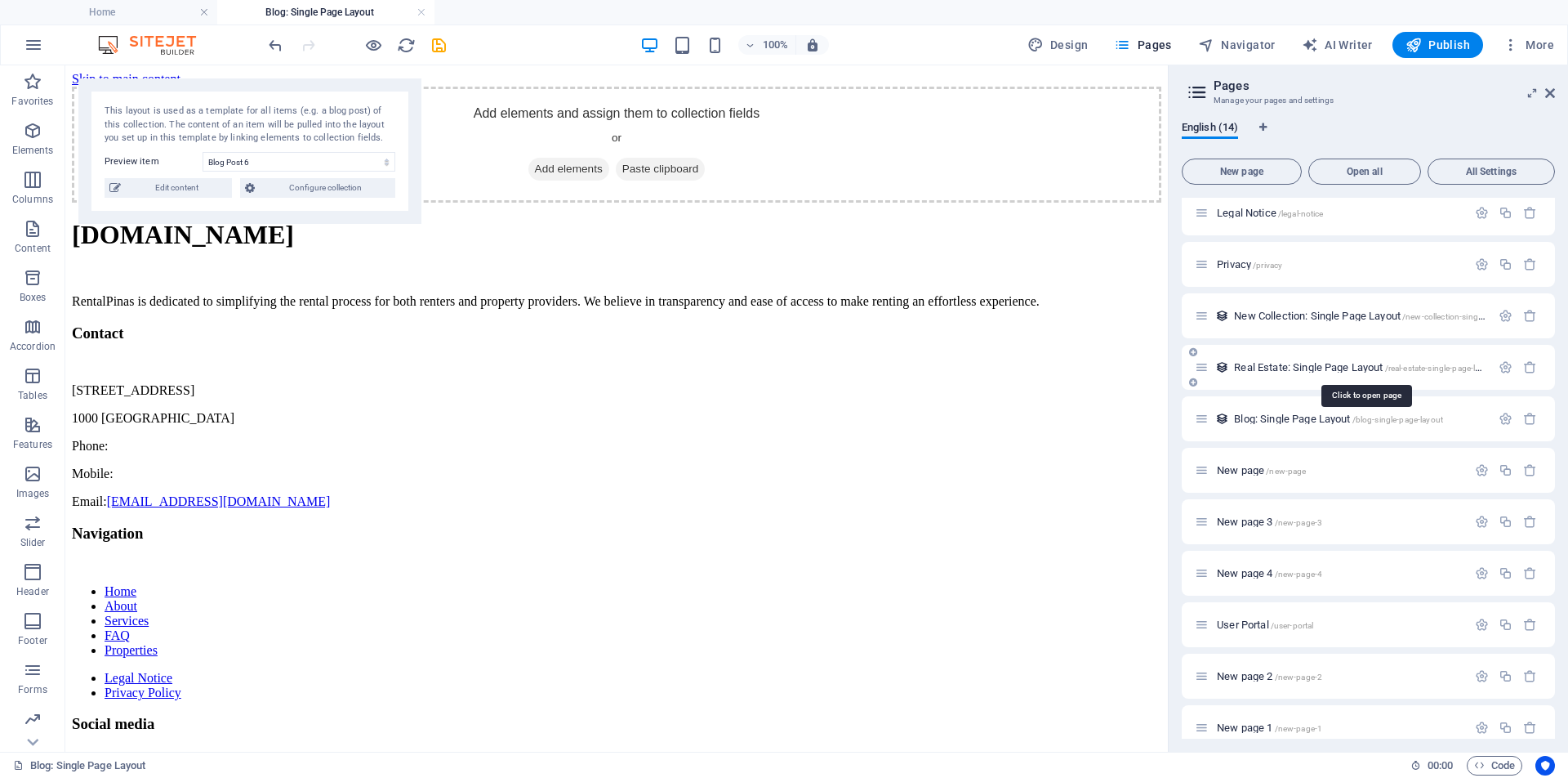
click at [1317, 367] on span "Real Estate: Single Page Layout /real-estate-single-page-layout" at bounding box center [1364, 366] width 262 height 12
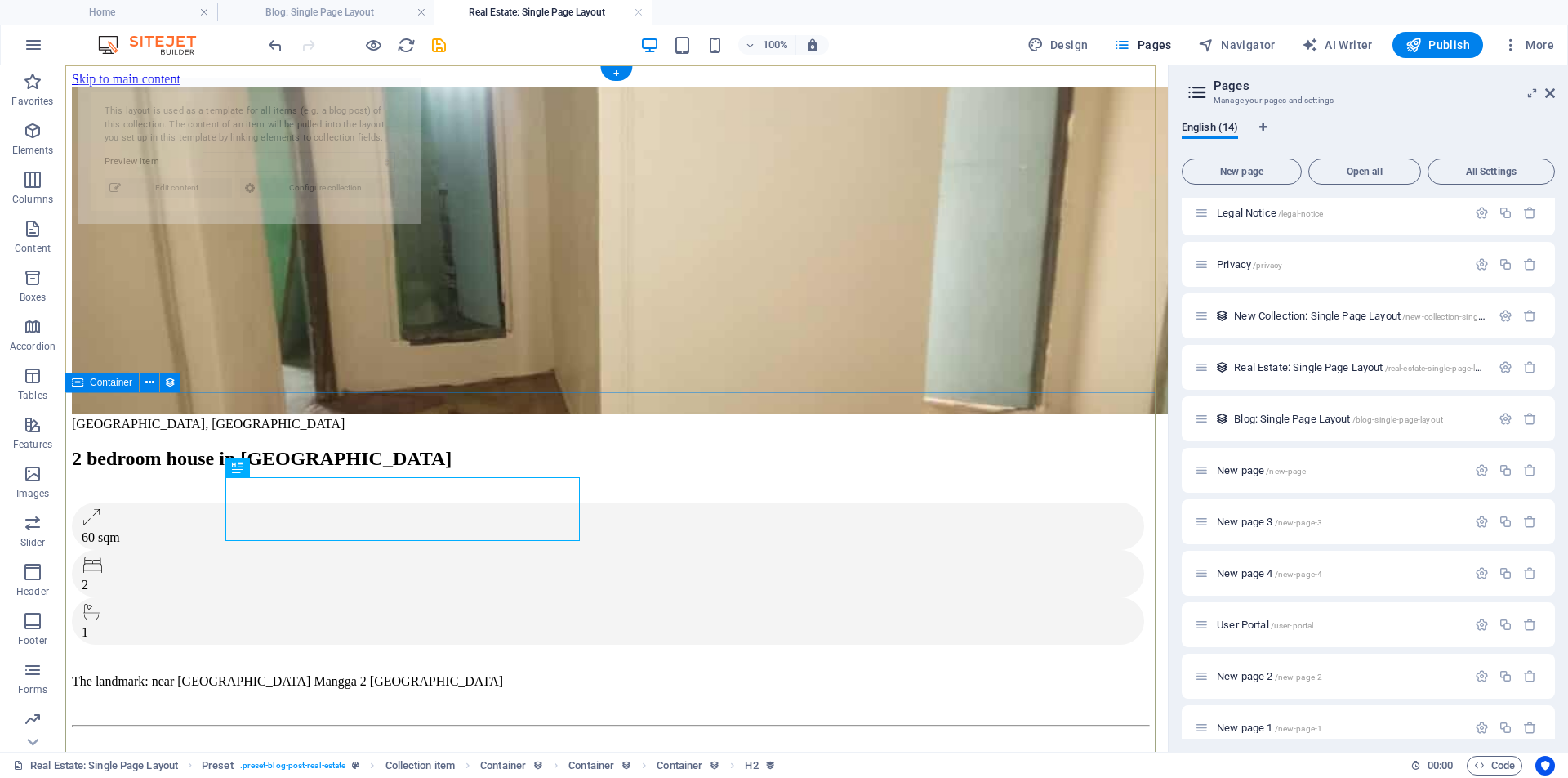
select select "68b30e2b6492e552aa035e73"
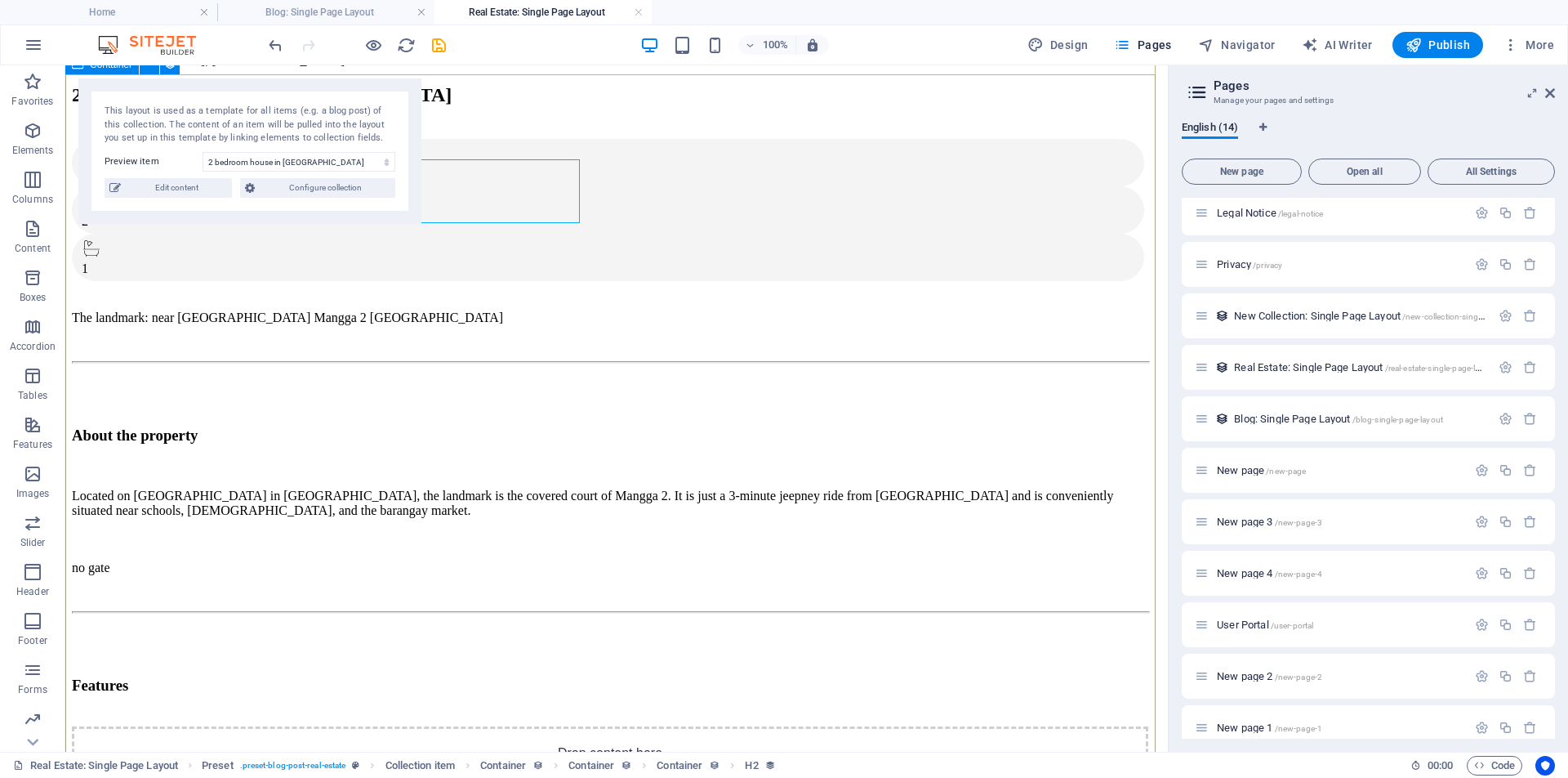
scroll to position [371, 0]
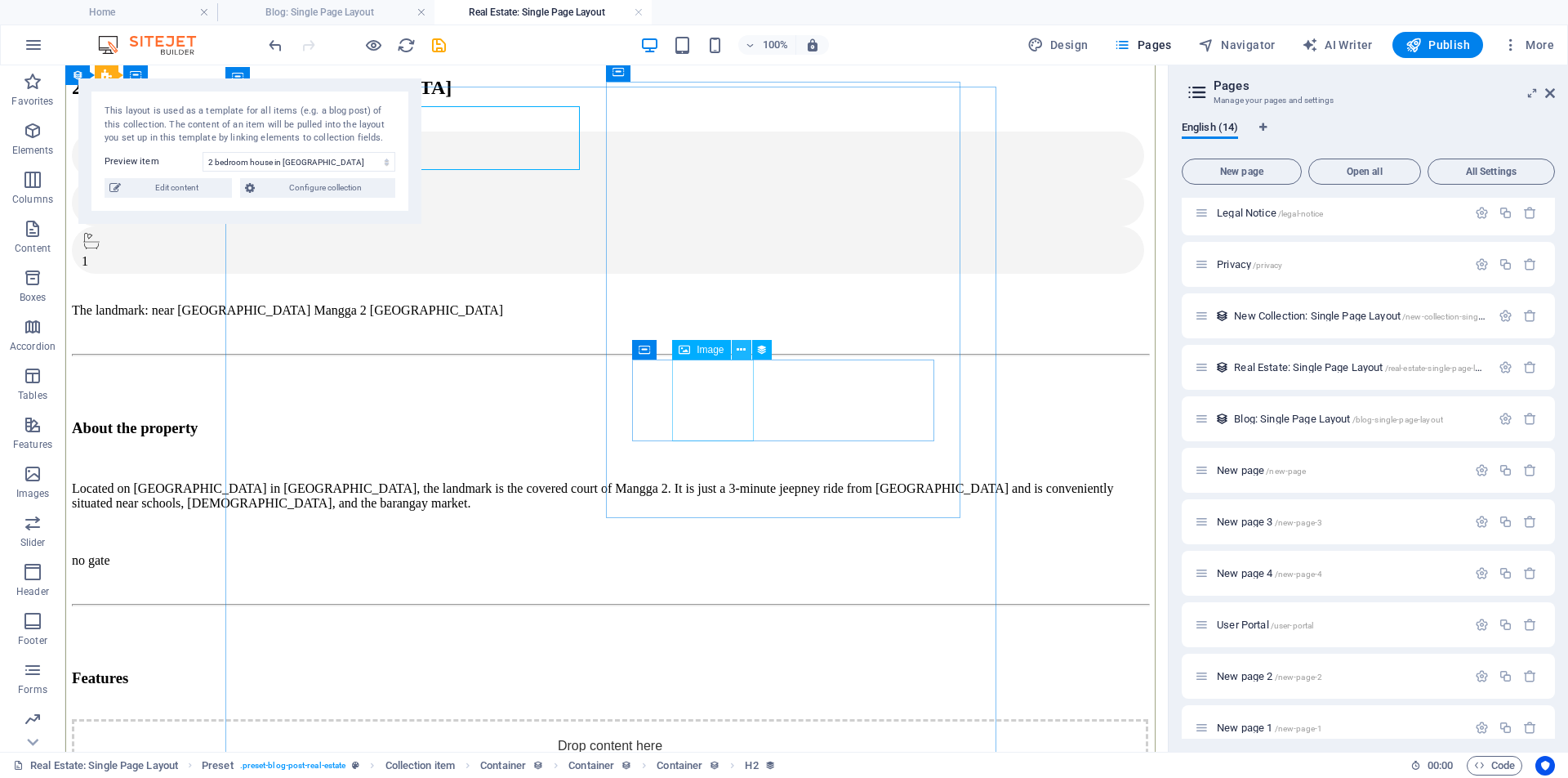
click at [744, 351] on icon at bounding box center [741, 350] width 9 height 18
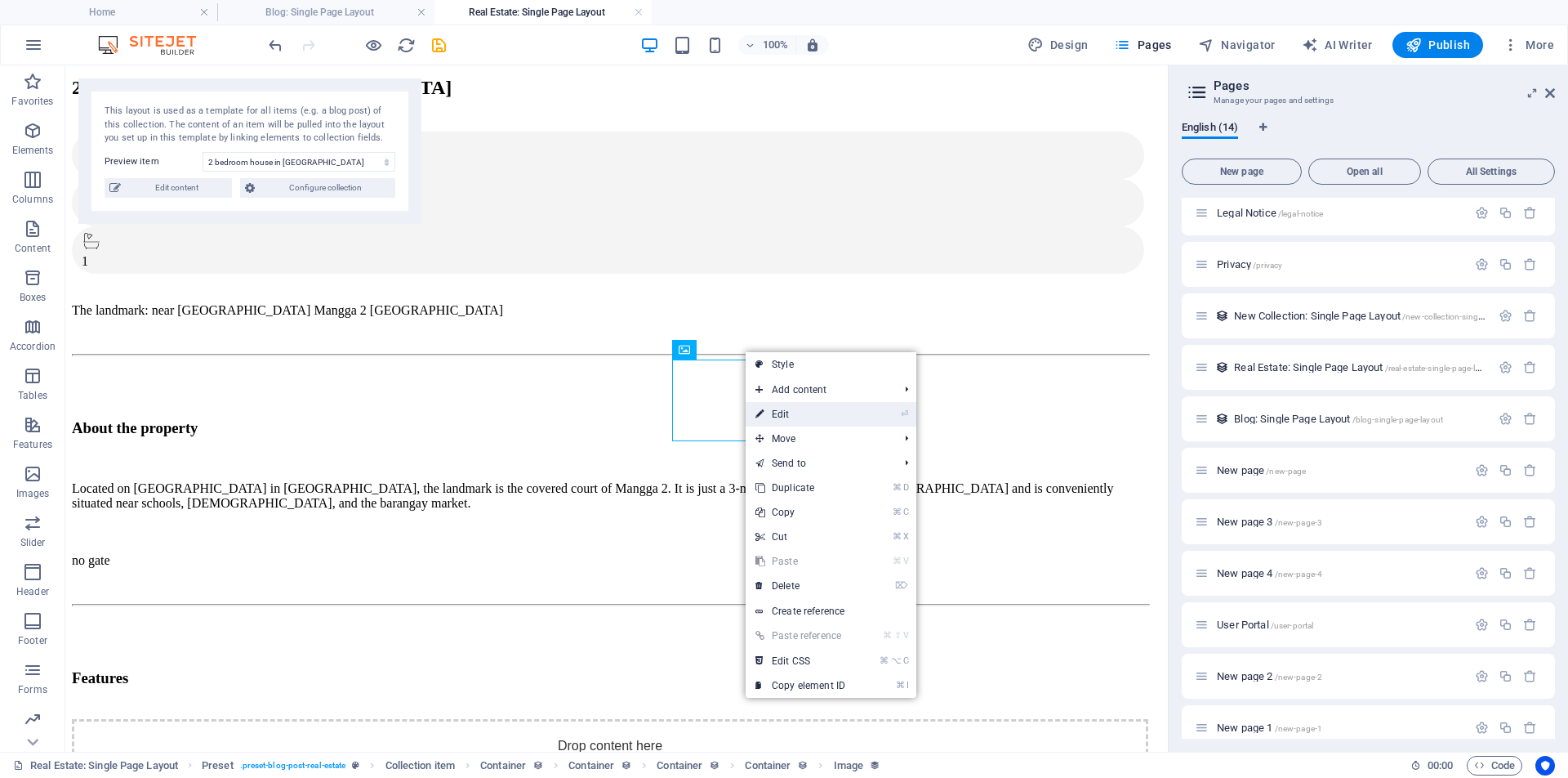
click at [801, 414] on link "⏎ Edit" at bounding box center [801, 415] width 109 height 24
select select "px"
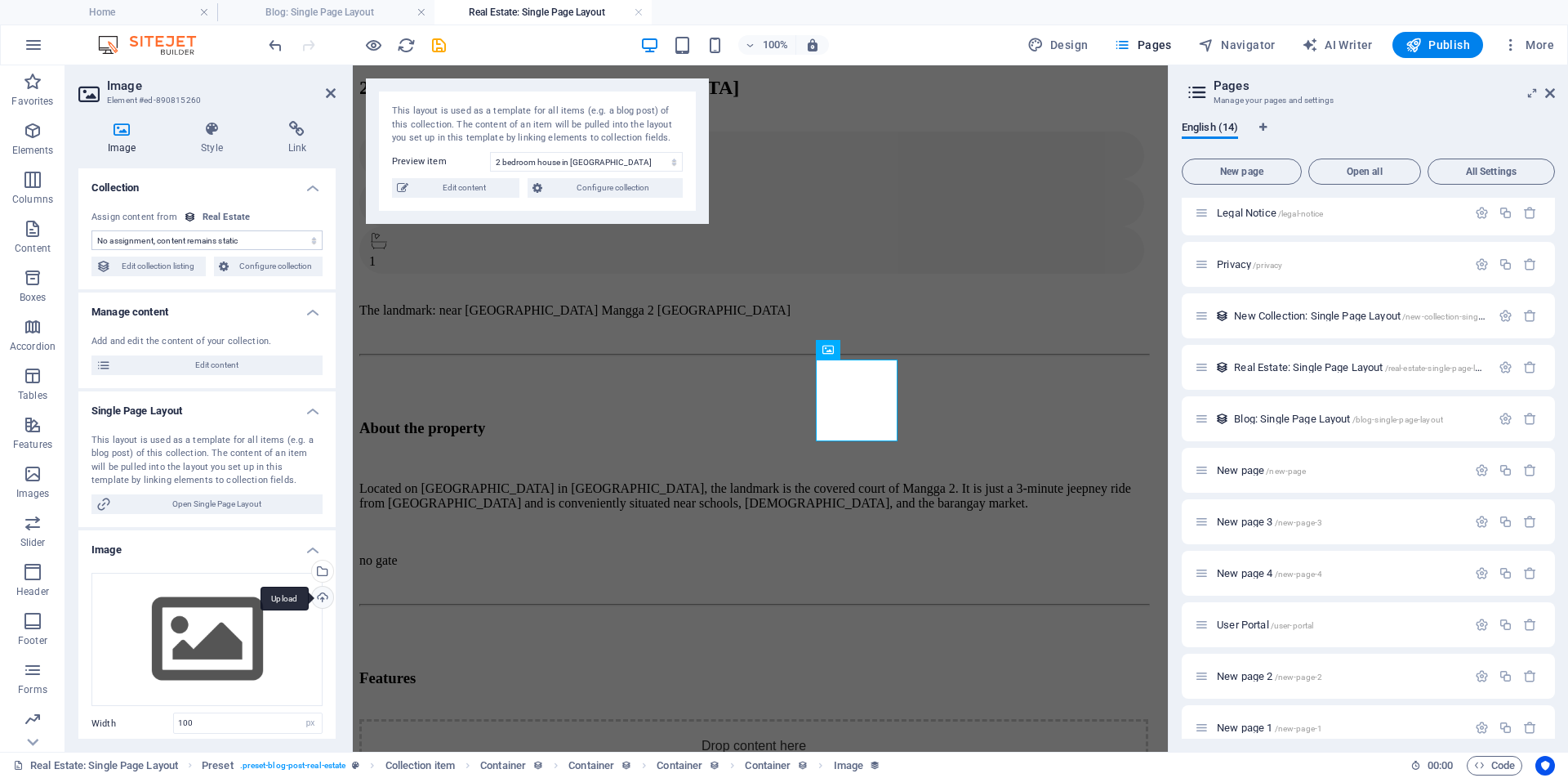
click at [320, 598] on div "Upload" at bounding box center [321, 599] width 24 height 24
click at [725, 580] on div "Everlasting St. Barangay Matatalaib Tarlac City, Tarlac 2 bedroom house in Mata…" at bounding box center [760, 757] width 802 height 1423
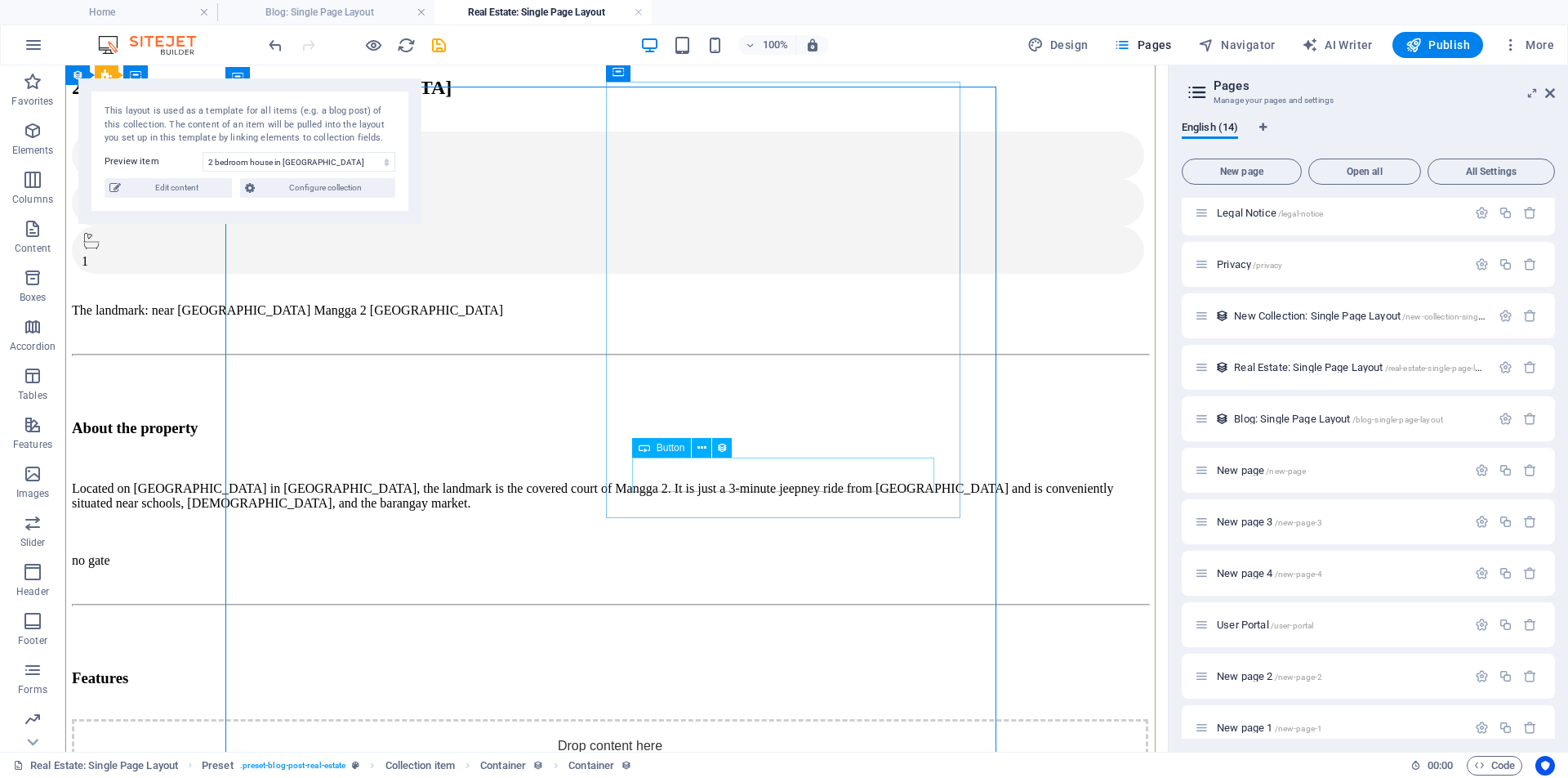
click at [702, 451] on icon at bounding box center [702, 448] width 9 height 18
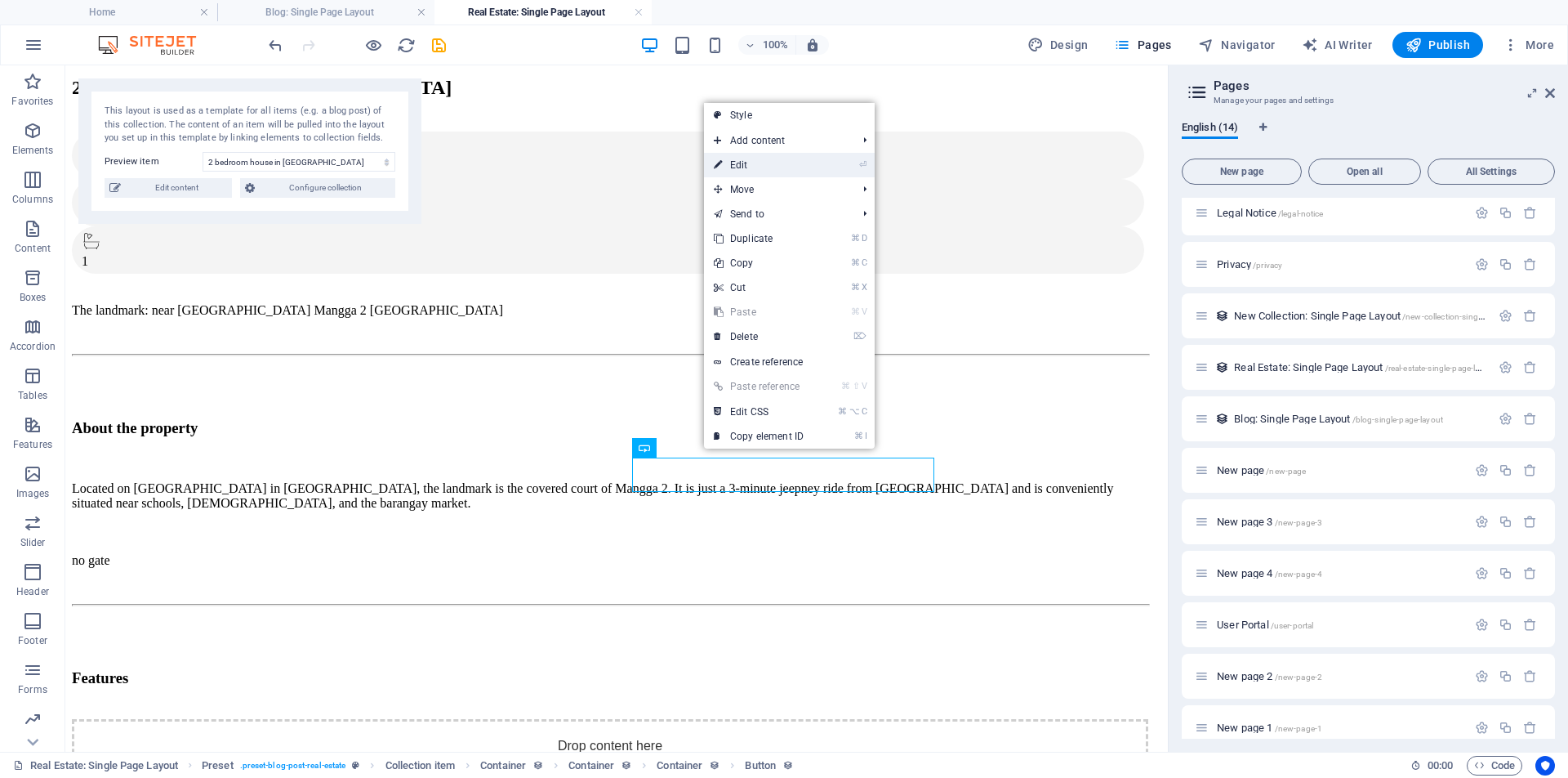
click at [800, 163] on link "⏎ Edit" at bounding box center [759, 165] width 109 height 24
select select "%"
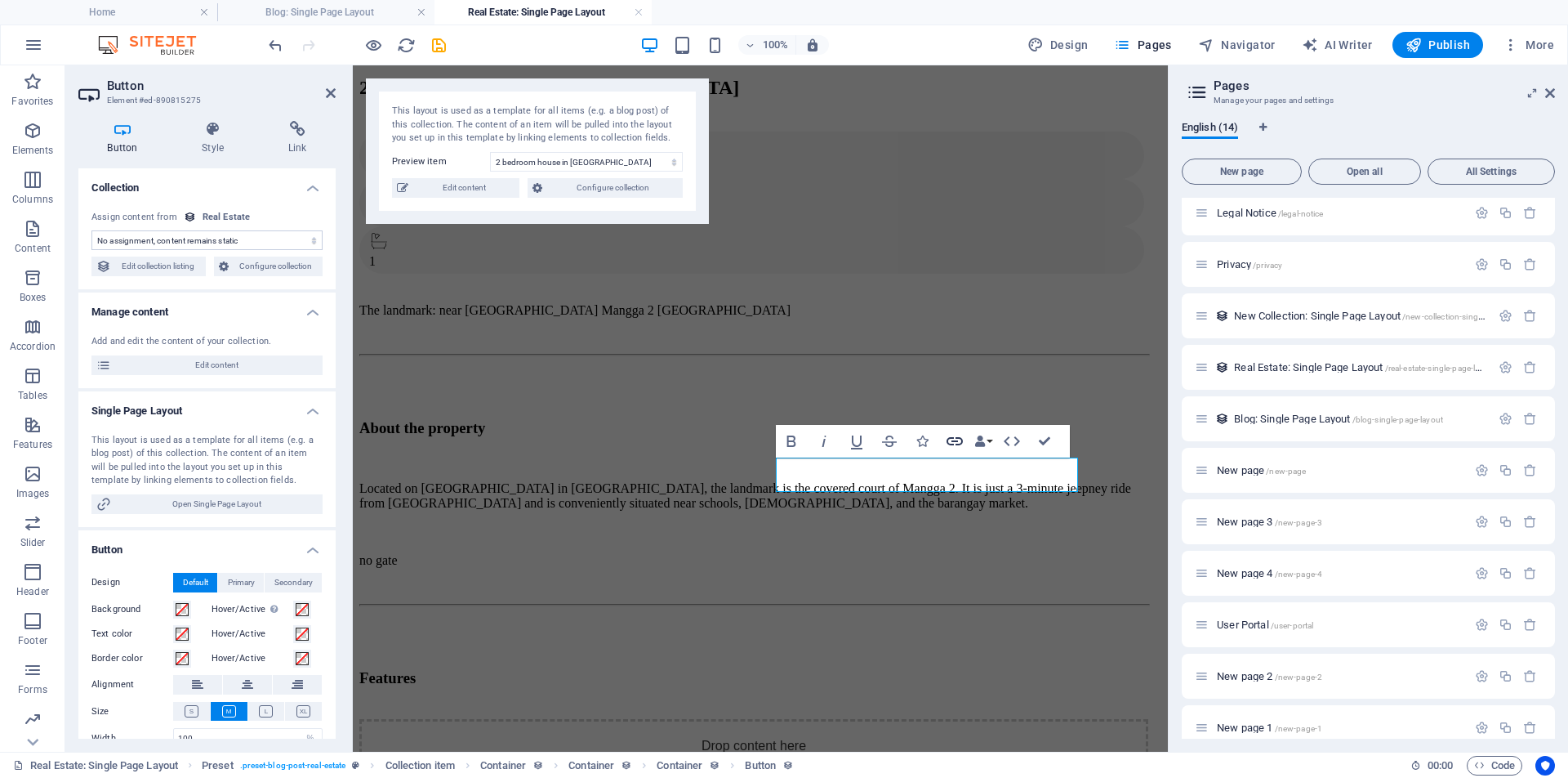
click at [958, 442] on icon "button" at bounding box center [955, 440] width 19 height 19
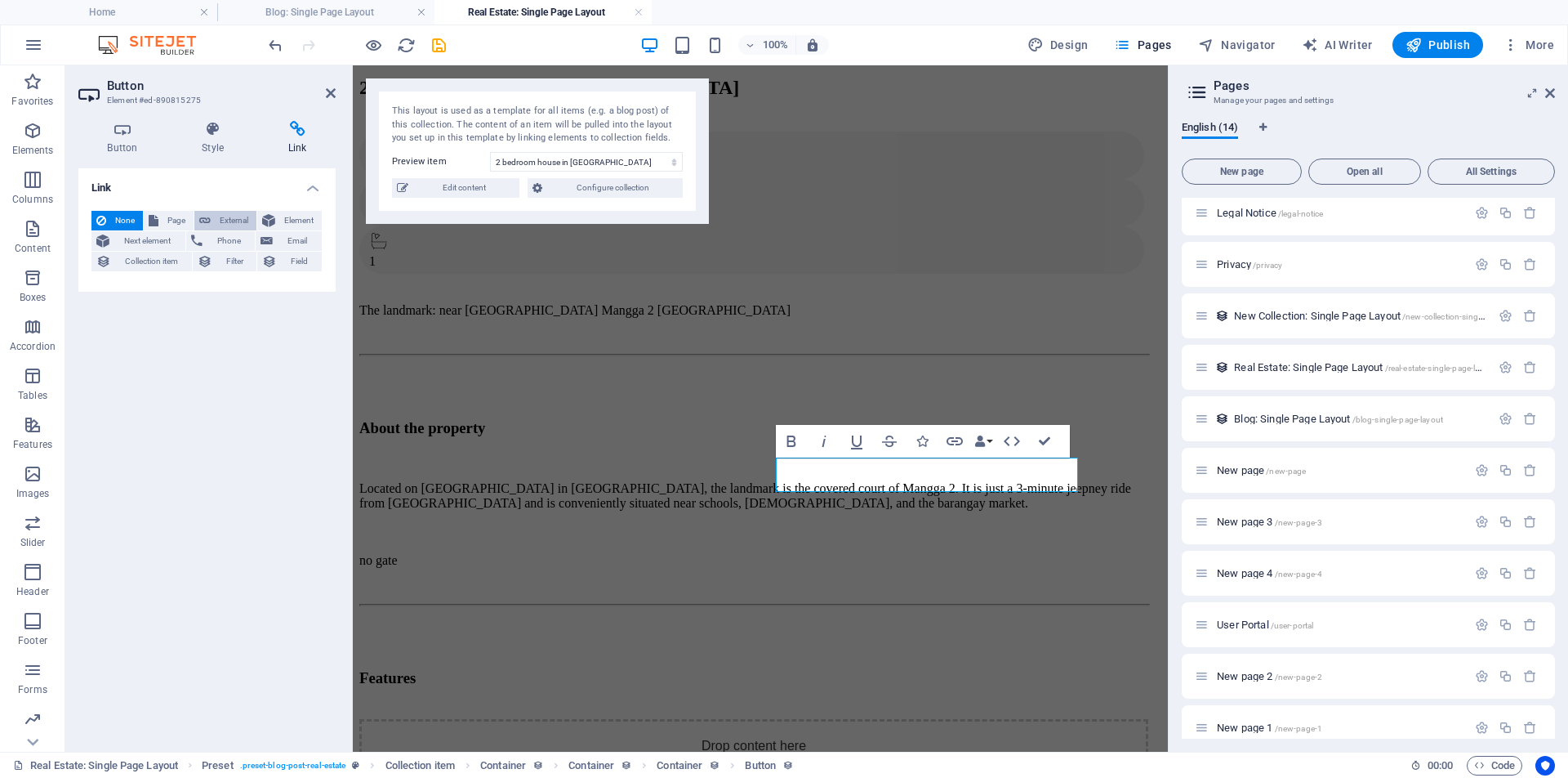
click at [225, 222] on span "External" at bounding box center [234, 220] width 36 height 19
select select "blank"
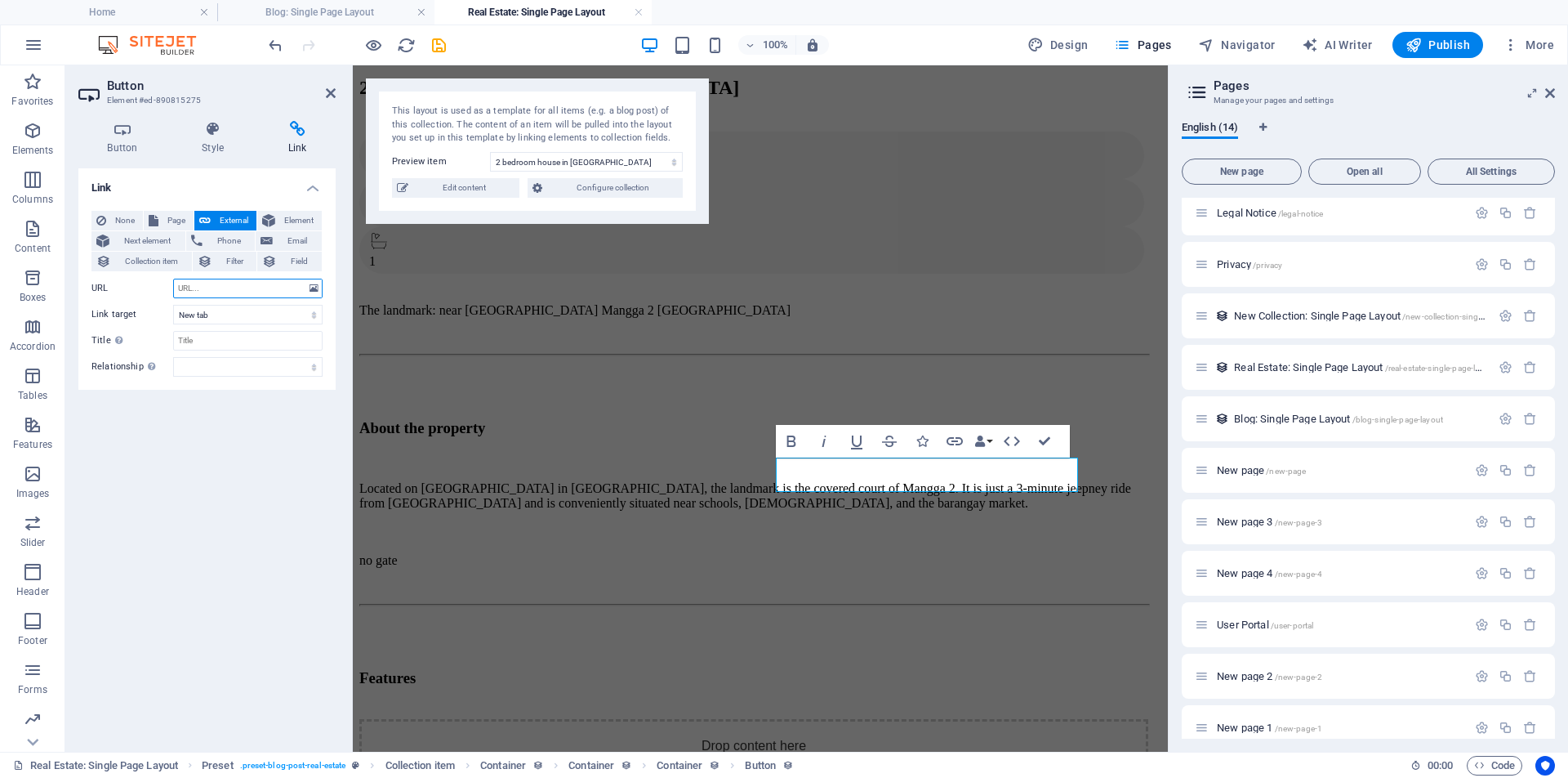
click at [200, 286] on input "URL" at bounding box center [247, 287] width 149 height 19
paste input "https://www.facebook.com/natalna.guesthouse"
type input "https://www.facebook.com/natalna.guesthouse"
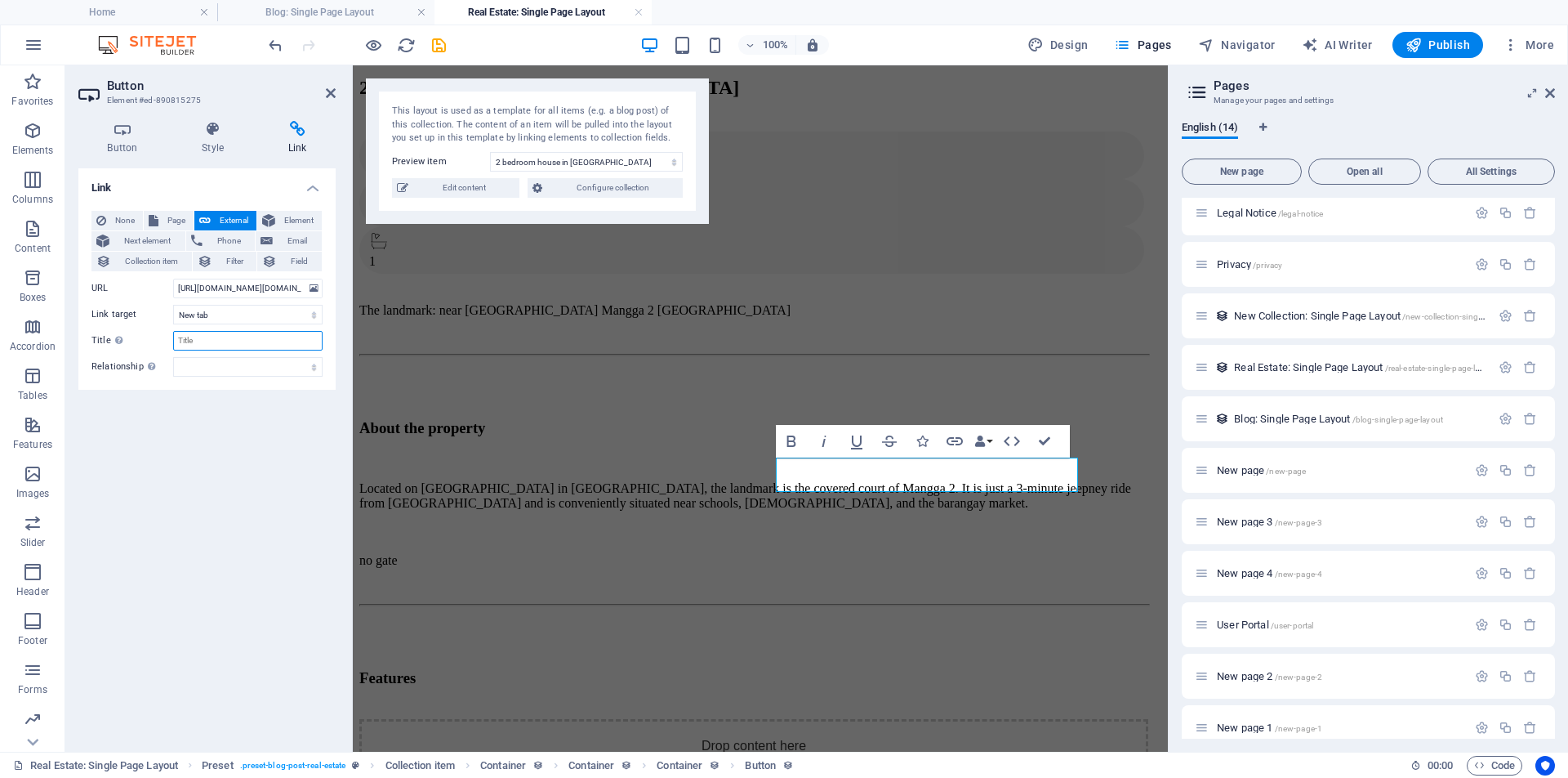
click at [262, 344] on input "Title Additional link description, should not be the same as the link text. The…" at bounding box center [247, 340] width 149 height 19
click at [316, 370] on select "alternate author bookmark external help license next nofollow noreferrer noopen…" at bounding box center [247, 366] width 149 height 19
select select "search"
click at [173, 357] on select "alternate author bookmark external help license next nofollow noreferrer noopen…" at bounding box center [247, 366] width 149 height 19
click at [183, 341] on input "Title Additional link description, should not be the same as the link text. The…" at bounding box center [247, 340] width 149 height 19
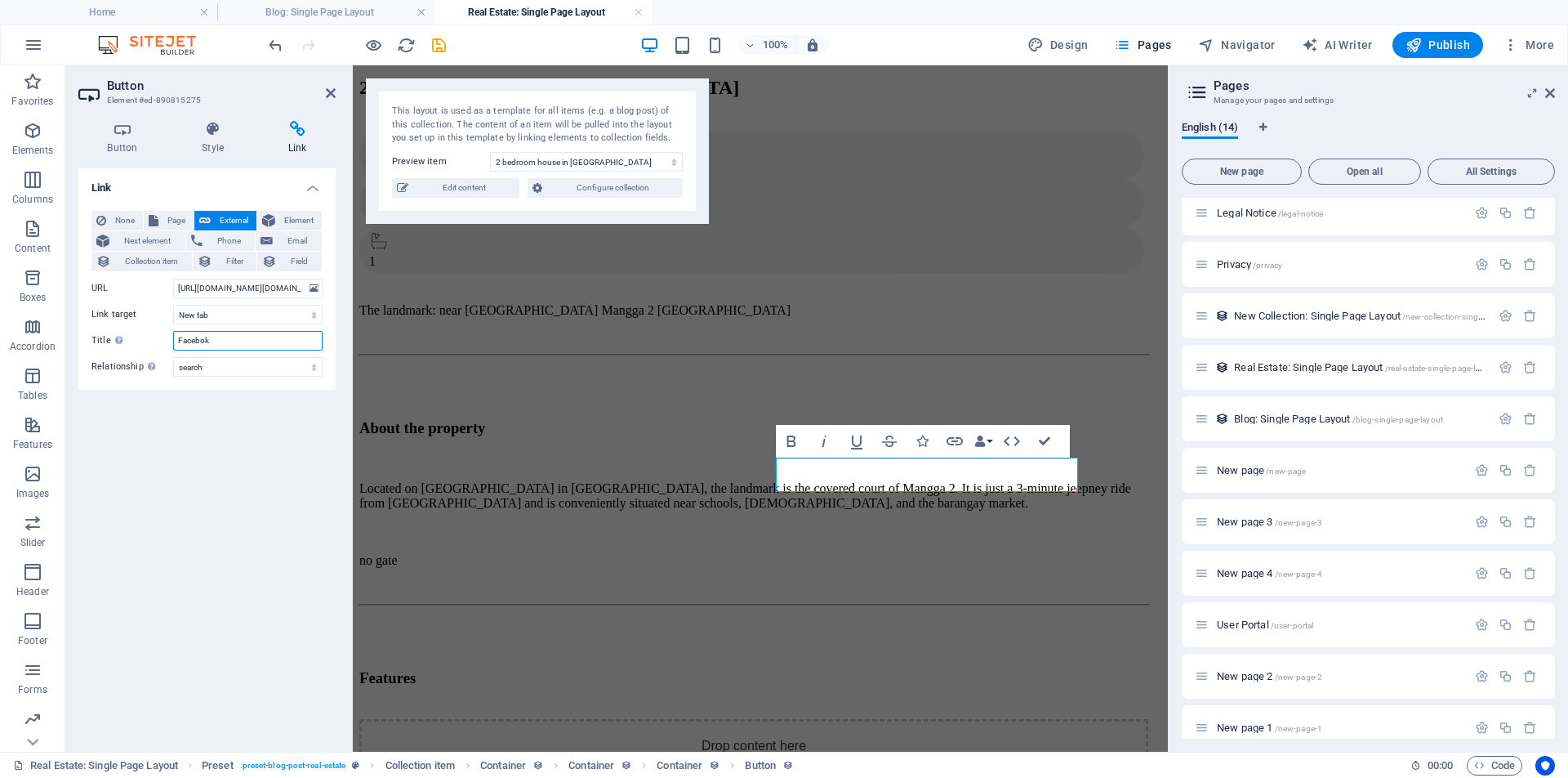
type input "Facebok"
click at [314, 189] on h4 "Link" at bounding box center [208, 184] width 258 height 30
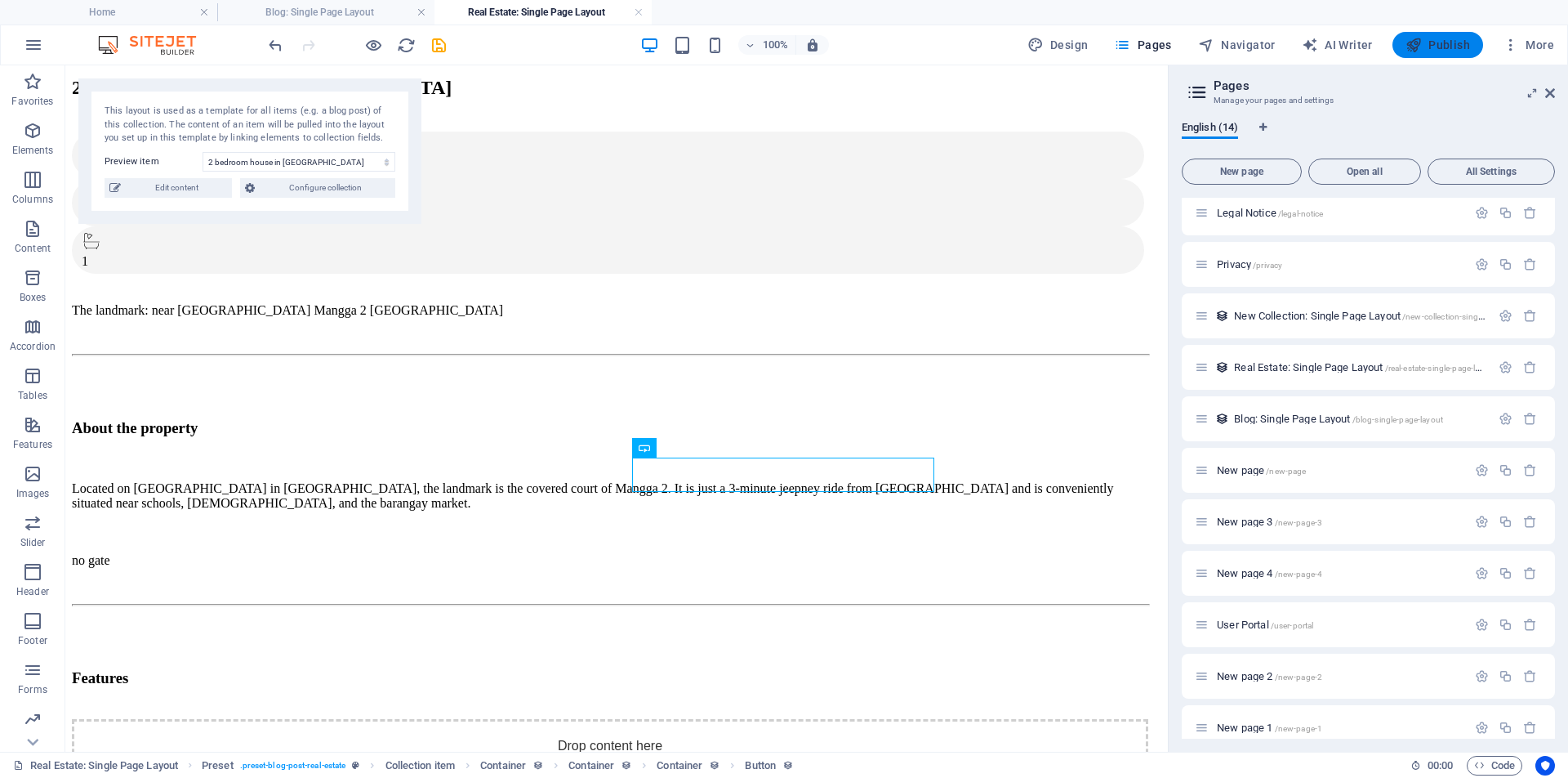
click at [1444, 45] on span "Publish" at bounding box center [1437, 45] width 65 height 17
